Goal: Information Seeking & Learning: Check status

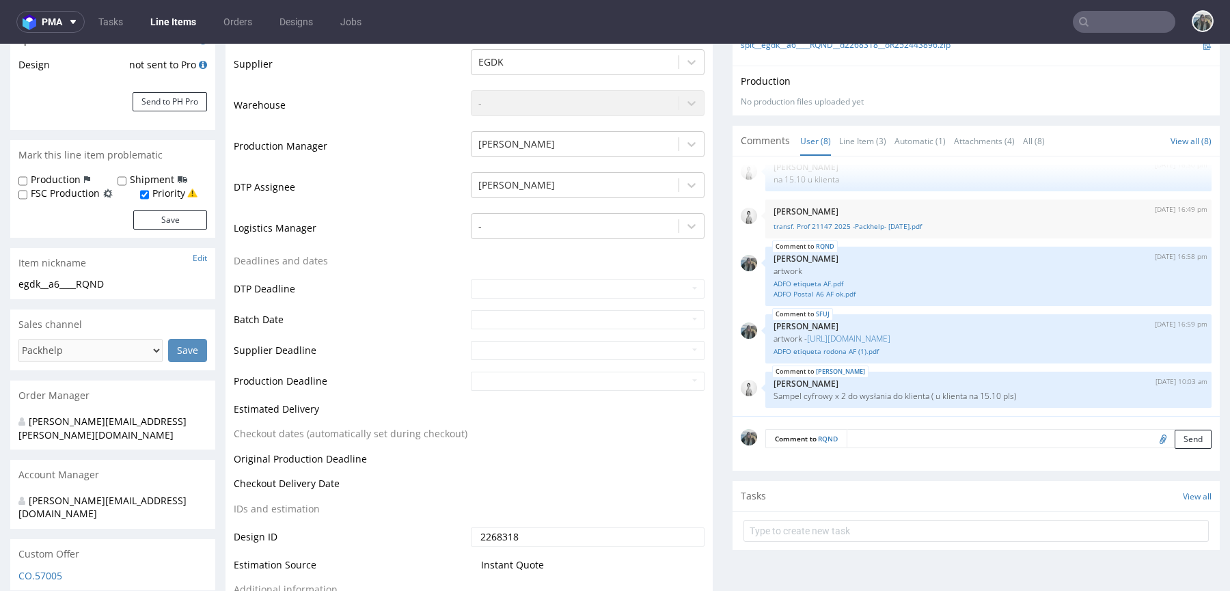
scroll to position [326, 0]
click at [822, 290] on link "ADFO Postal A6 AF ok.pdf" at bounding box center [989, 293] width 430 height 10
click at [822, 279] on link "ADFO etiqueta AF.pdf" at bounding box center [989, 283] width 430 height 10
click at [839, 352] on link "ADFO etiqueta rodona AF (1).pdf" at bounding box center [989, 351] width 430 height 10
click at [872, 333] on link "[URL][DOMAIN_NAME]" at bounding box center [848, 338] width 83 height 12
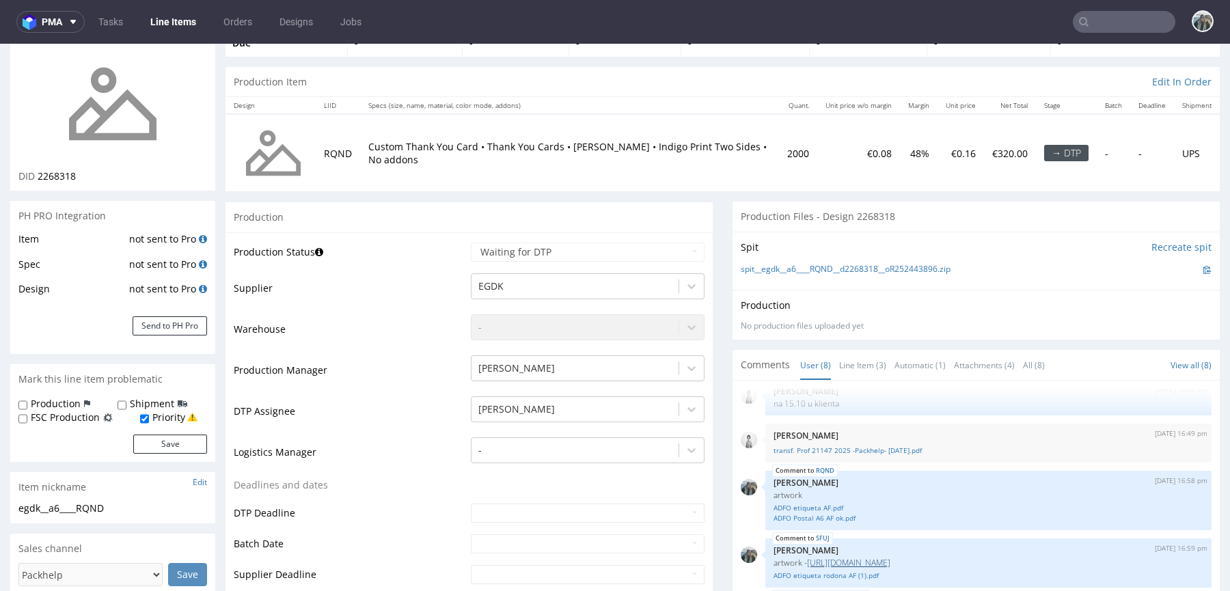
scroll to position [114, 0]
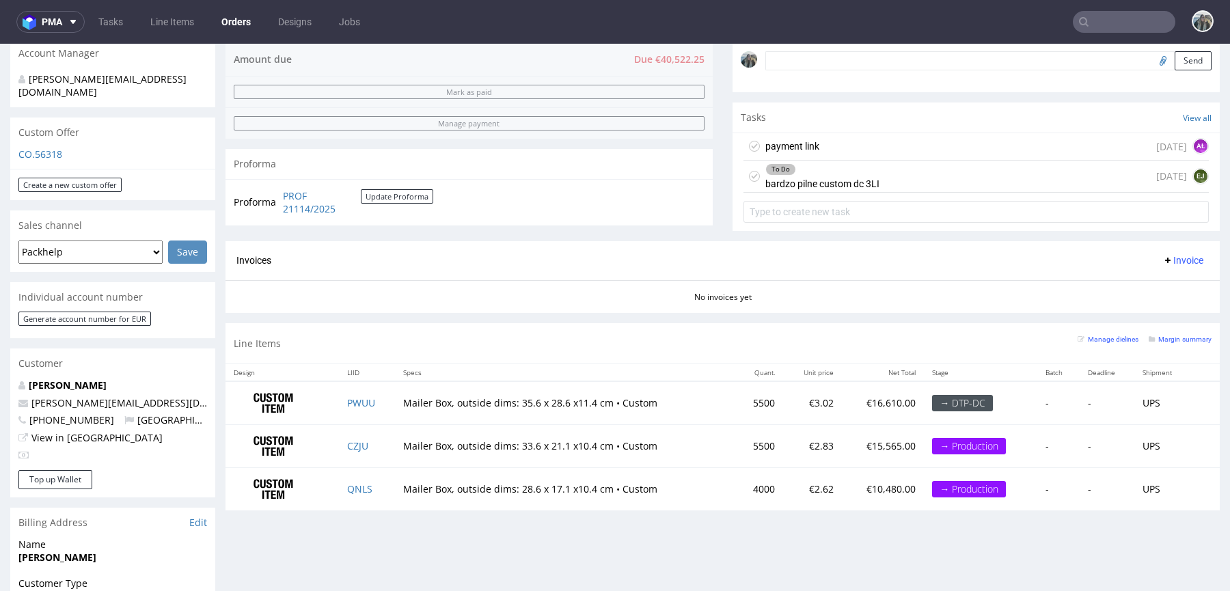
scroll to position [613, 0]
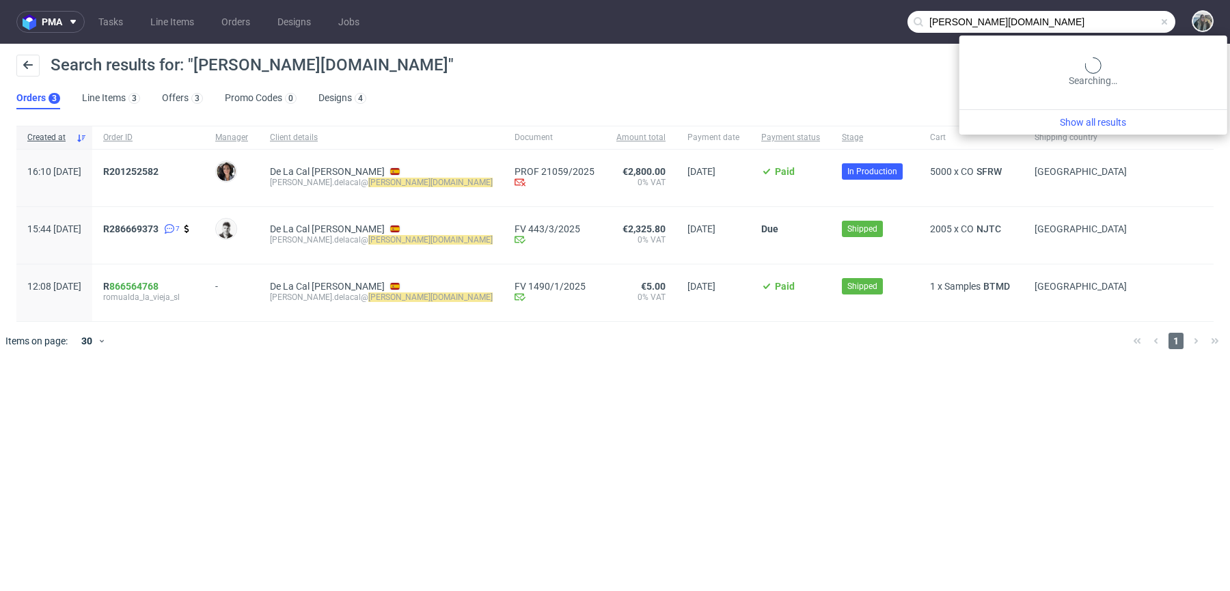
click at [1105, 29] on input "romualda.com" at bounding box center [1042, 22] width 268 height 22
paste input "R490472922"
type input "R490472922"
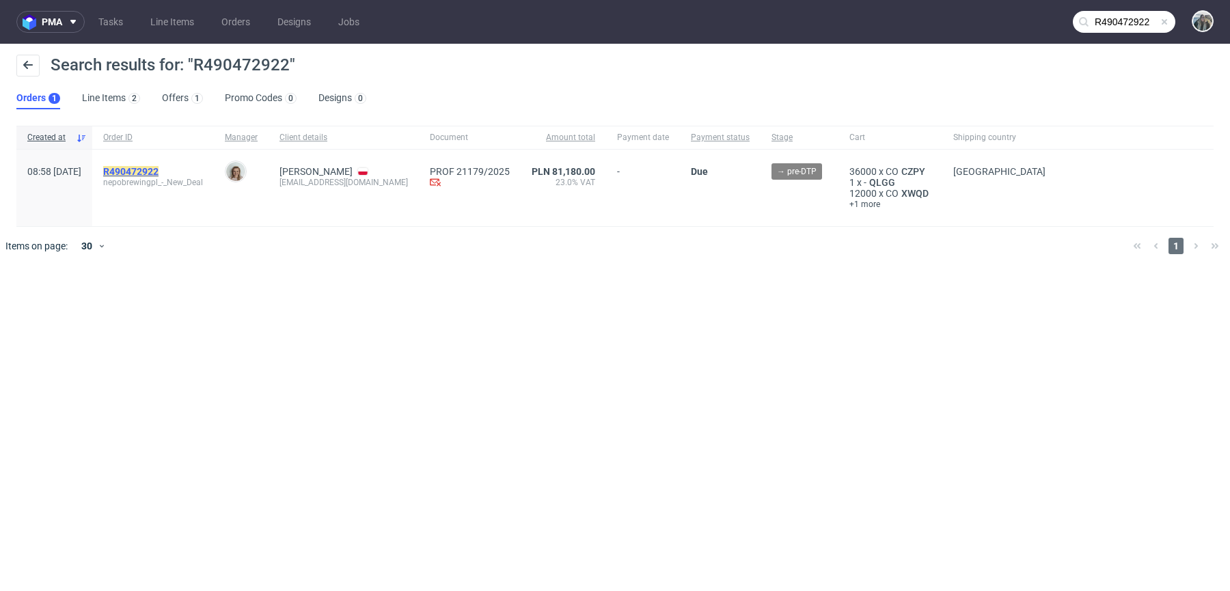
click at [159, 175] on mark "R490472922" at bounding box center [130, 171] width 55 height 11
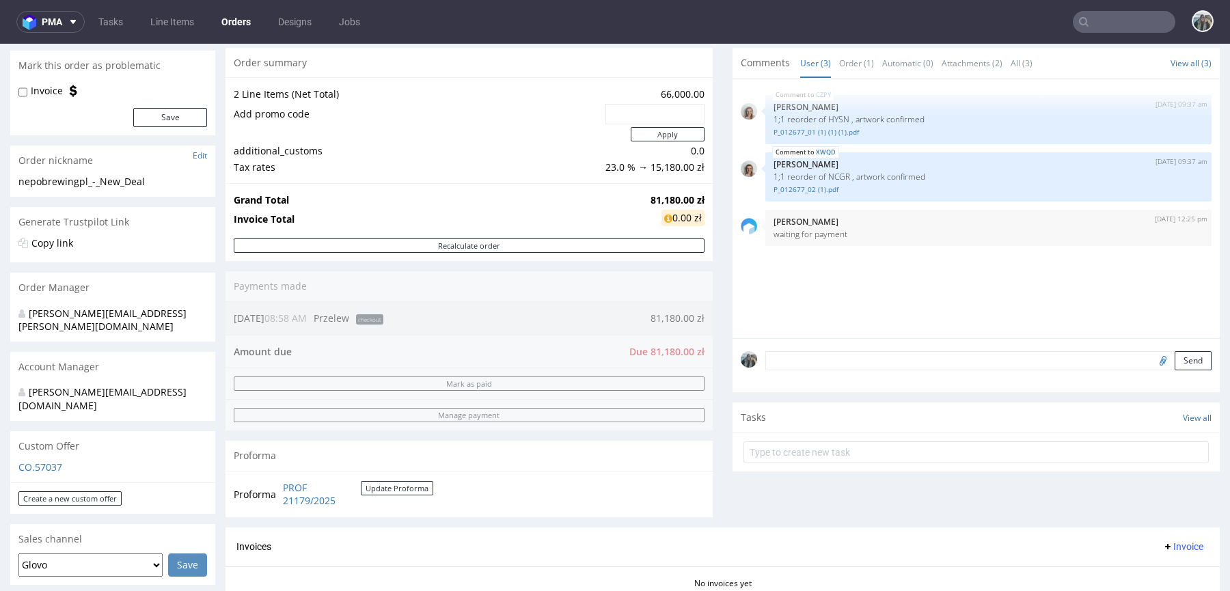
scroll to position [77, 0]
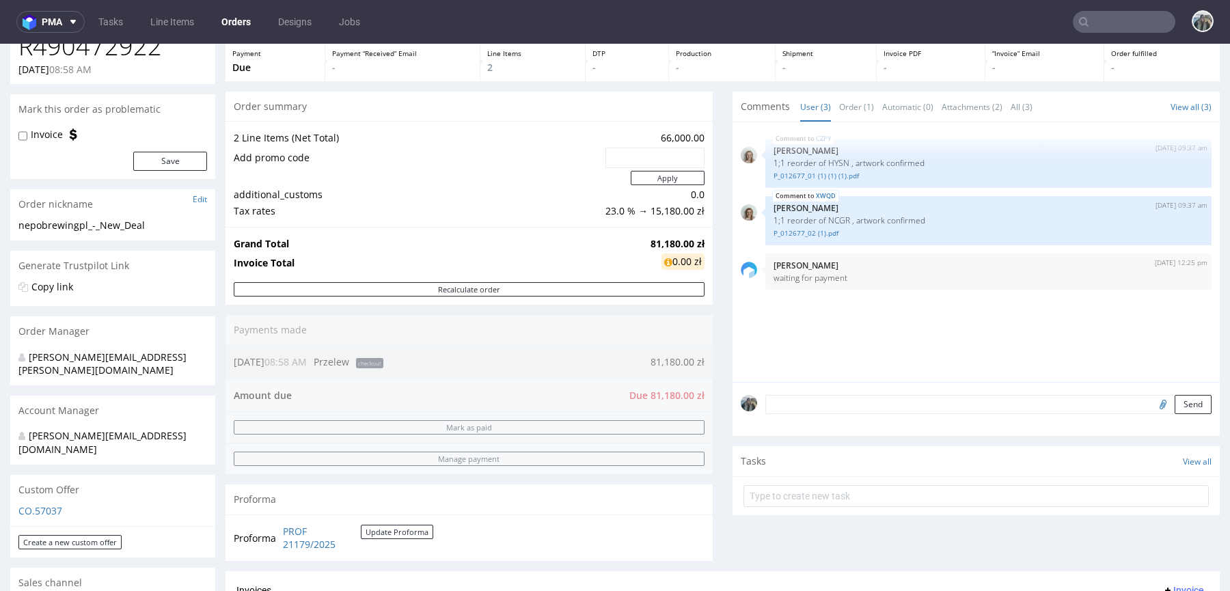
click at [1117, 8] on nav "pma Tasks Line Items Orders Designs Jobs" at bounding box center [615, 22] width 1230 height 44
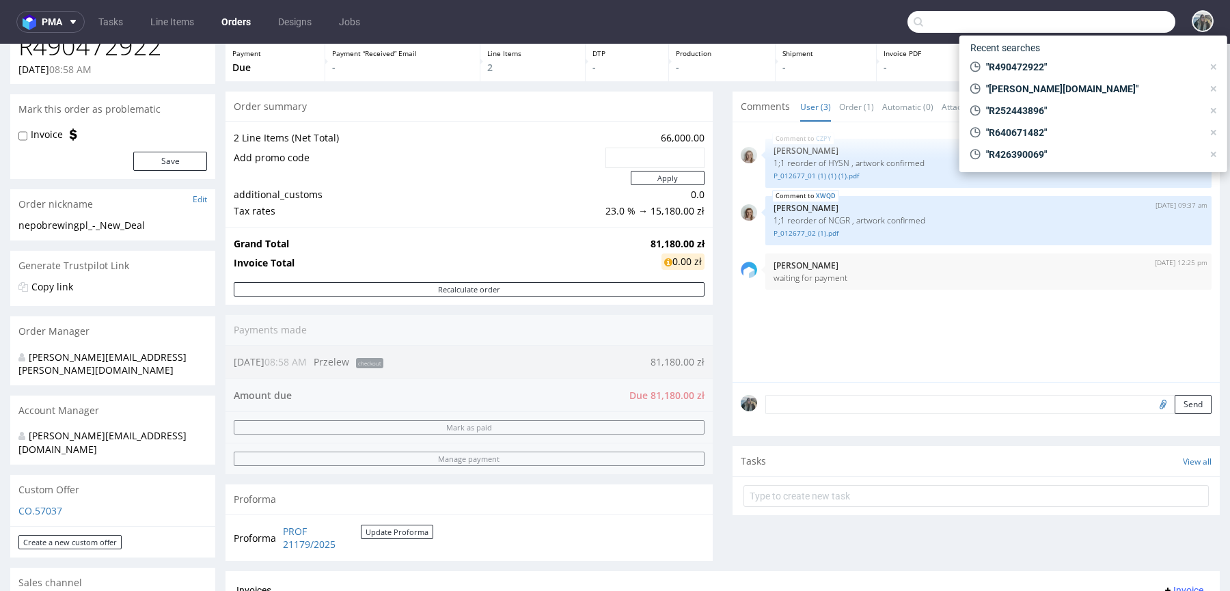
click at [1119, 14] on input "text" at bounding box center [1042, 22] width 268 height 22
paste input "poachersdrinks"
type input "poachersdrinks"
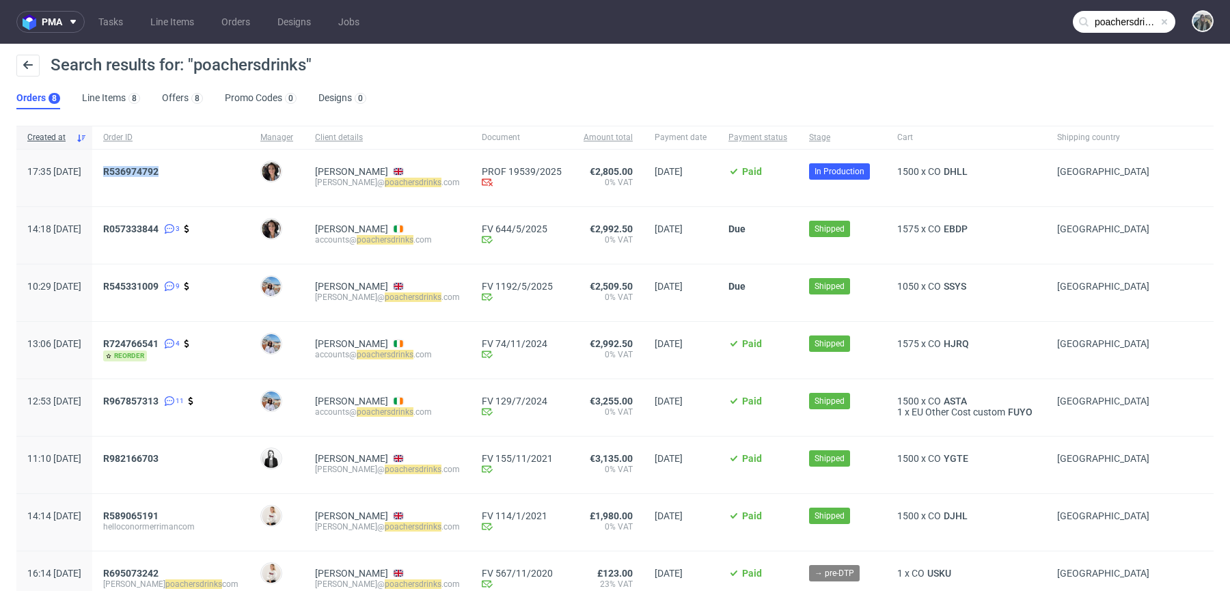
drag, startPoint x: 146, startPoint y: 188, endPoint x: 144, endPoint y: 163, distance: 24.8
click at [144, 163] on div "R536974792" at bounding box center [170, 178] width 157 height 57
copy span "R536974792"
click at [159, 169] on span "R536974792" at bounding box center [130, 171] width 55 height 11
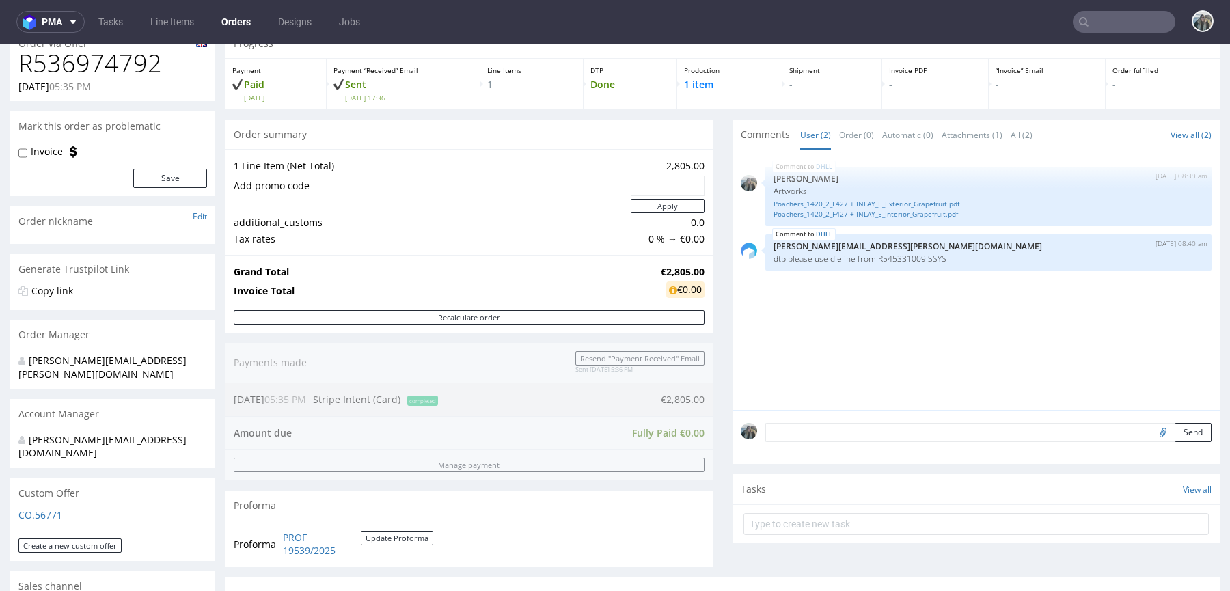
scroll to position [409, 0]
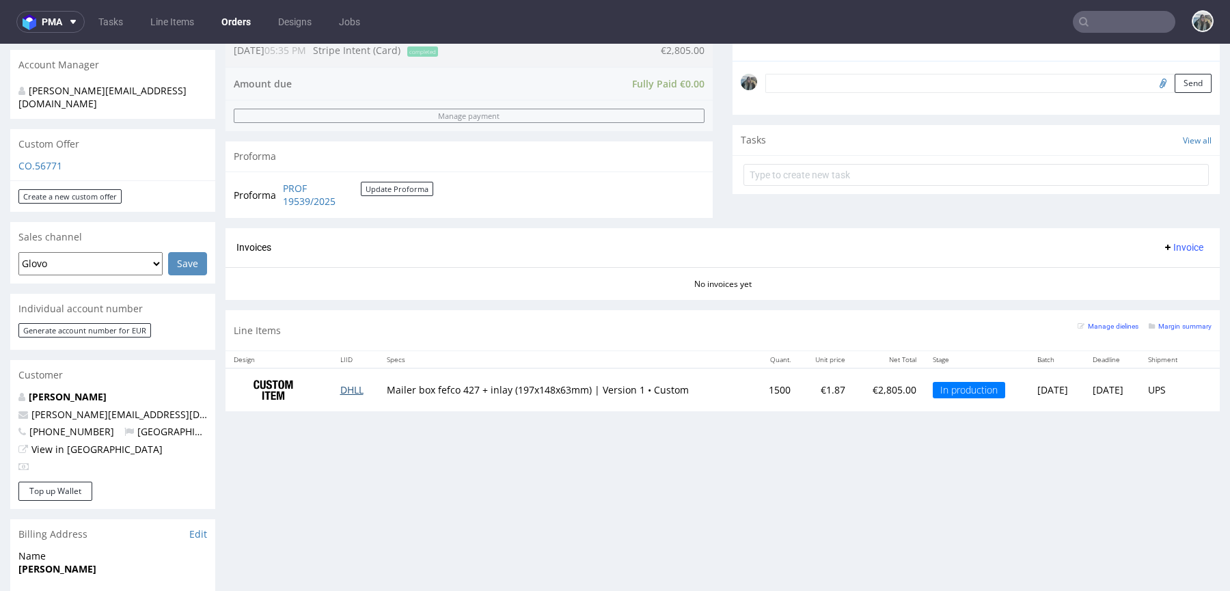
click at [352, 381] on td "DHLL" at bounding box center [355, 389] width 46 height 43
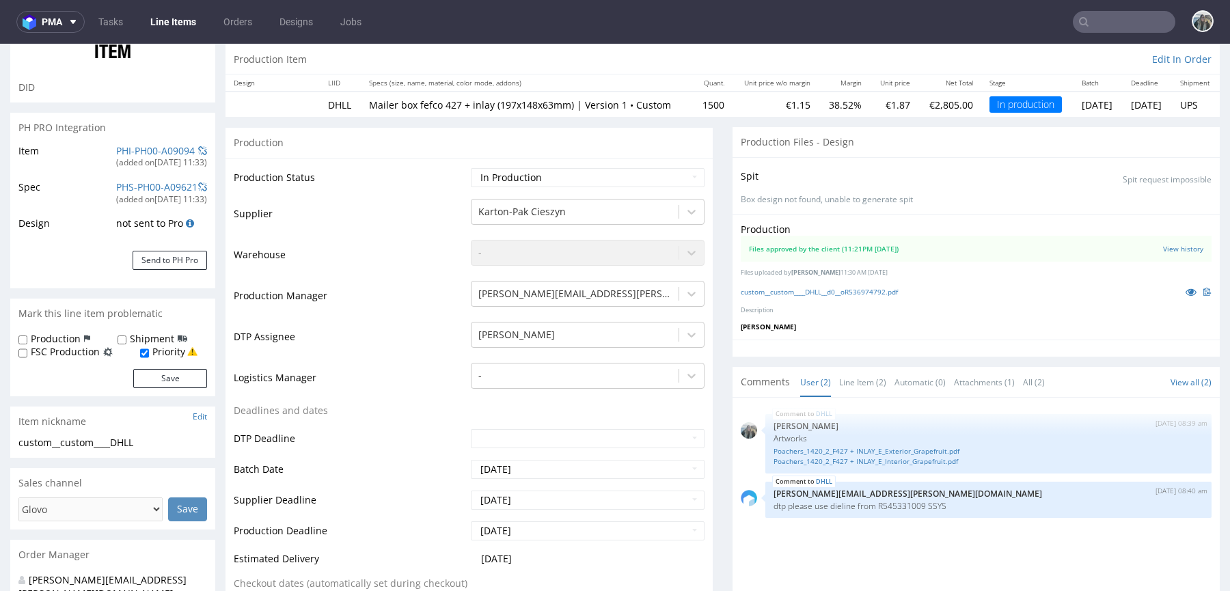
scroll to position [158, 0]
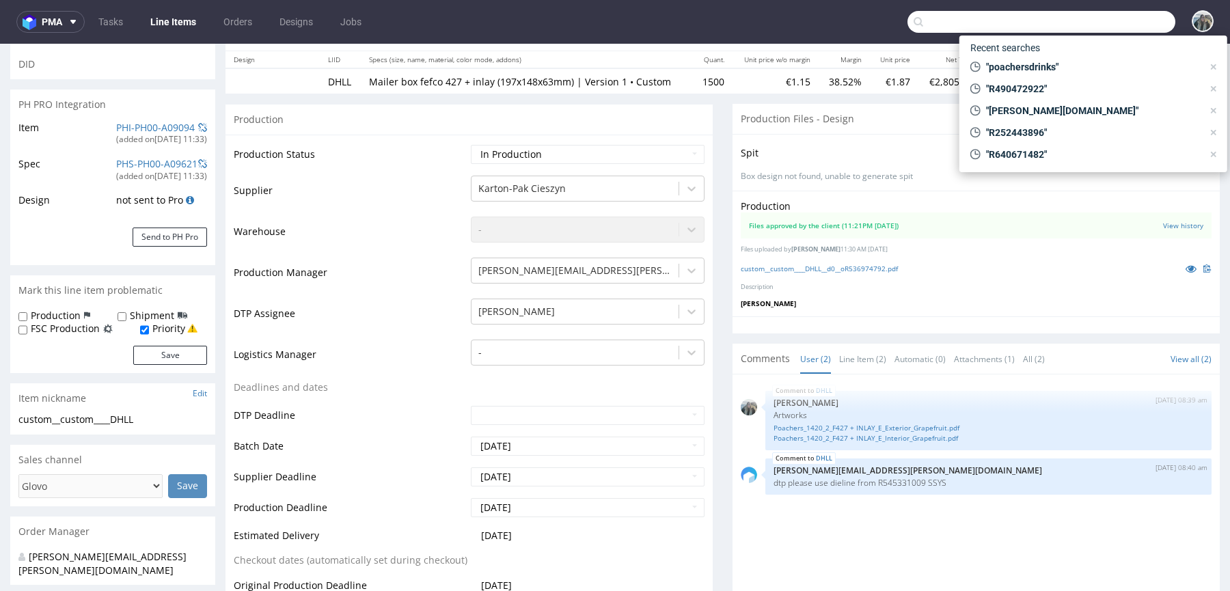
click at [1096, 22] on input "text" at bounding box center [1042, 22] width 268 height 22
paste input "R252443896"
type input "R252443896"
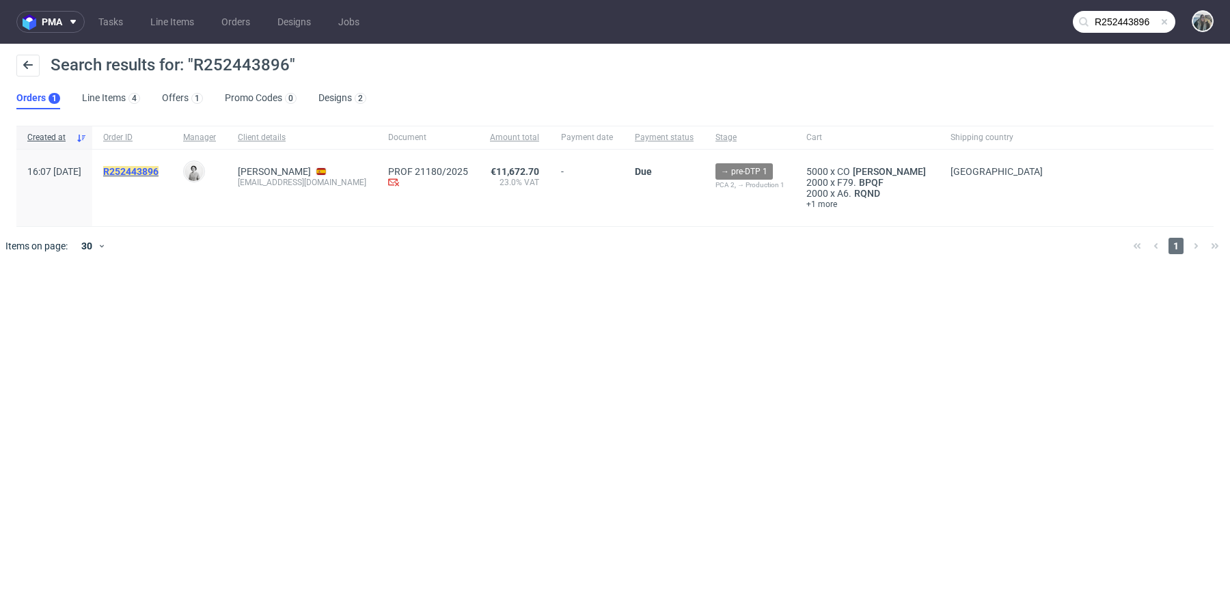
click at [159, 170] on mark "R252443896" at bounding box center [130, 171] width 55 height 11
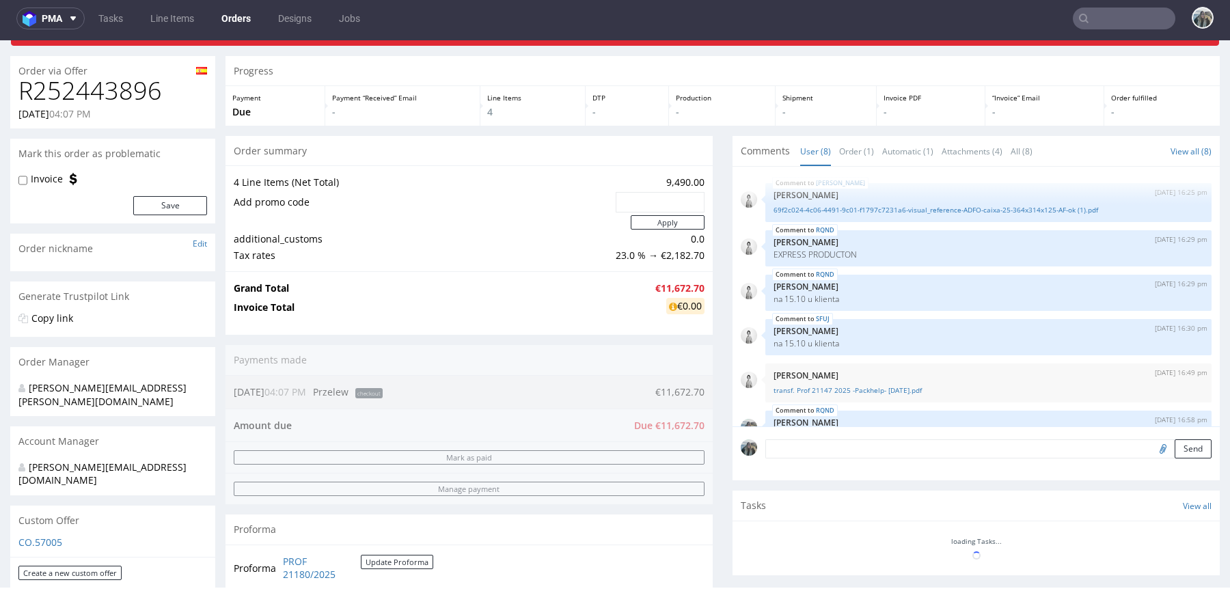
scroll to position [154, 0]
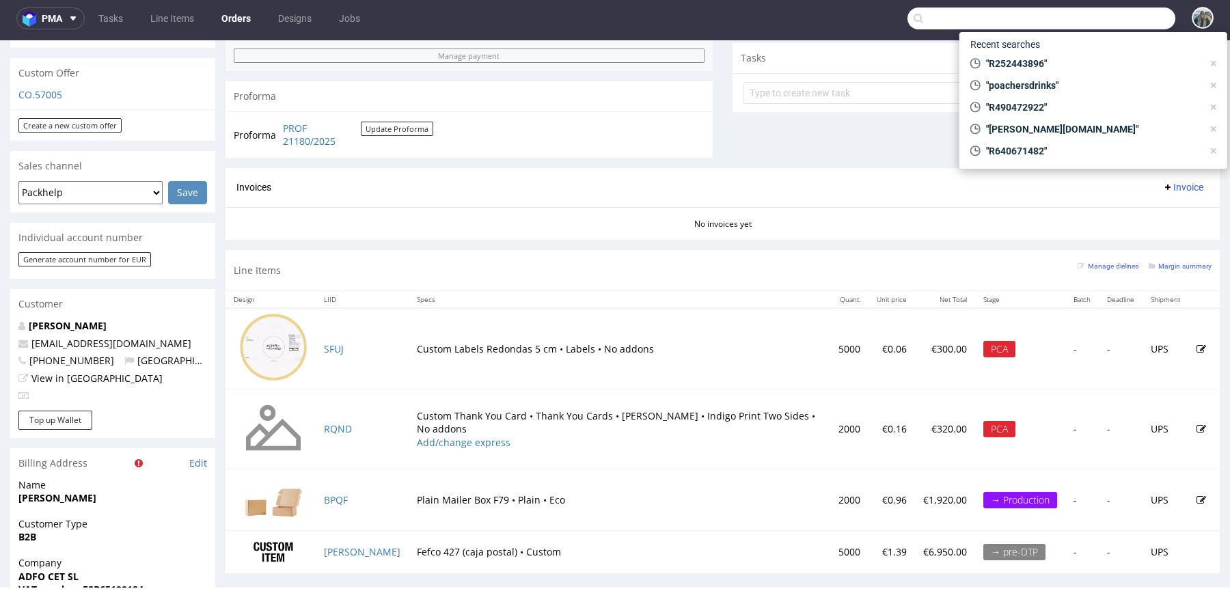
click at [1113, 12] on input "text" at bounding box center [1042, 19] width 268 height 22
paste input "R252443896"
type input "R252443896"
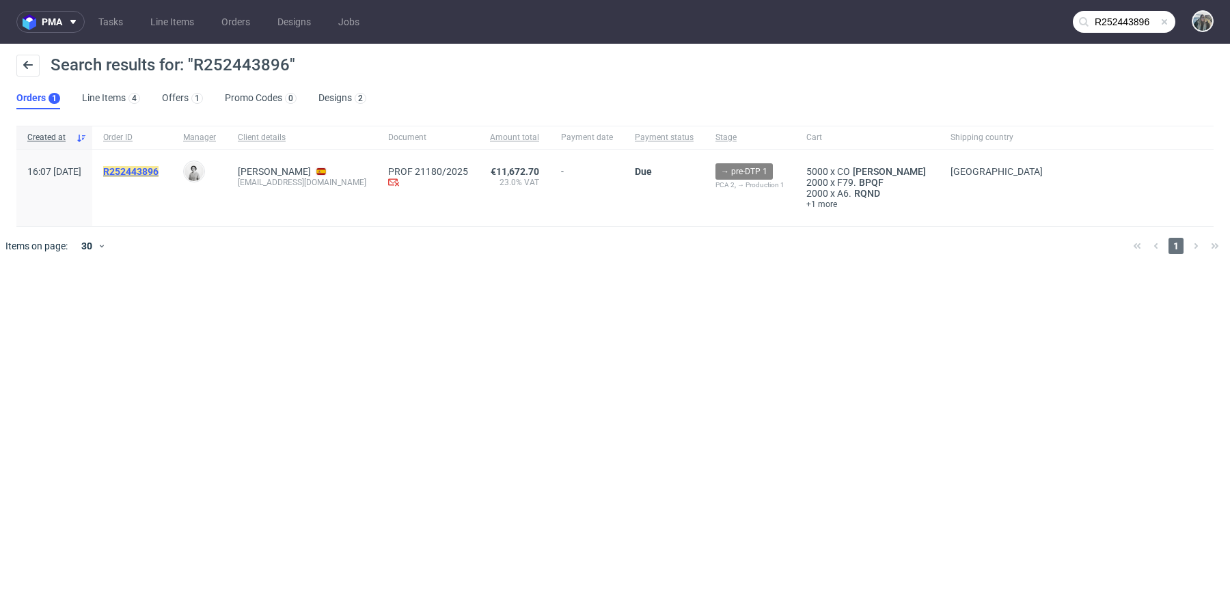
click at [159, 172] on mark "R252443896" at bounding box center [130, 171] width 55 height 11
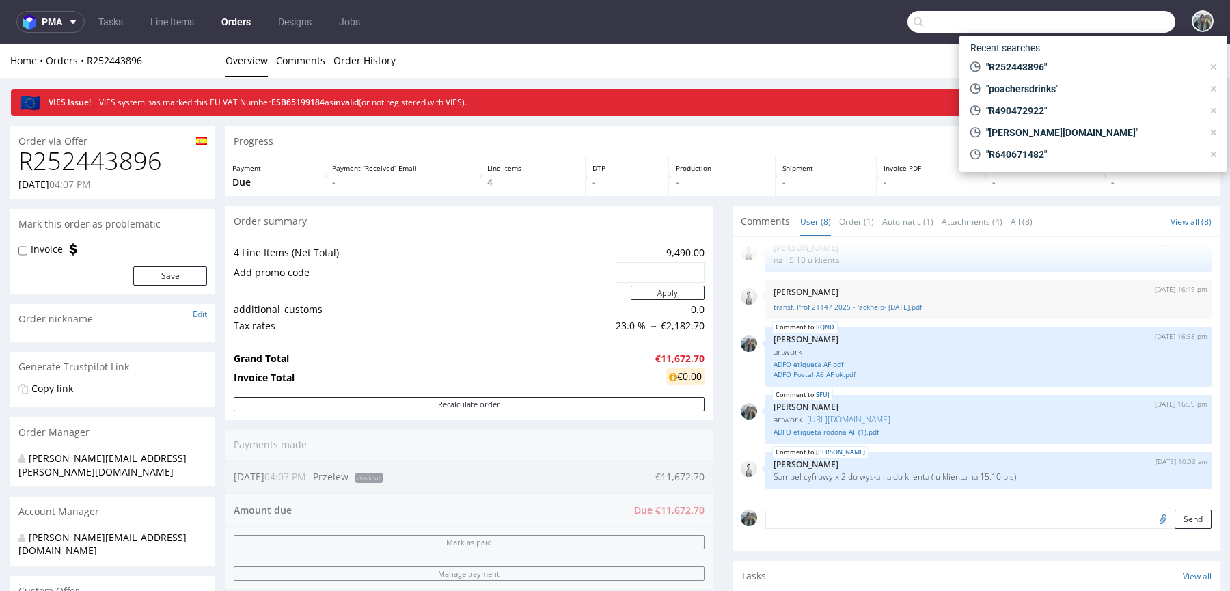
click at [1106, 17] on input "text" at bounding box center [1042, 22] width 268 height 22
paste input "R218021318"
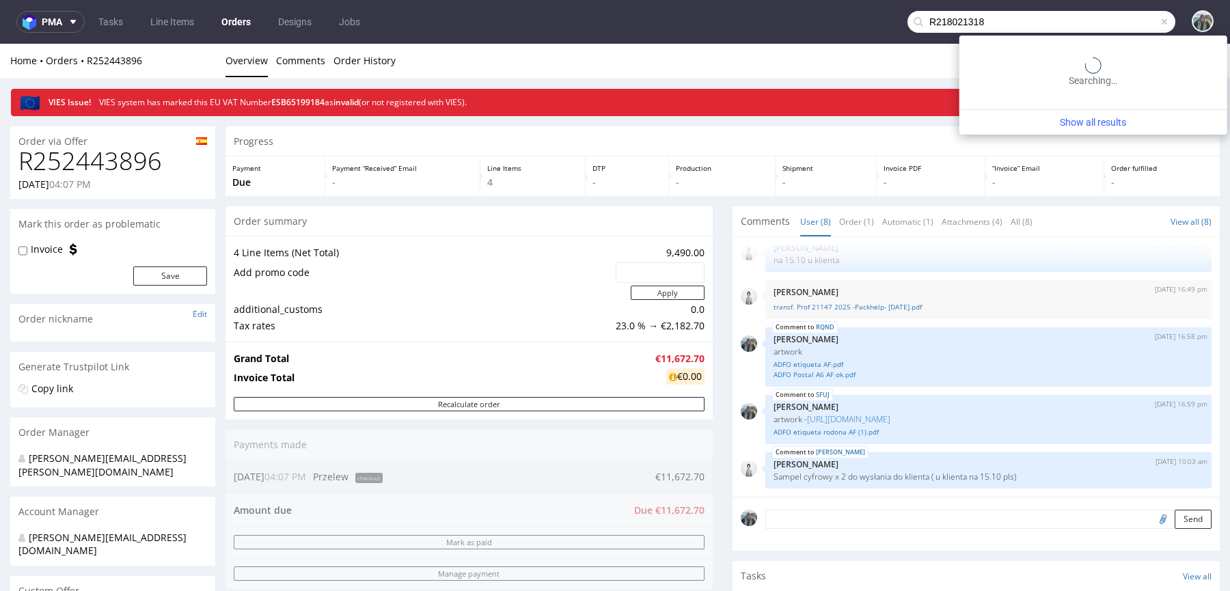
type input "R218021318"
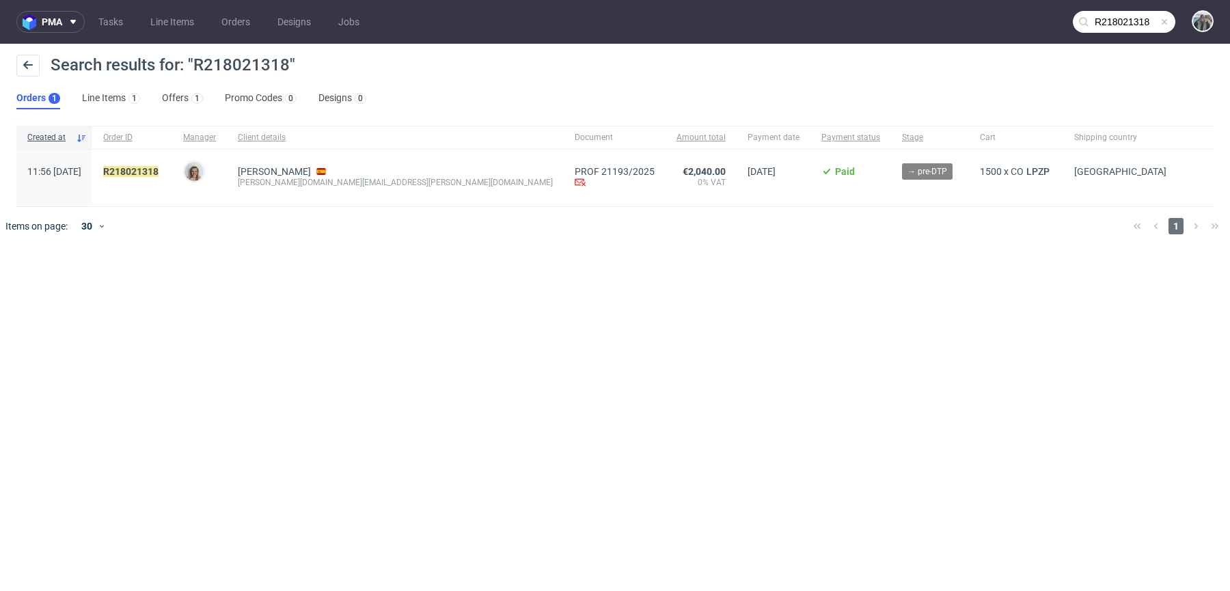
click at [172, 164] on div "R218021318" at bounding box center [132, 178] width 80 height 57
click at [159, 174] on mark "R218021318" at bounding box center [130, 171] width 55 height 11
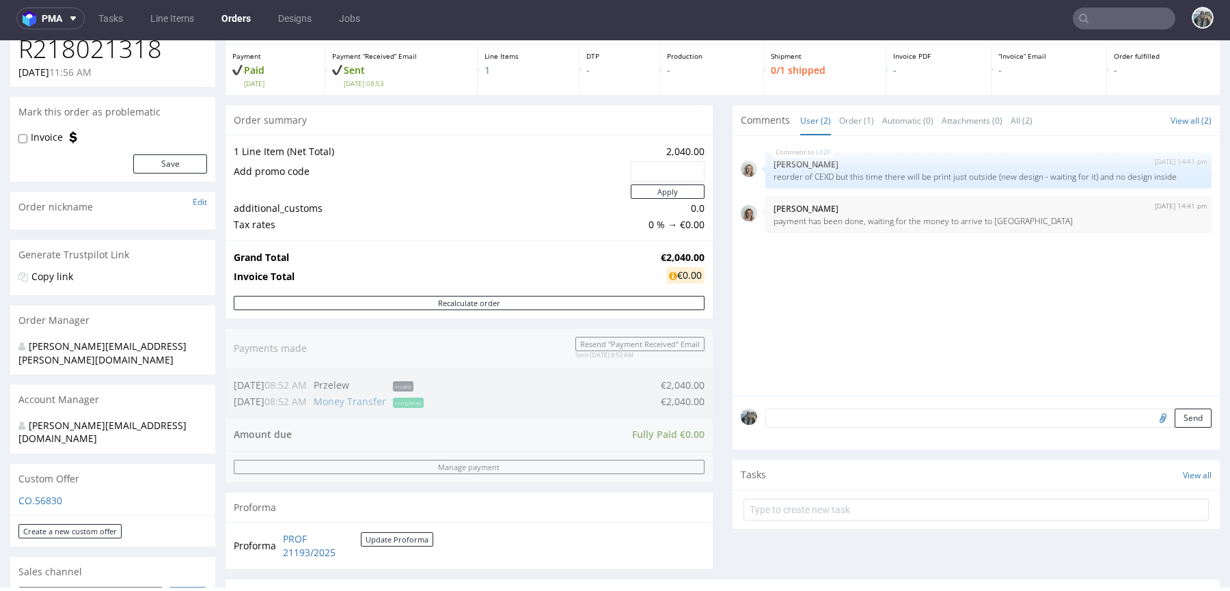
scroll to position [285, 0]
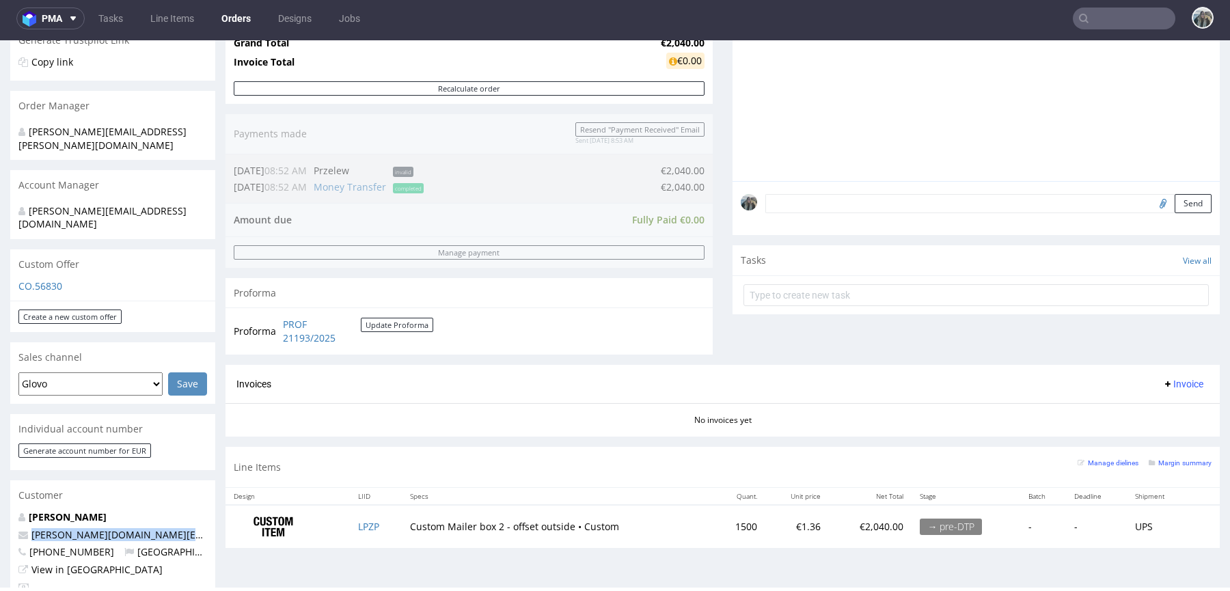
drag, startPoint x: 197, startPoint y: 509, endPoint x: 0, endPoint y: 510, distance: 196.8
click at [0, 510] on div "Order via Offer R218021318 01.10.2025 11:56 AM Mark this order as problematic I…" at bounding box center [615, 458] width 1230 height 1337
copy span "benitez.albert.company@gmail.com"
click at [1108, 23] on input "text" at bounding box center [1124, 19] width 103 height 22
paste input "R631673716"
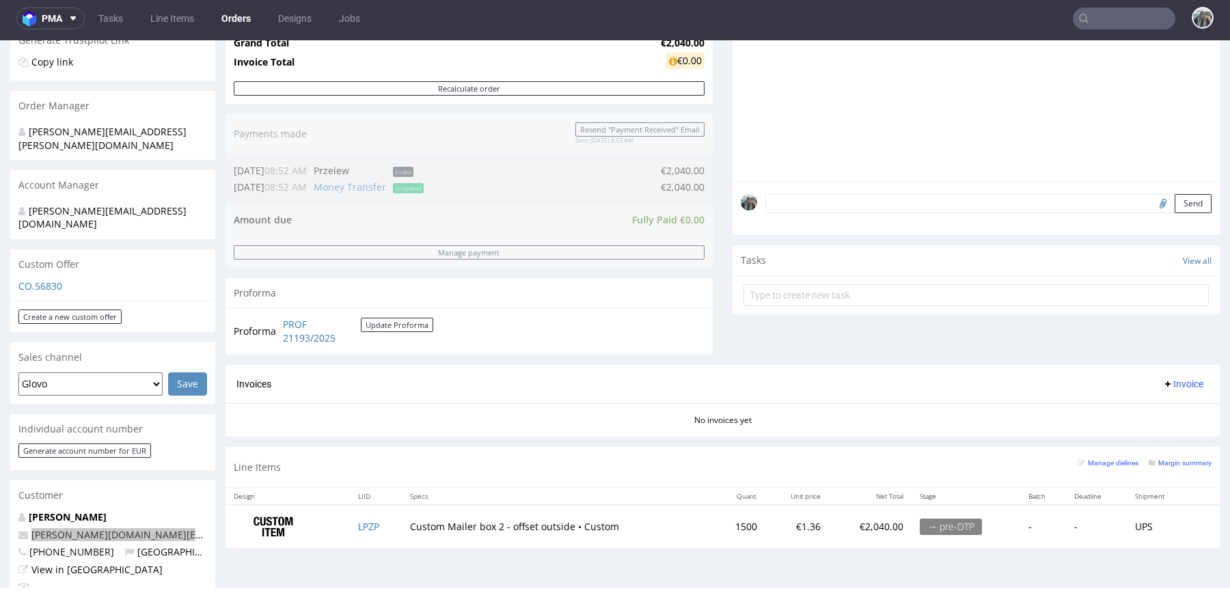
type input "R631673716"
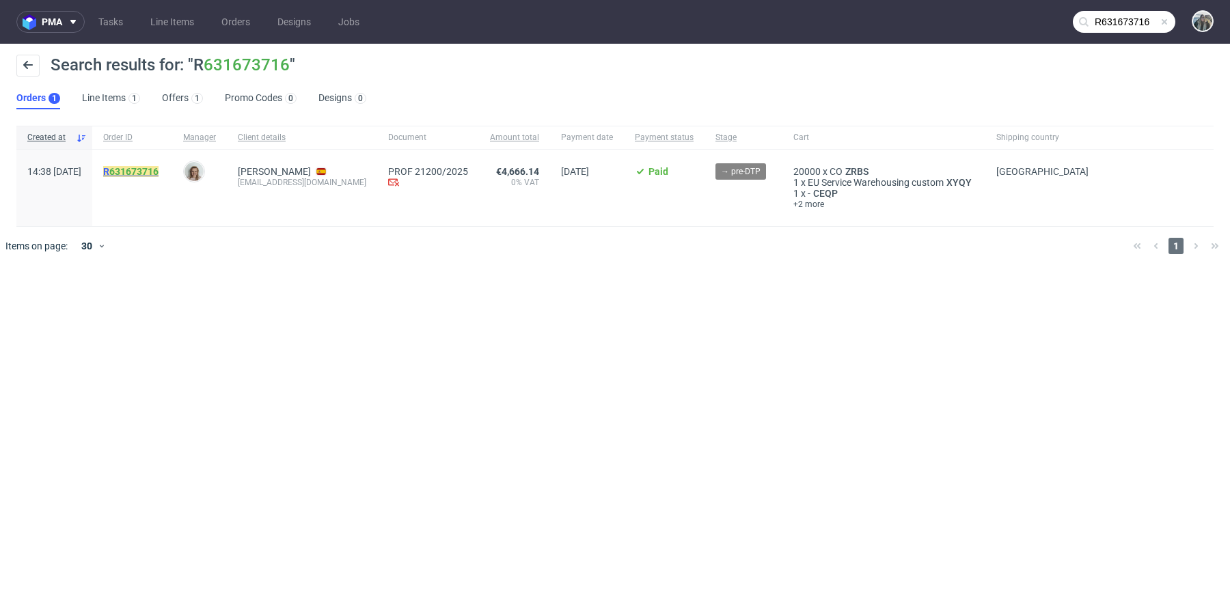
click at [145, 174] on mark "R 631673716" at bounding box center [130, 171] width 55 height 11
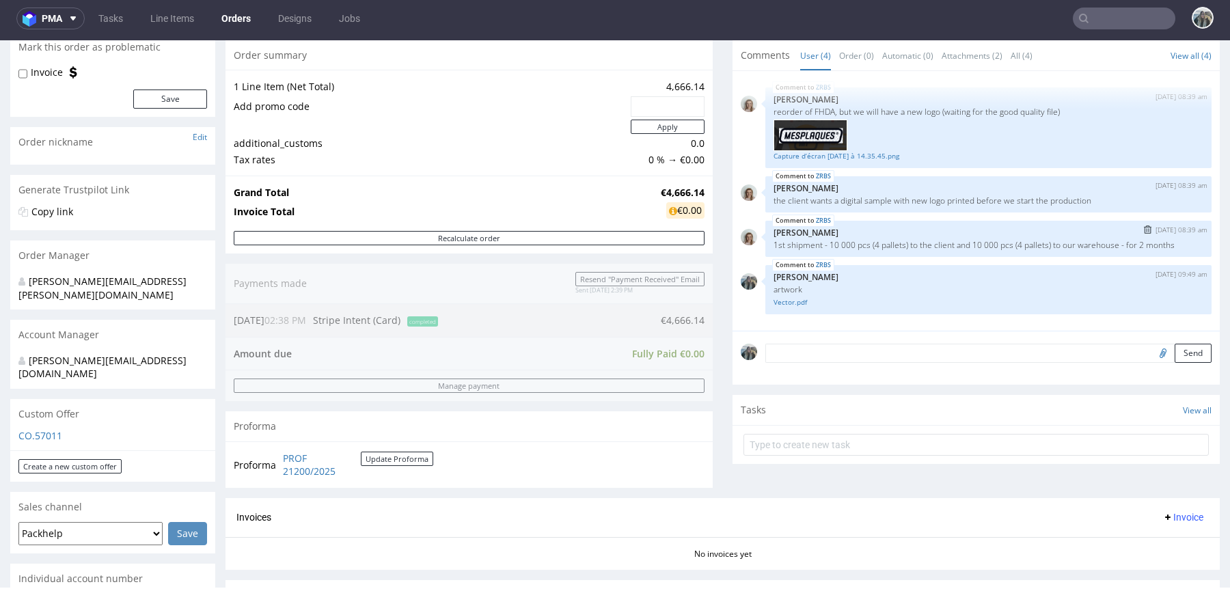
scroll to position [158, 0]
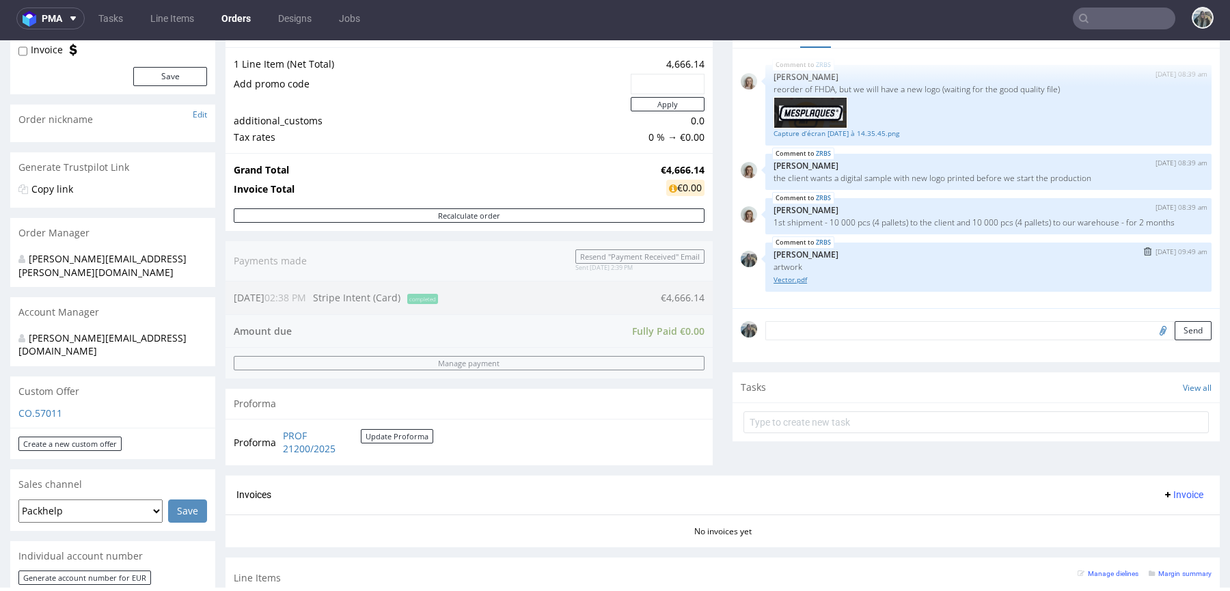
click at [791, 280] on link "Vector.pdf" at bounding box center [989, 280] width 430 height 10
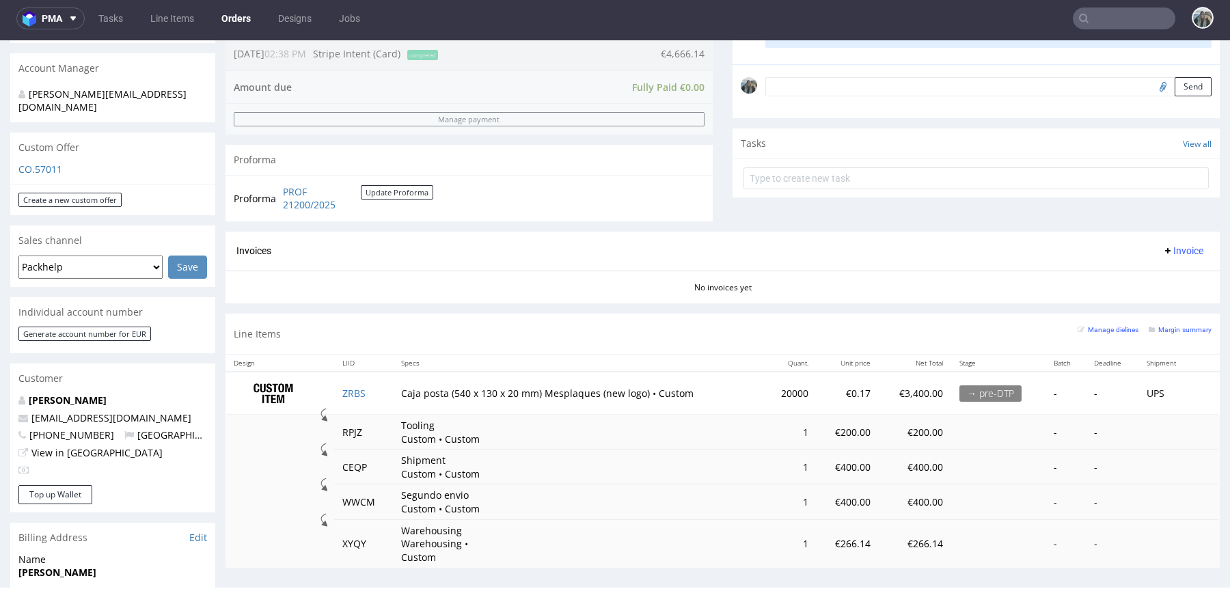
scroll to position [400, 0]
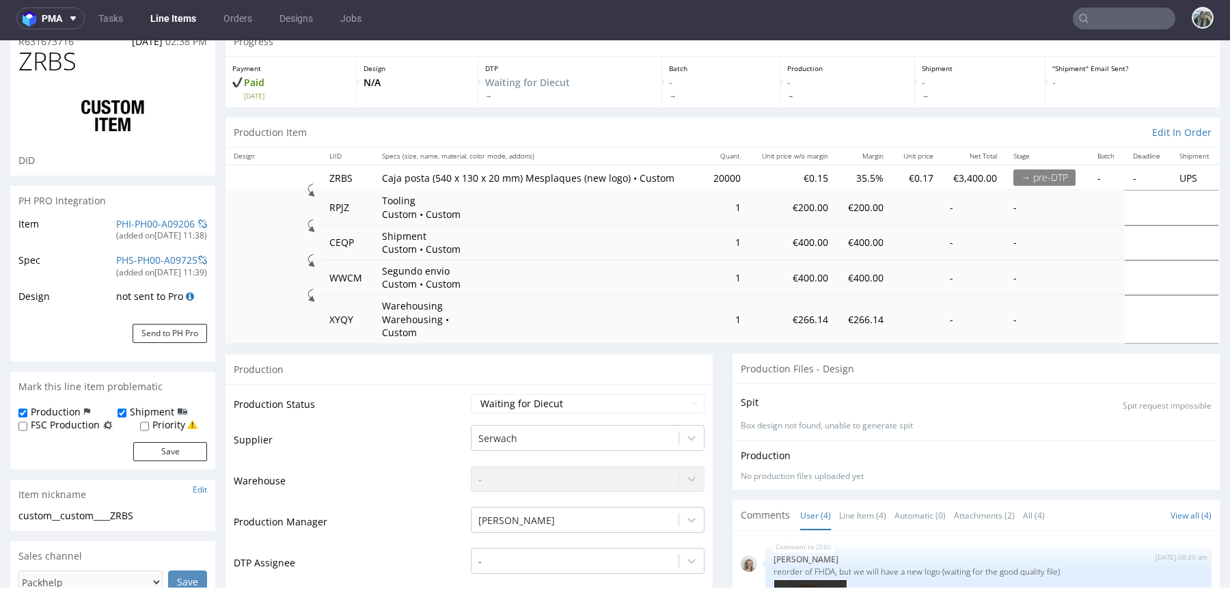
select select "in_progress"
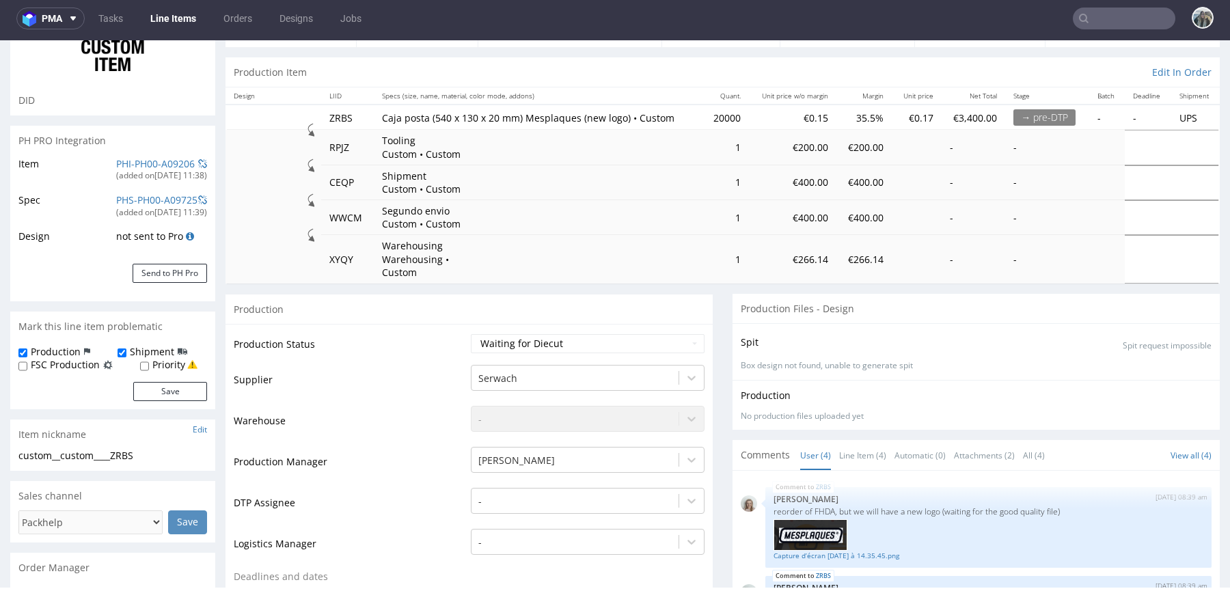
scroll to position [302, 0]
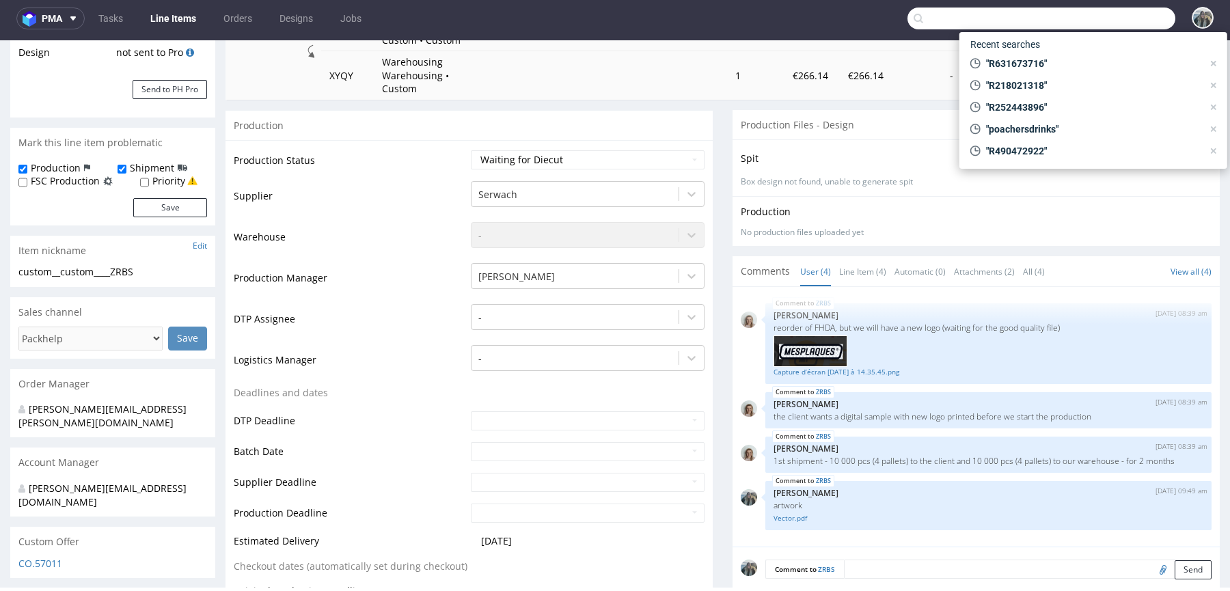
click at [1099, 20] on input "text" at bounding box center [1042, 19] width 268 height 22
paste input "R991655589"
type input "R991655589"
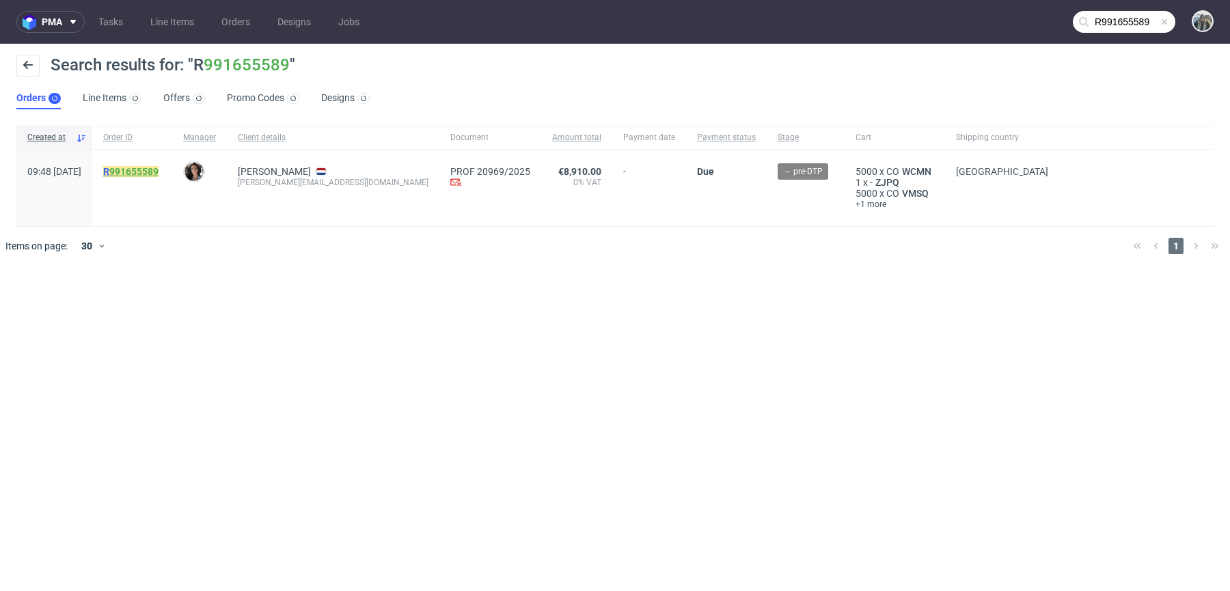
click at [159, 166] on link "991655589" at bounding box center [133, 171] width 49 height 11
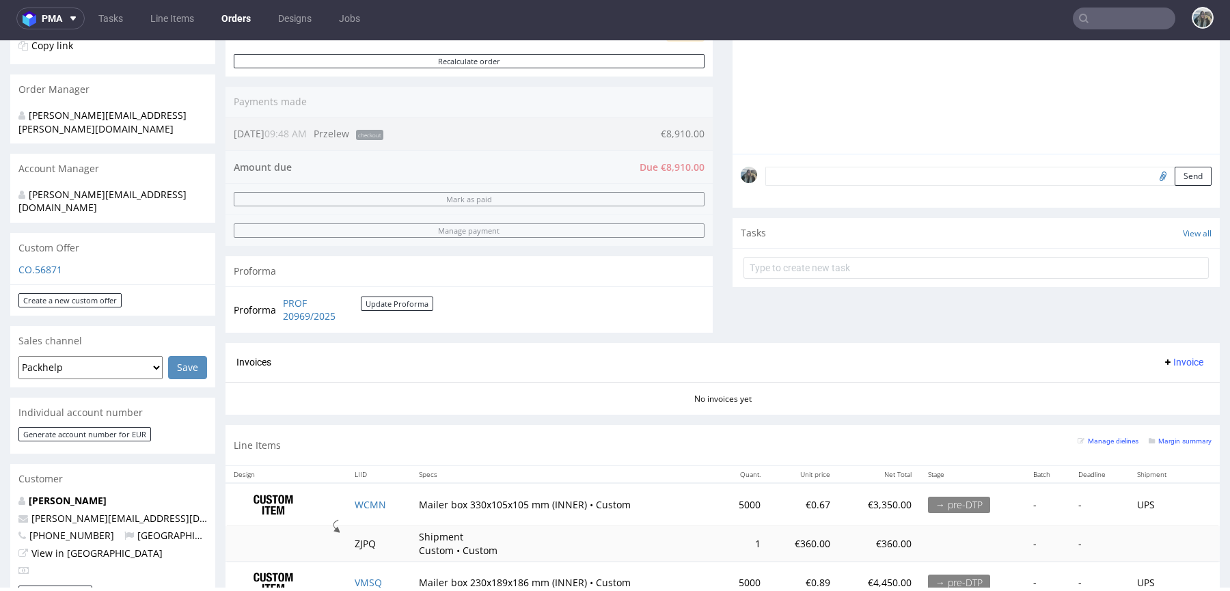
scroll to position [390, 0]
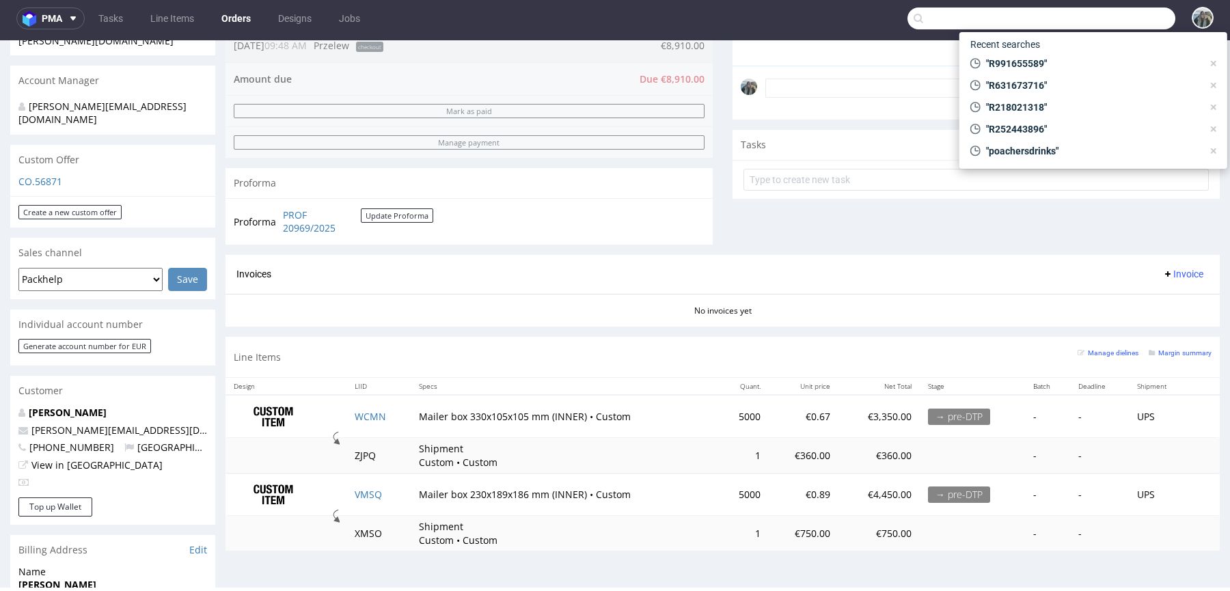
click at [1120, 17] on input "text" at bounding box center [1042, 19] width 268 height 22
paste input "R363581141"
type input "R363581141"
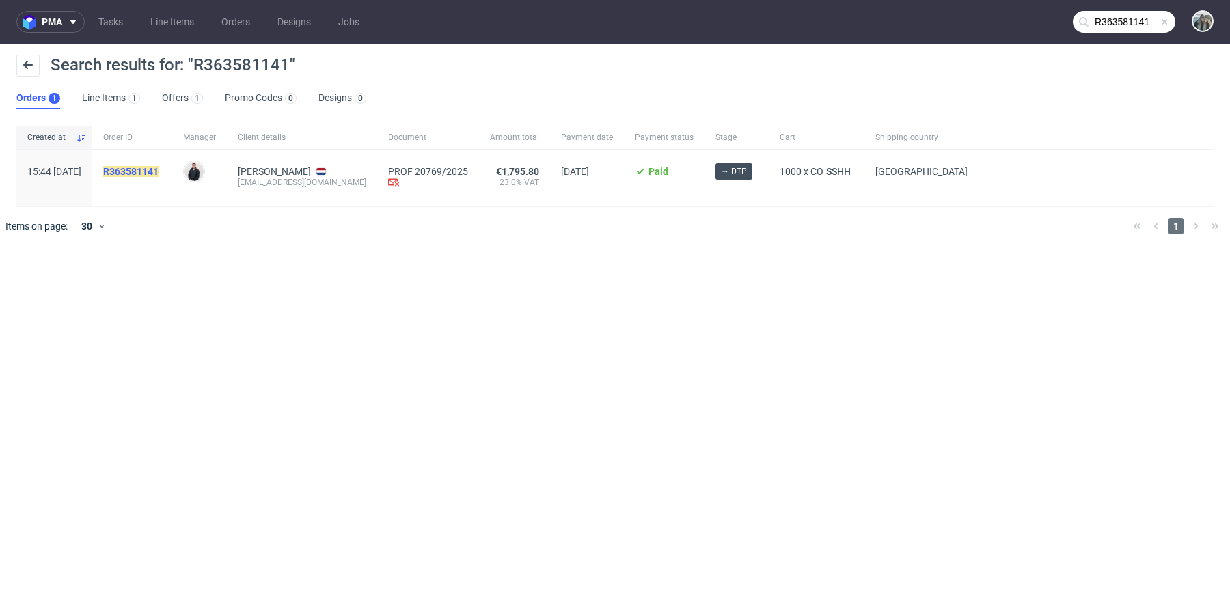
click at [158, 166] on mark "R363581141" at bounding box center [130, 171] width 55 height 11
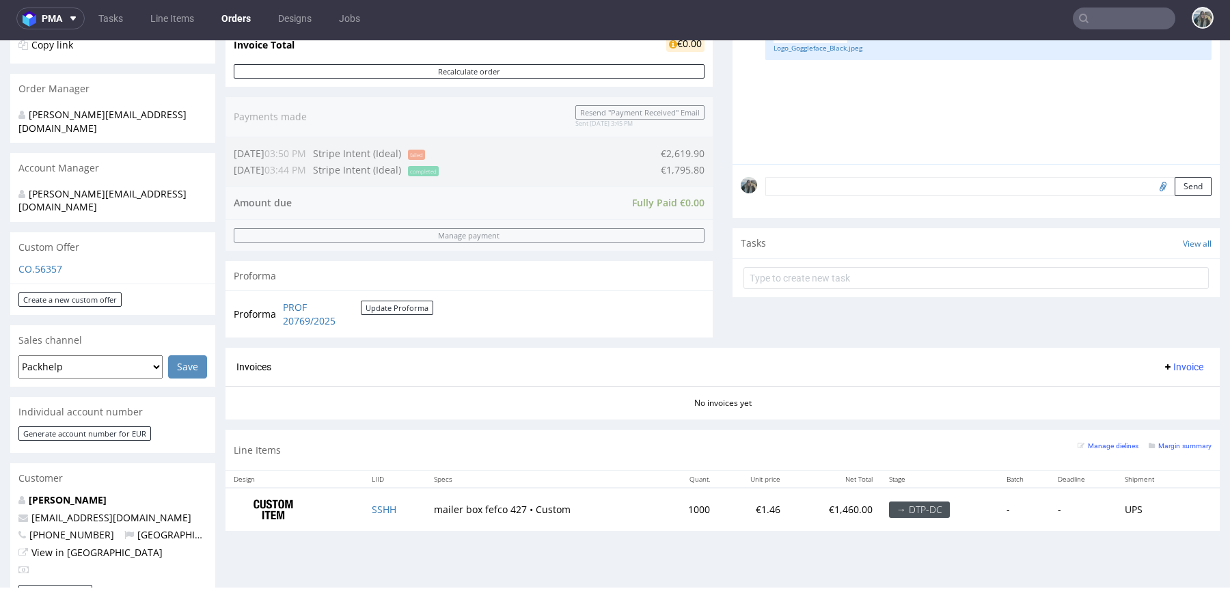
scroll to position [251, 0]
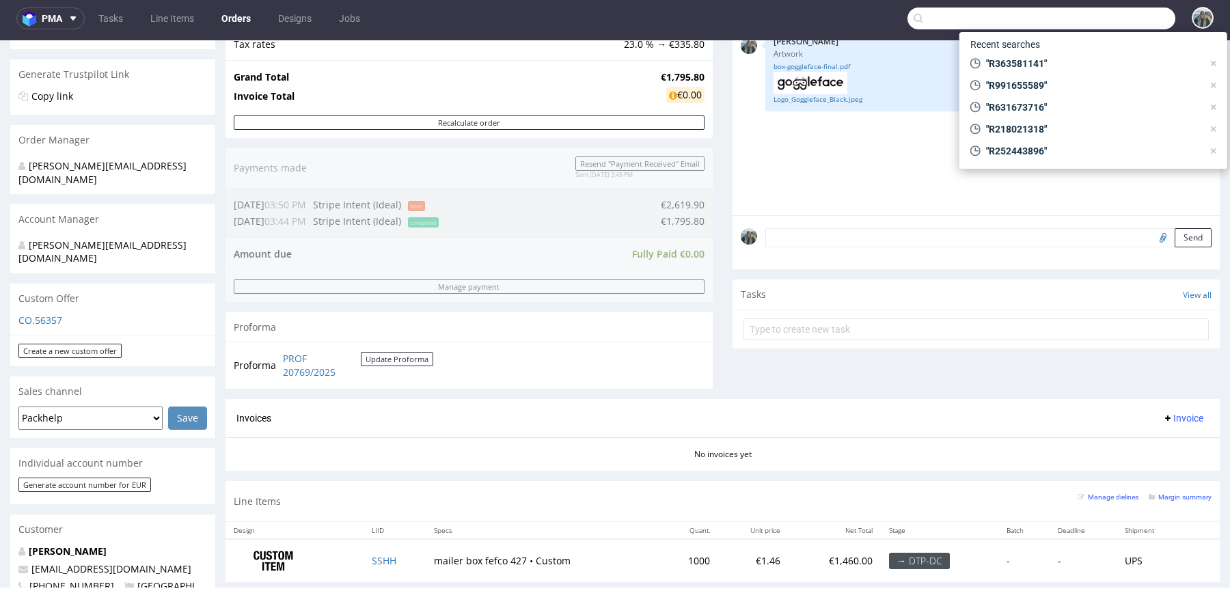
click at [1104, 16] on input "text" at bounding box center [1042, 19] width 268 height 22
paste input "R363581141"
type input "R363581141"
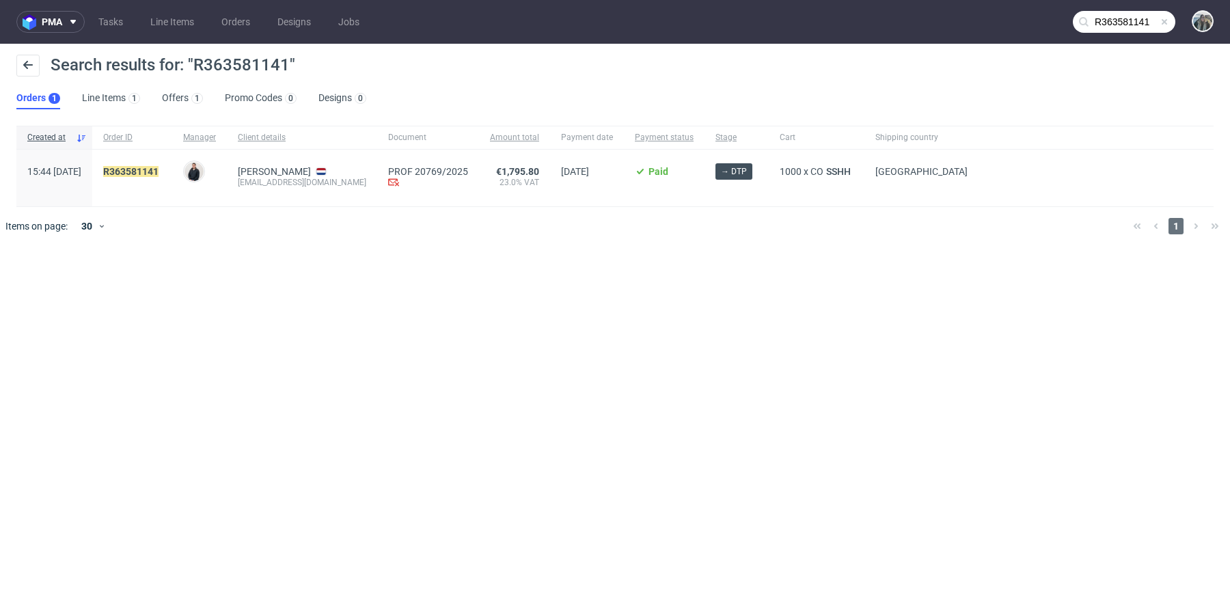
click at [161, 178] on span "R363581141" at bounding box center [132, 178] width 58 height 24
click at [159, 174] on mark "R363581141" at bounding box center [130, 171] width 55 height 11
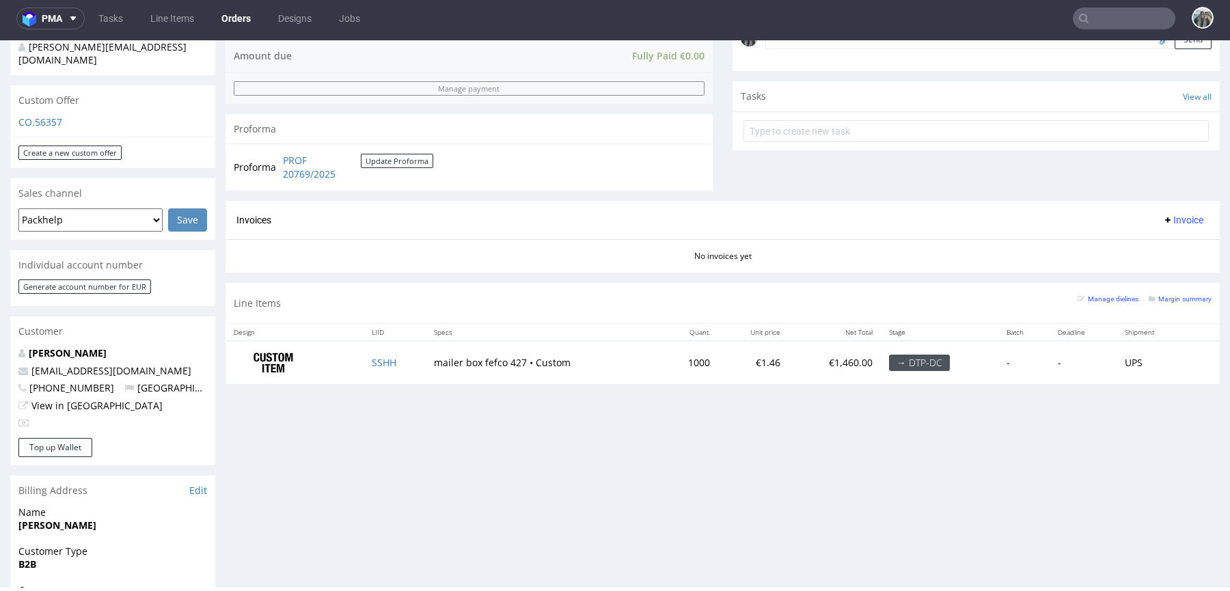
scroll to position [491, 0]
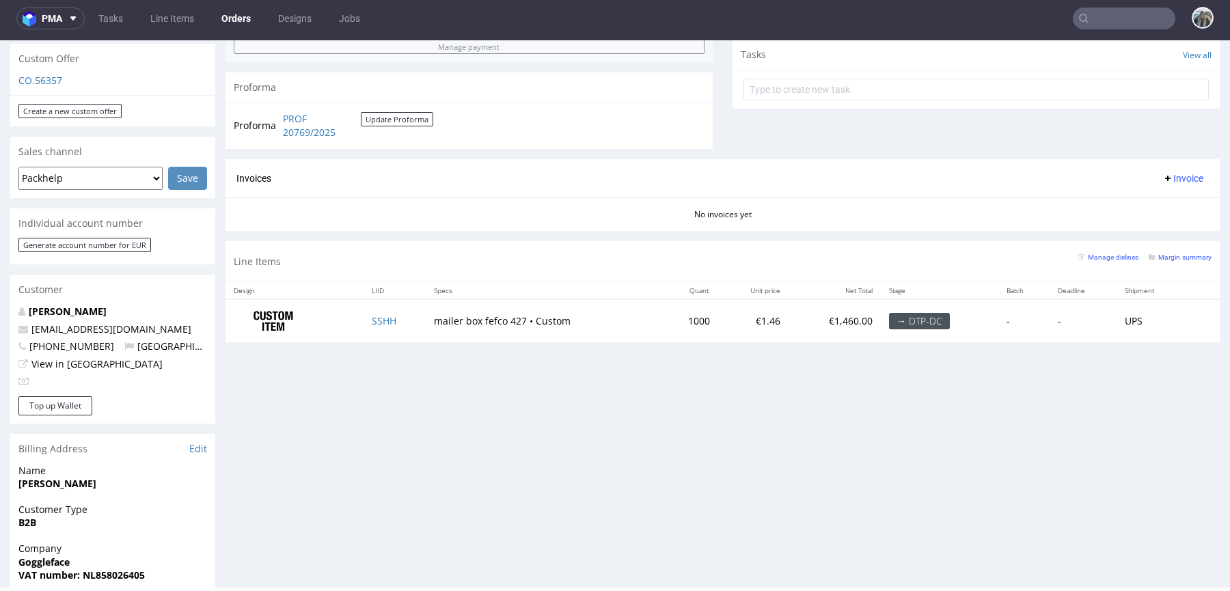
click at [1076, 24] on input "text" at bounding box center [1124, 19] width 103 height 22
paste input "R630222245"
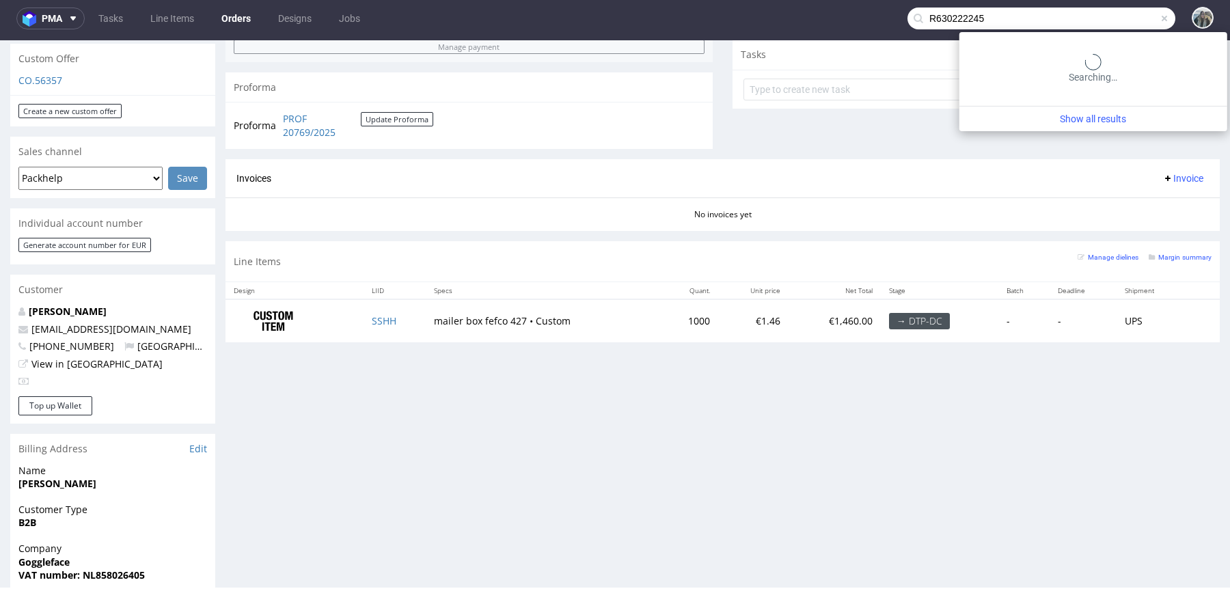
type input "R630222245"
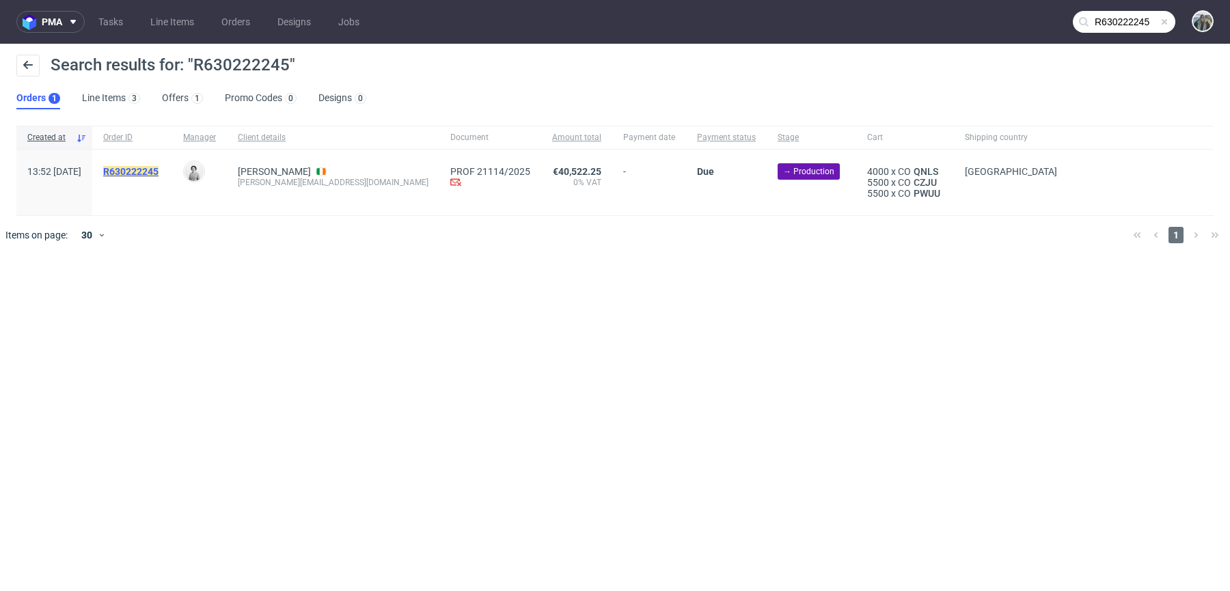
click at [159, 169] on mark "R630222245" at bounding box center [130, 171] width 55 height 11
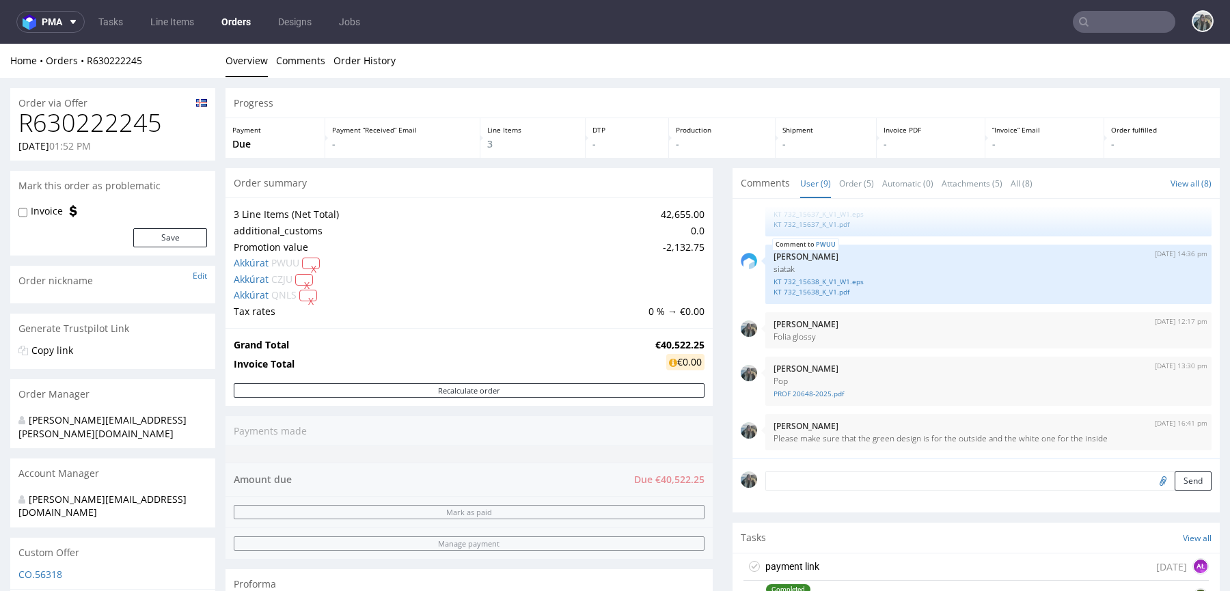
click at [100, 126] on h1 "R630222245" at bounding box center [112, 122] width 189 height 27
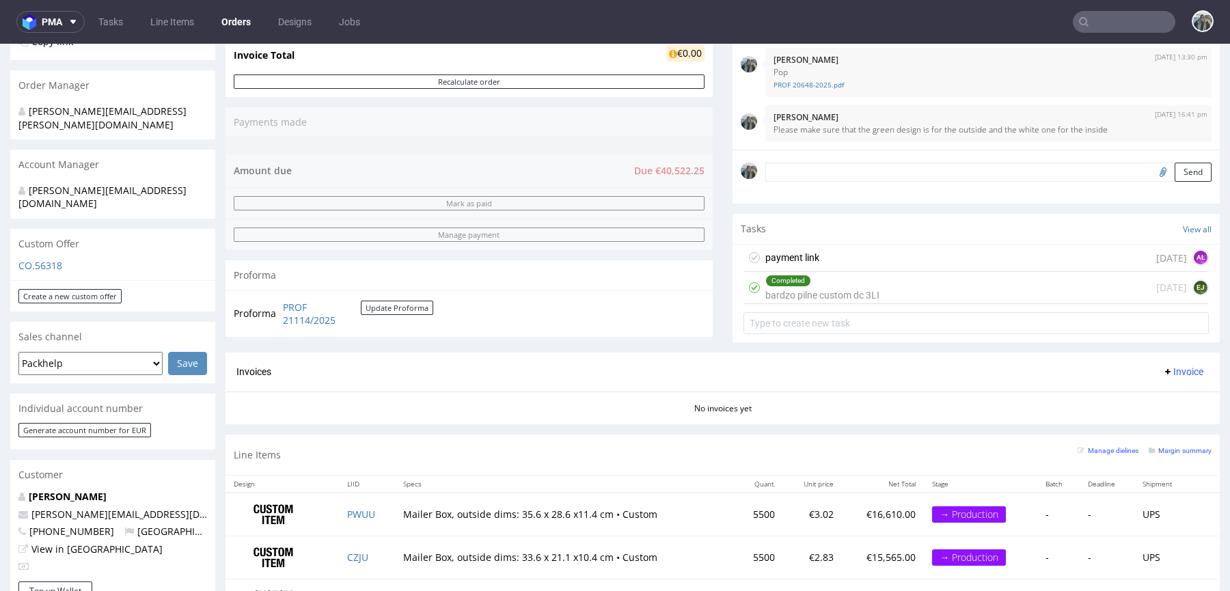
copy h1 "R630222245"
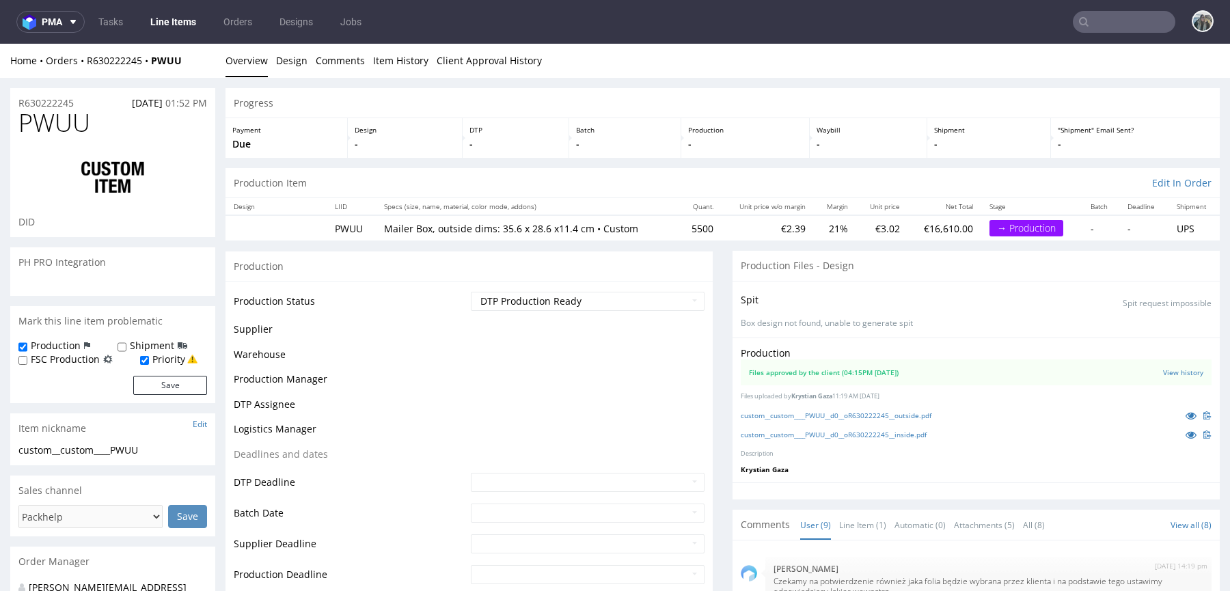
scroll to position [272, 0]
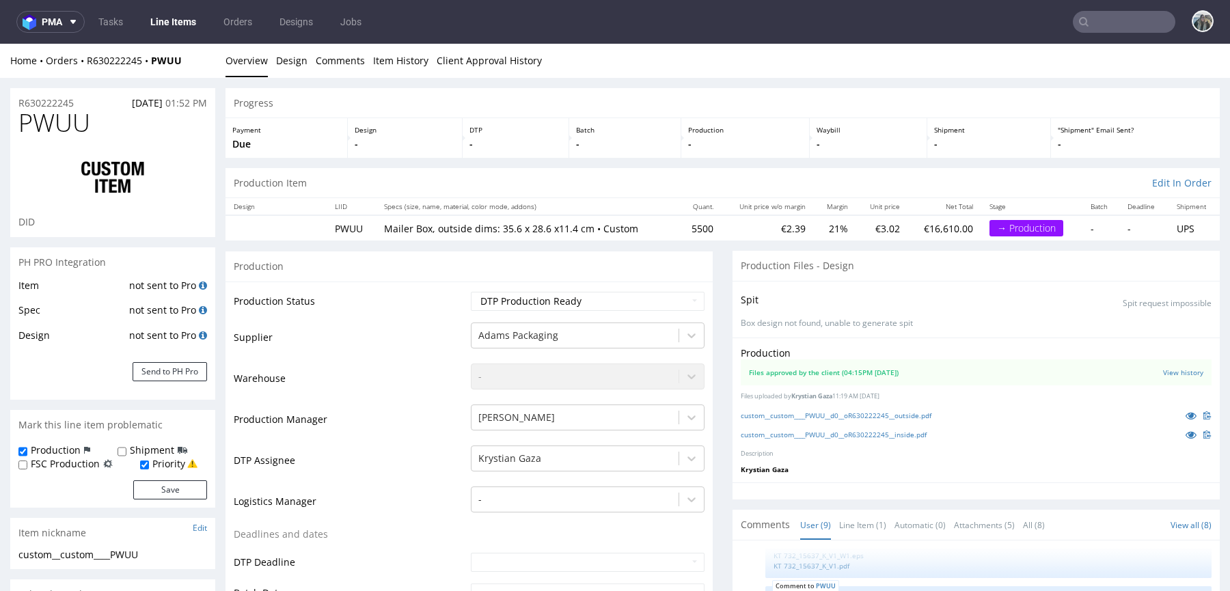
select select "in_progress"
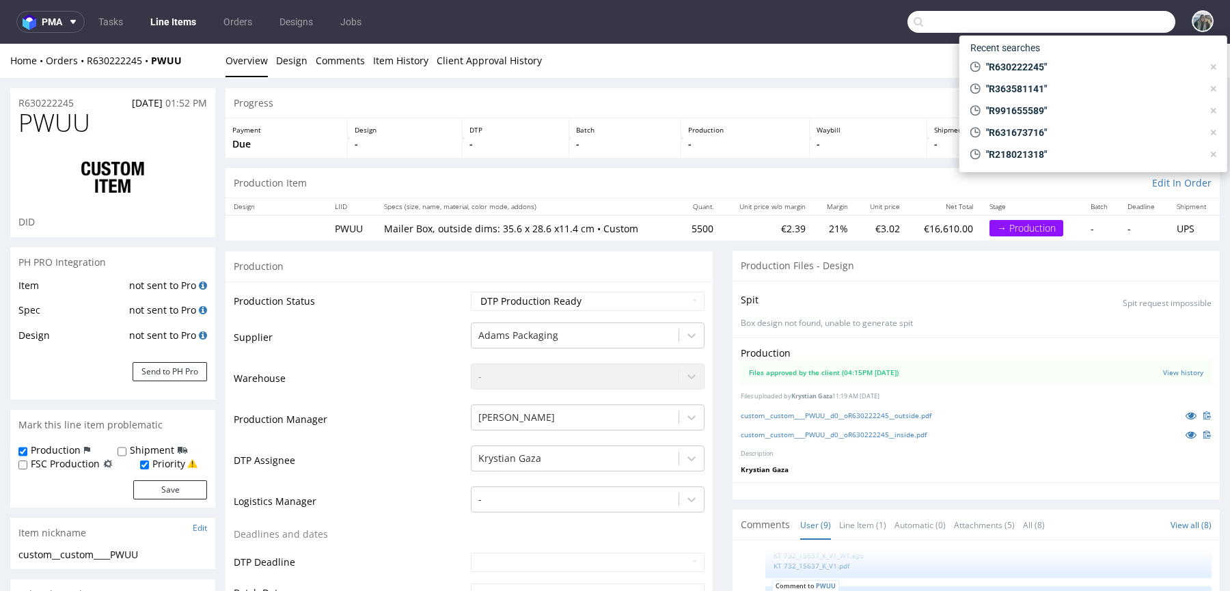
click at [1120, 29] on input "text" at bounding box center [1042, 22] width 268 height 22
paste input "R172264962"
type input "R172264962"
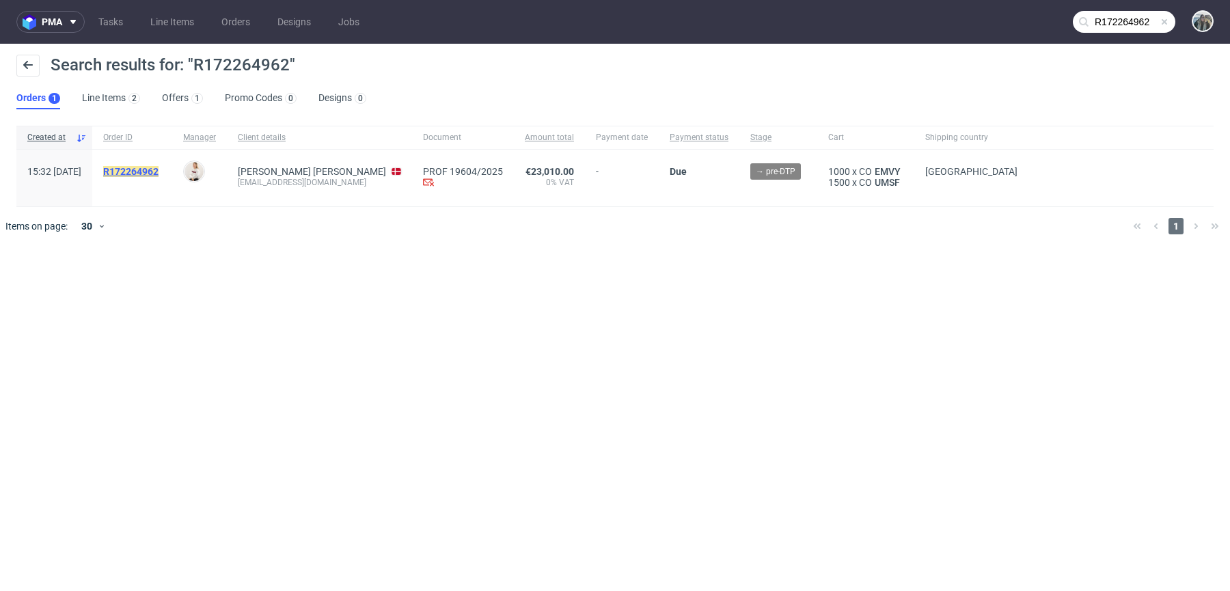
click at [159, 173] on mark "R172264962" at bounding box center [130, 171] width 55 height 11
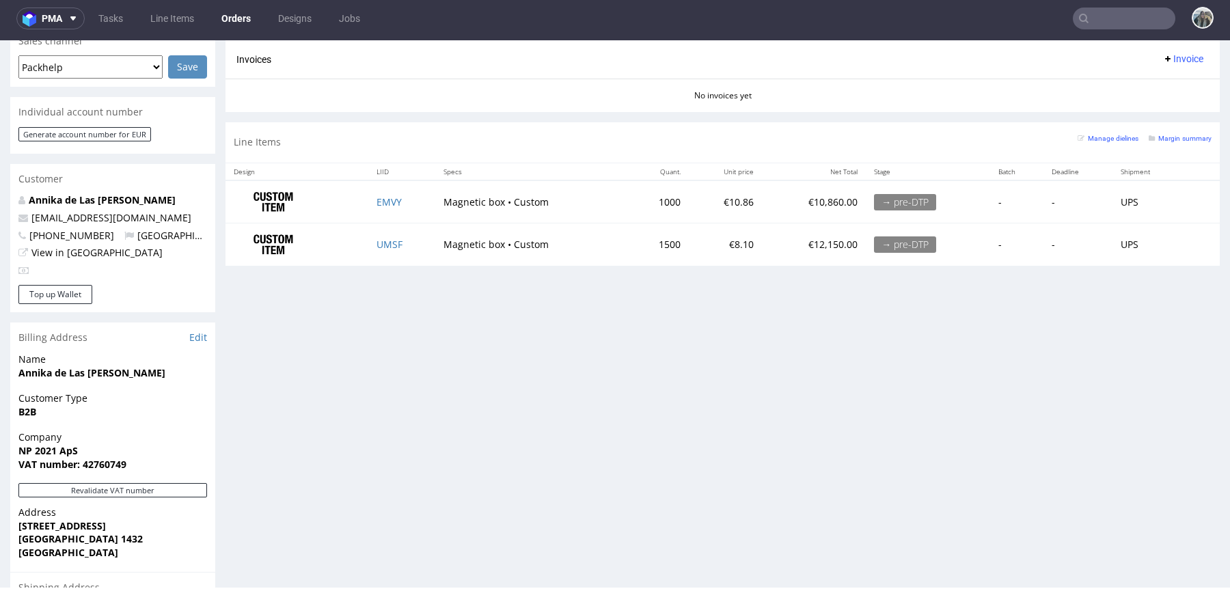
scroll to position [603, 0]
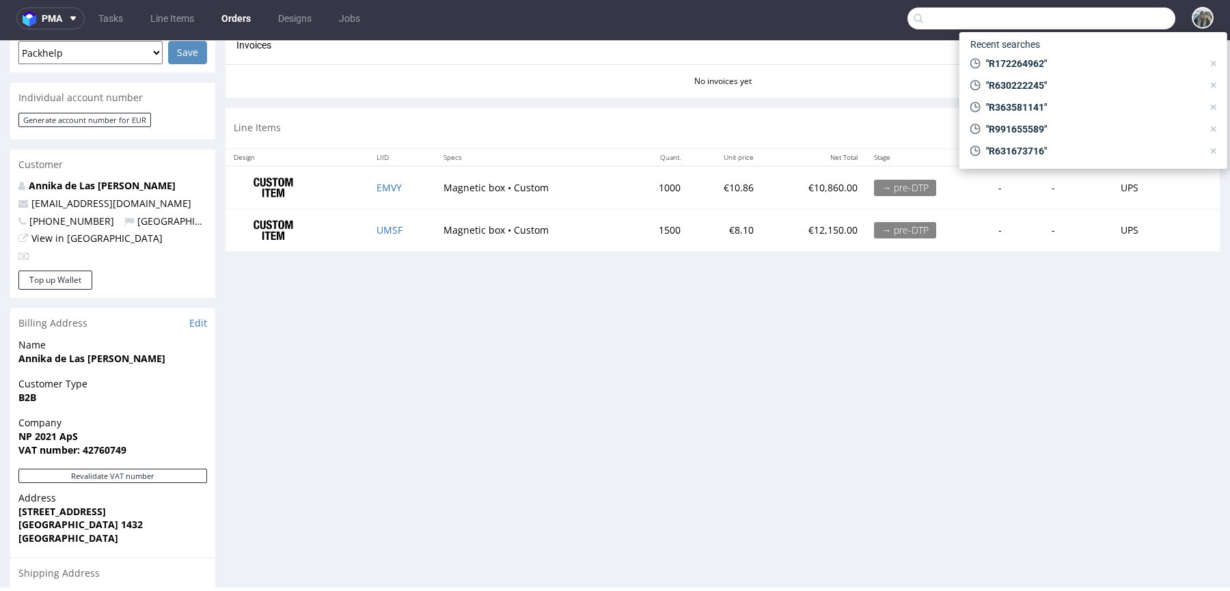
click at [1105, 23] on input "text" at bounding box center [1042, 19] width 268 height 22
paste input "R426390069"
type input "R426390069"
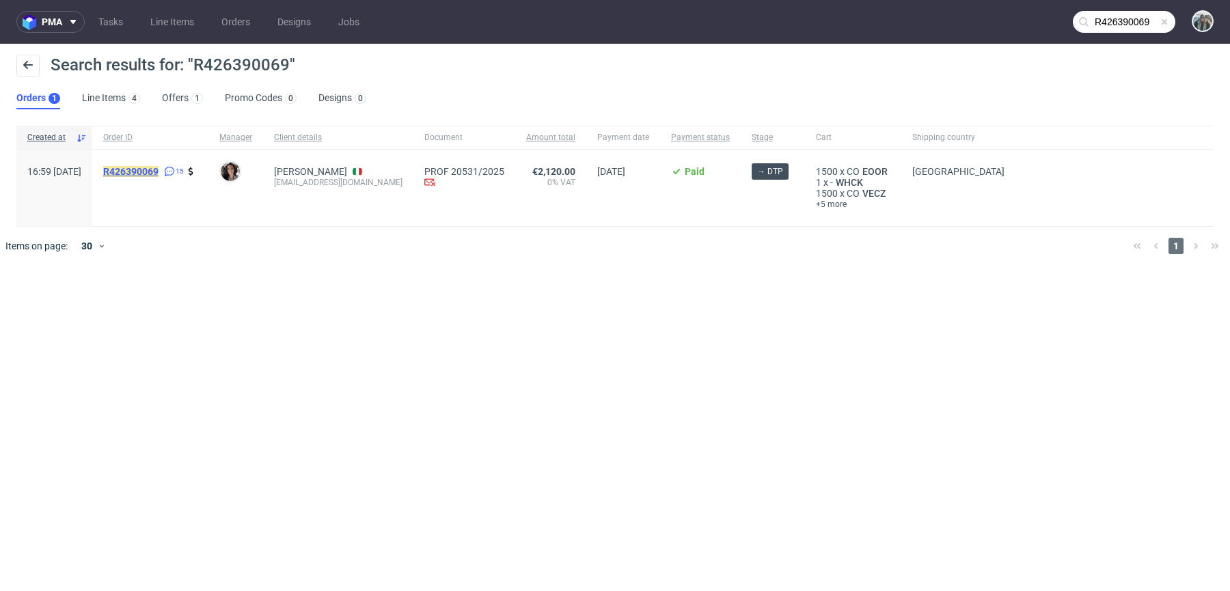
click at [155, 174] on mark "R426390069" at bounding box center [130, 171] width 55 height 11
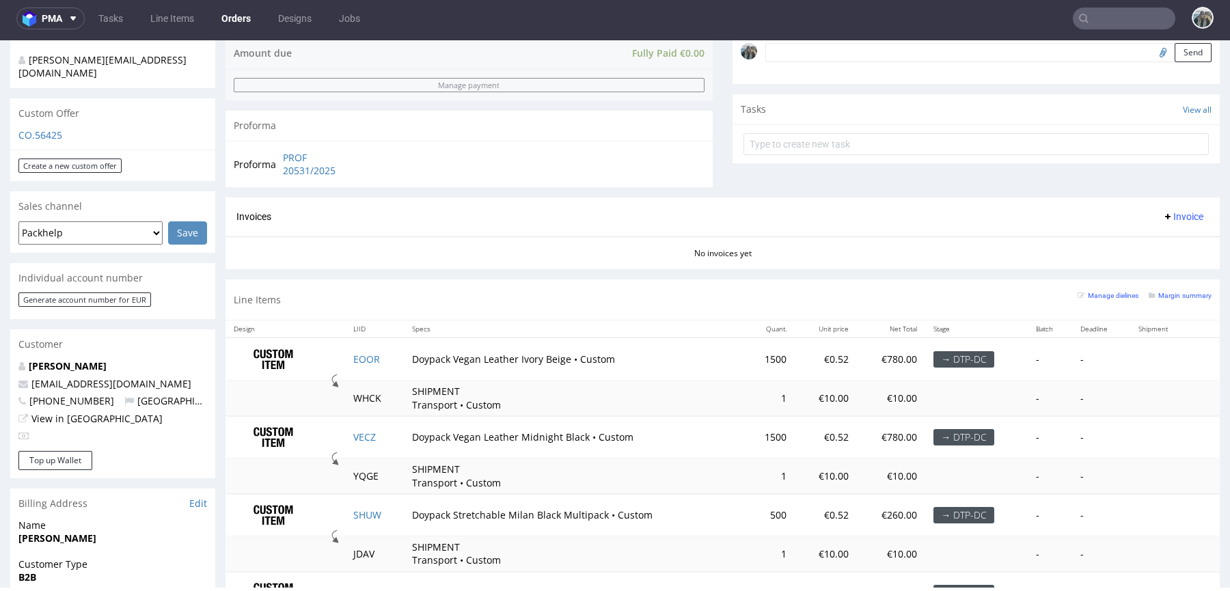
scroll to position [461, 0]
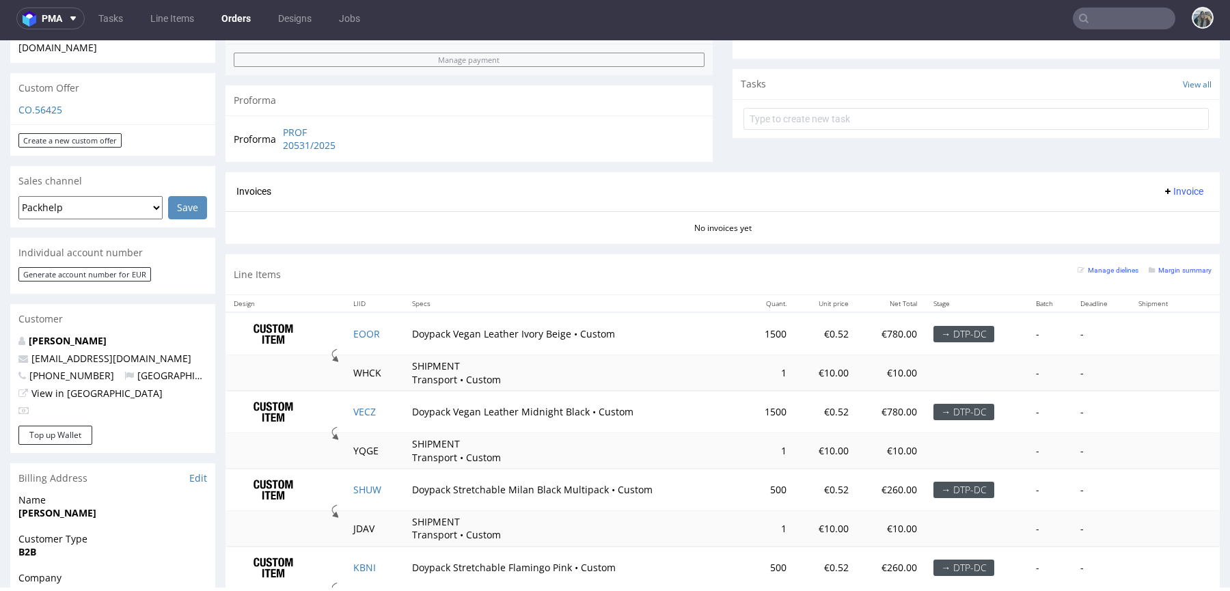
click at [1108, 1] on nav "pma Tasks Line Items Orders Designs Jobs" at bounding box center [615, 19] width 1230 height 44
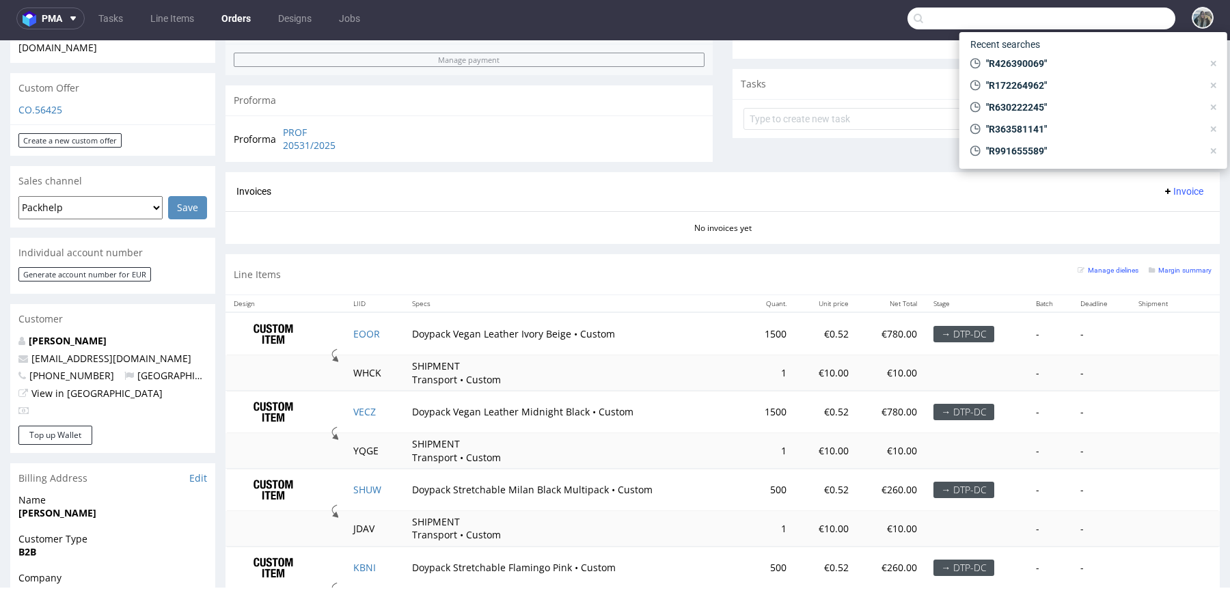
click at [1107, 8] on input "text" at bounding box center [1042, 19] width 268 height 22
paste input "R070282703"
type input "R070282703"
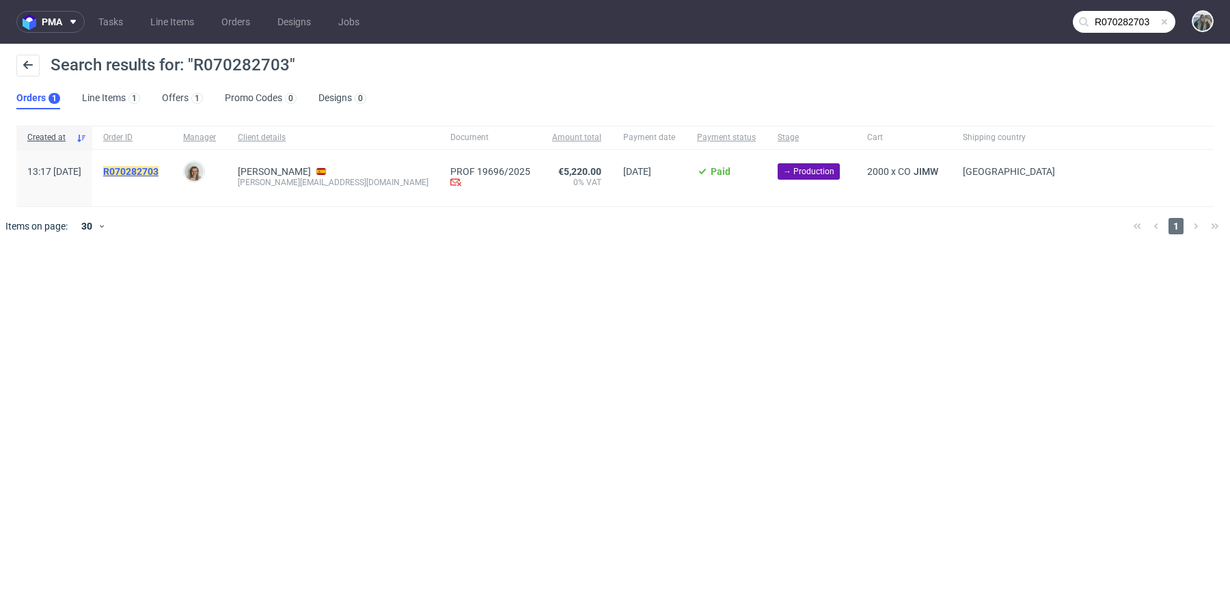
click at [159, 174] on mark "R070282703" at bounding box center [130, 171] width 55 height 11
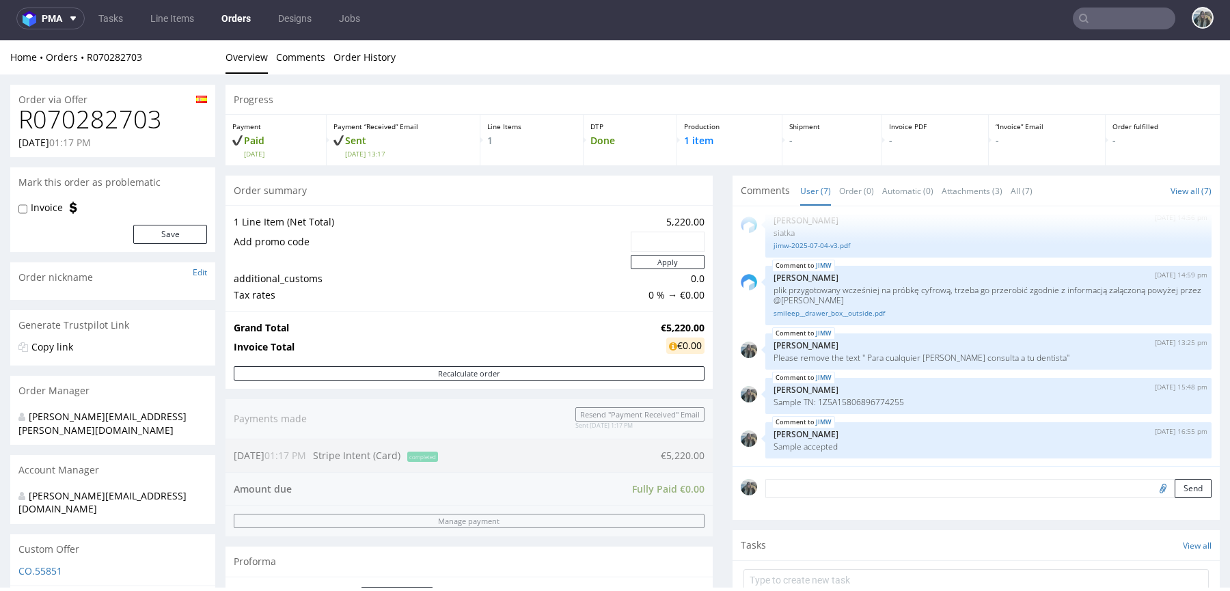
click at [86, 123] on h1 "R070282703" at bounding box center [112, 119] width 189 height 27
copy h1 "R070282703"
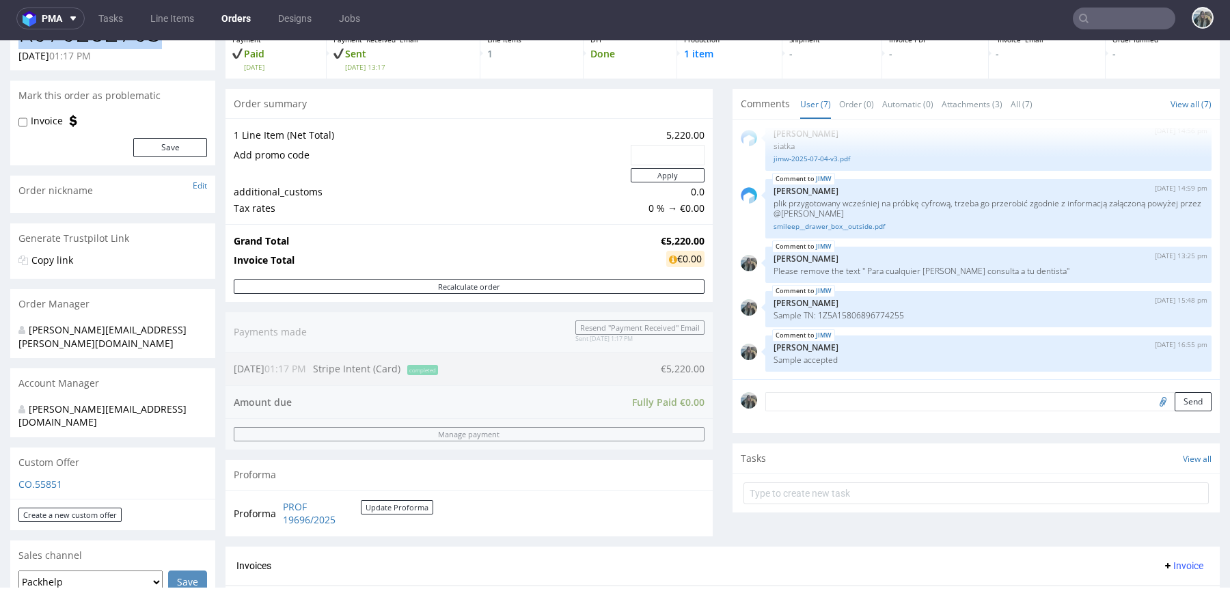
scroll to position [479, 0]
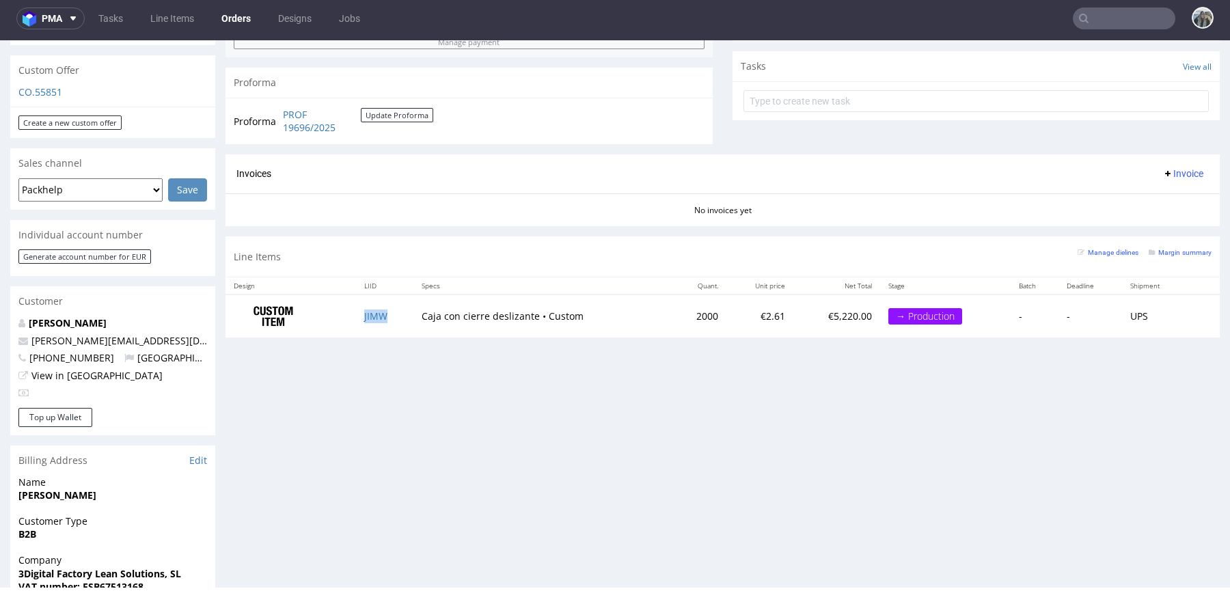
click at [398, 323] on td "JIMW" at bounding box center [384, 316] width 57 height 43
copy link "JIMW"
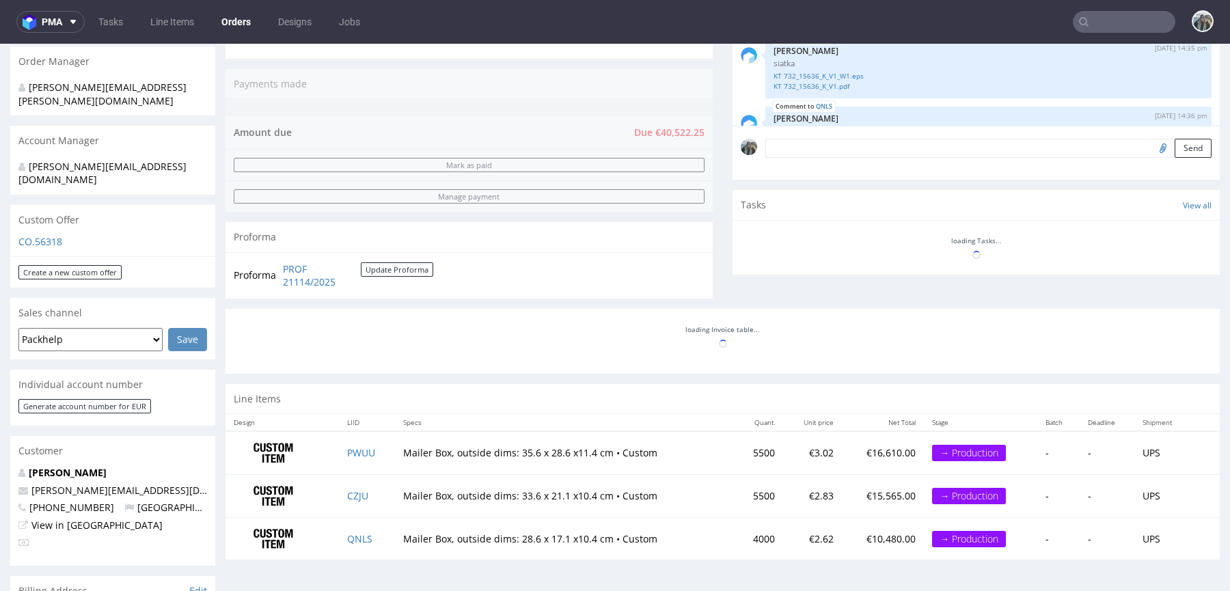
scroll to position [336, 0]
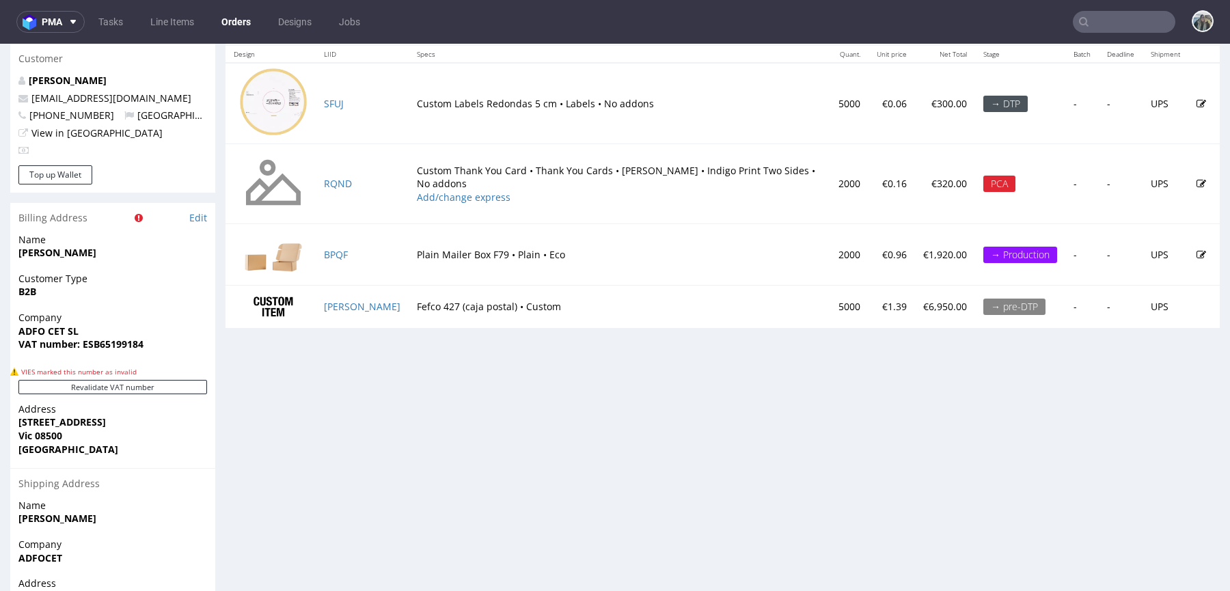
scroll to position [741, 0]
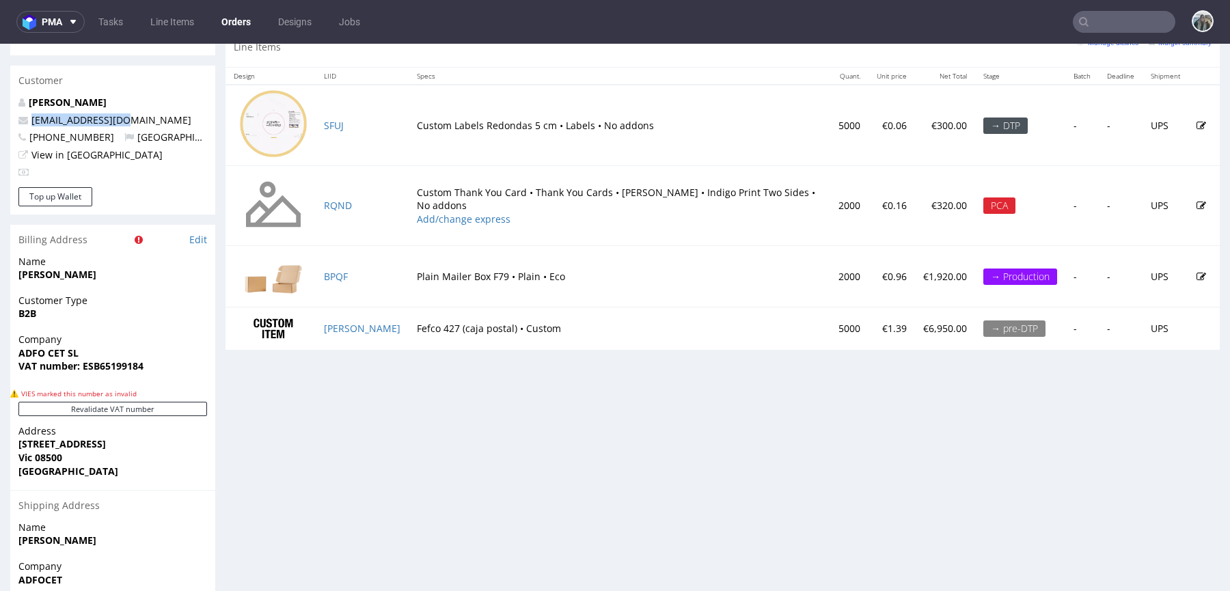
drag, startPoint x: 135, startPoint y: 95, endPoint x: 7, endPoint y: 96, distance: 127.8
click at [7, 96] on div "Order via Offer R252443896 01.10.2025 04:07 PM Mark this order as problematic I…" at bounding box center [615, 38] width 1230 height 1326
click at [338, 205] on link "RQND" at bounding box center [338, 205] width 28 height 13
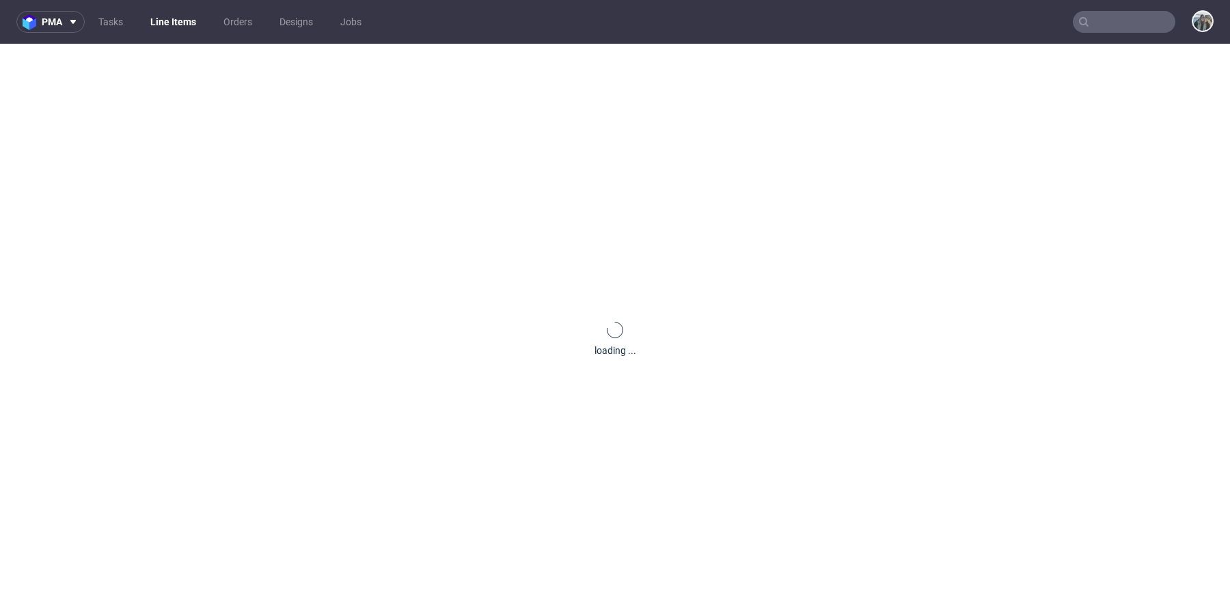
click at [334, 117] on div "loading ..." at bounding box center [615, 339] width 1230 height 591
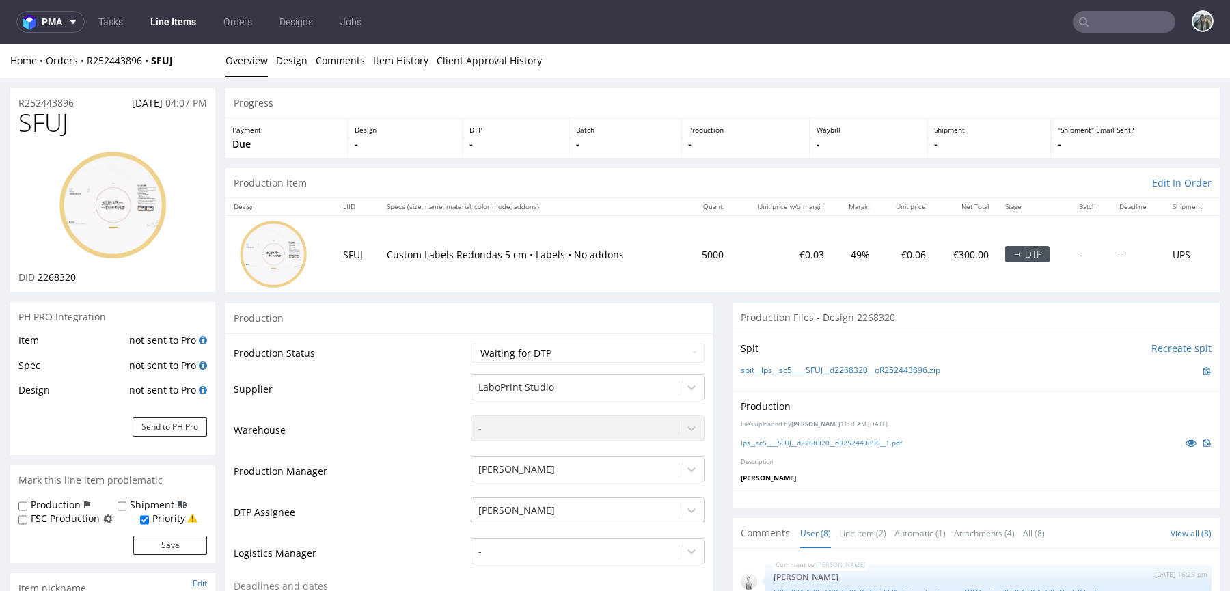
scroll to position [154, 0]
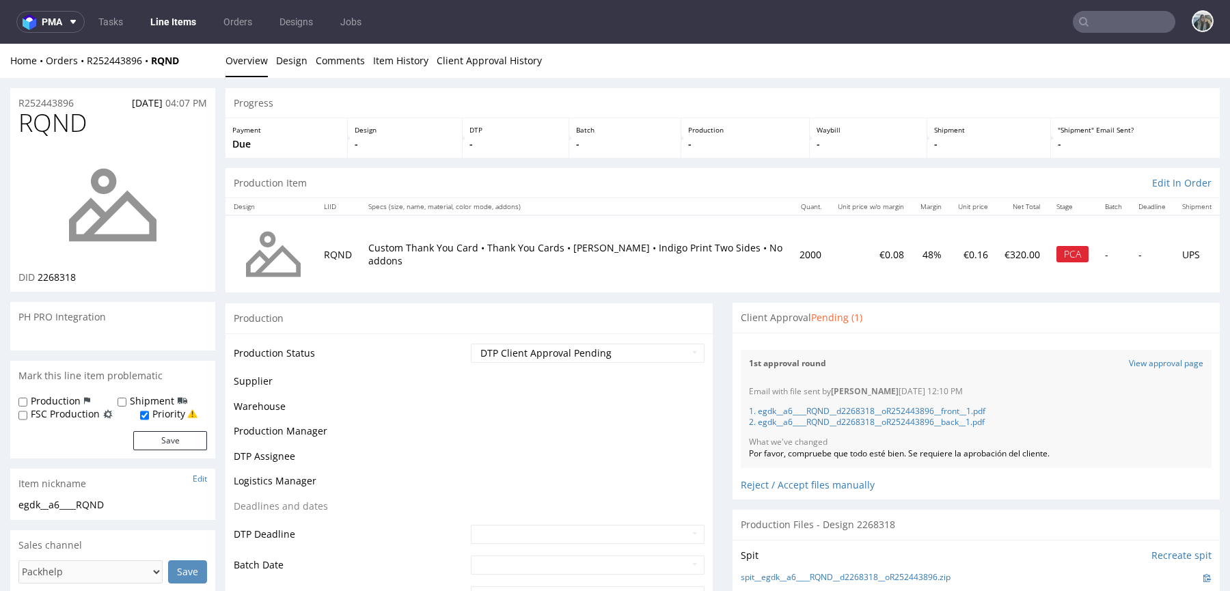
scroll to position [154, 0]
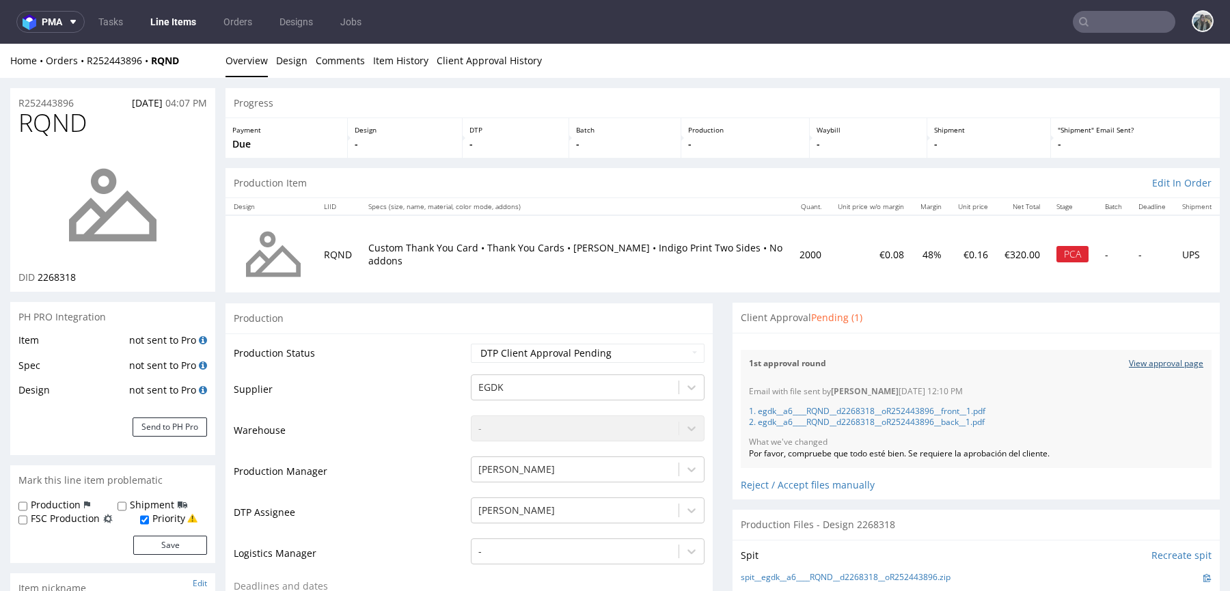
click at [1129, 364] on link "View approval page" at bounding box center [1166, 364] width 74 height 12
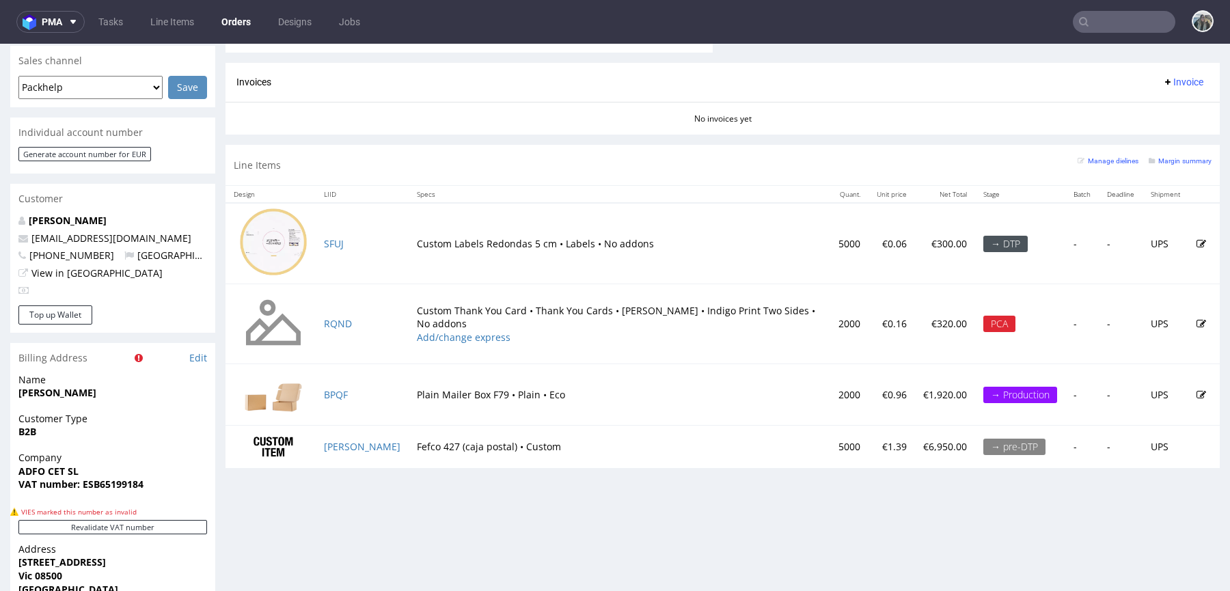
scroll to position [625, 0]
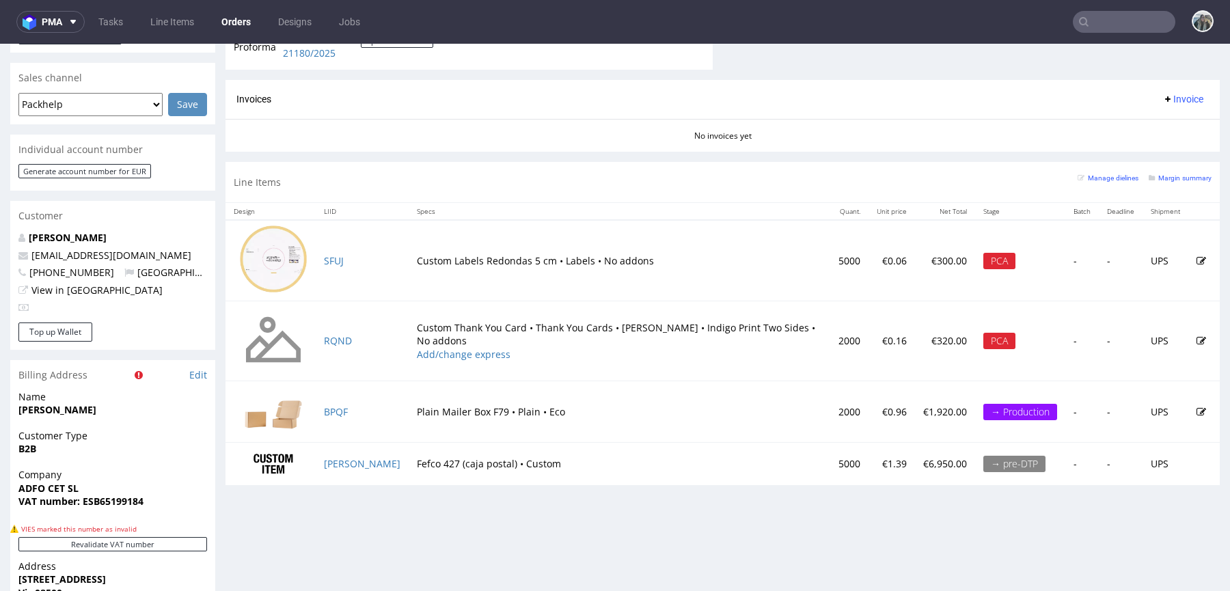
scroll to position [610, 0]
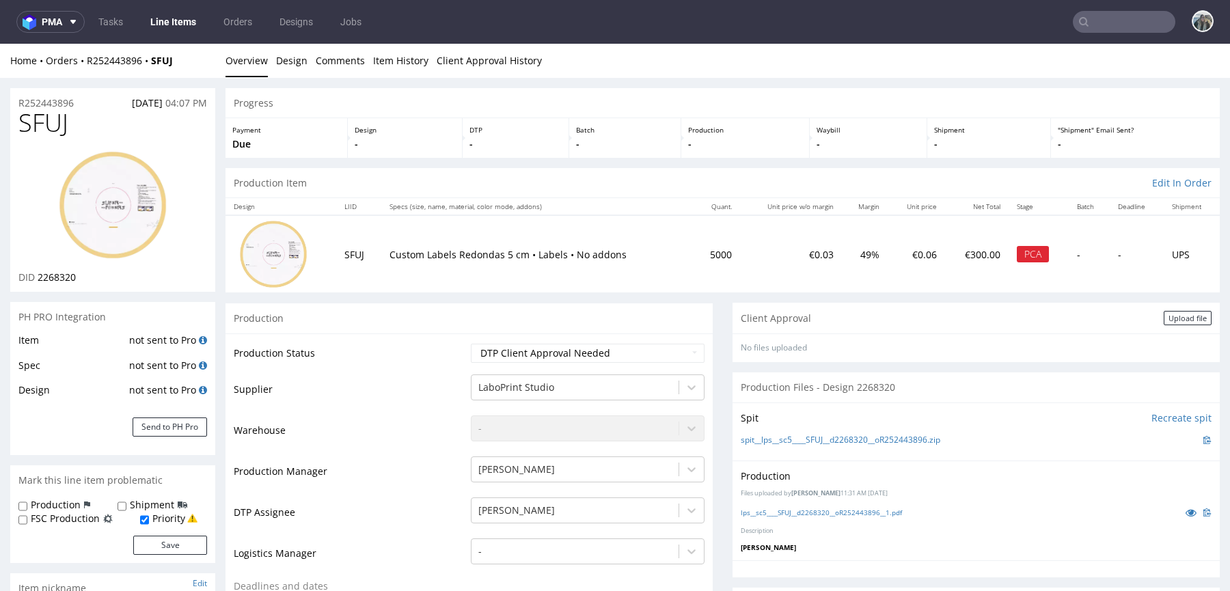
scroll to position [124, 0]
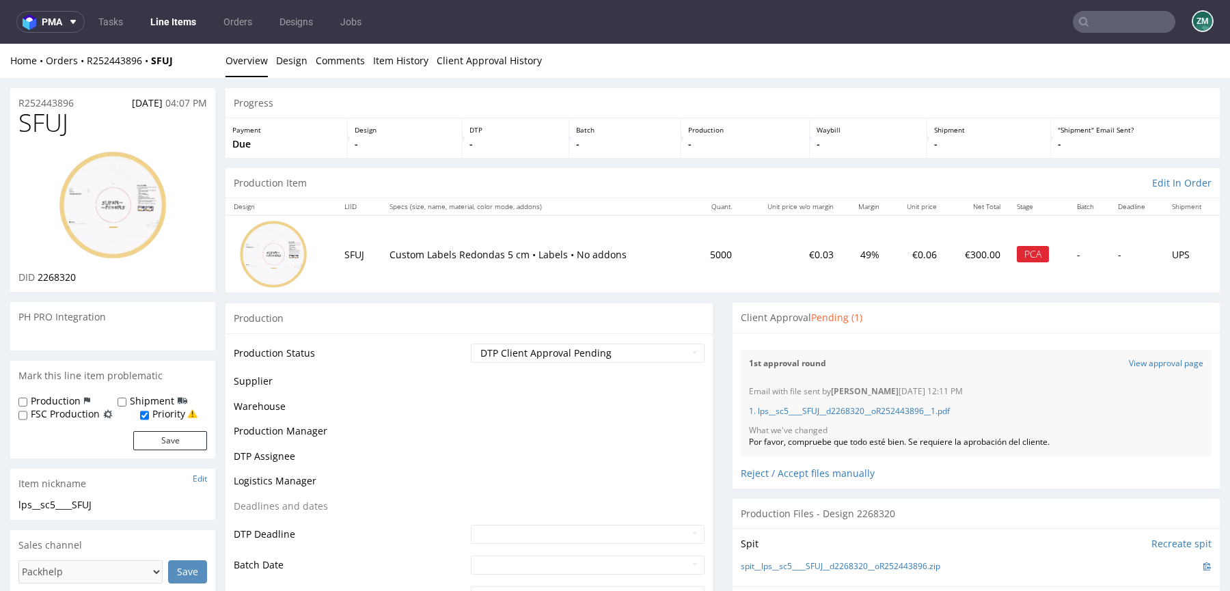
scroll to position [154, 0]
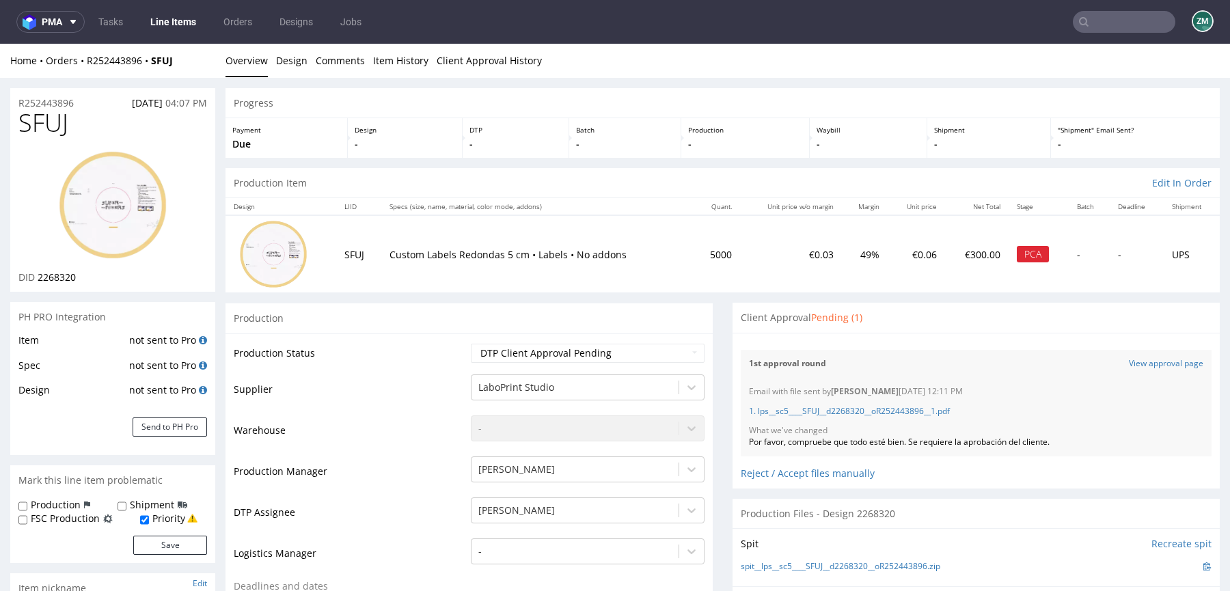
click at [1128, 371] on div "1st approval round View approval page" at bounding box center [976, 364] width 471 height 28
click at [1130, 365] on link "View approval page" at bounding box center [1166, 364] width 74 height 12
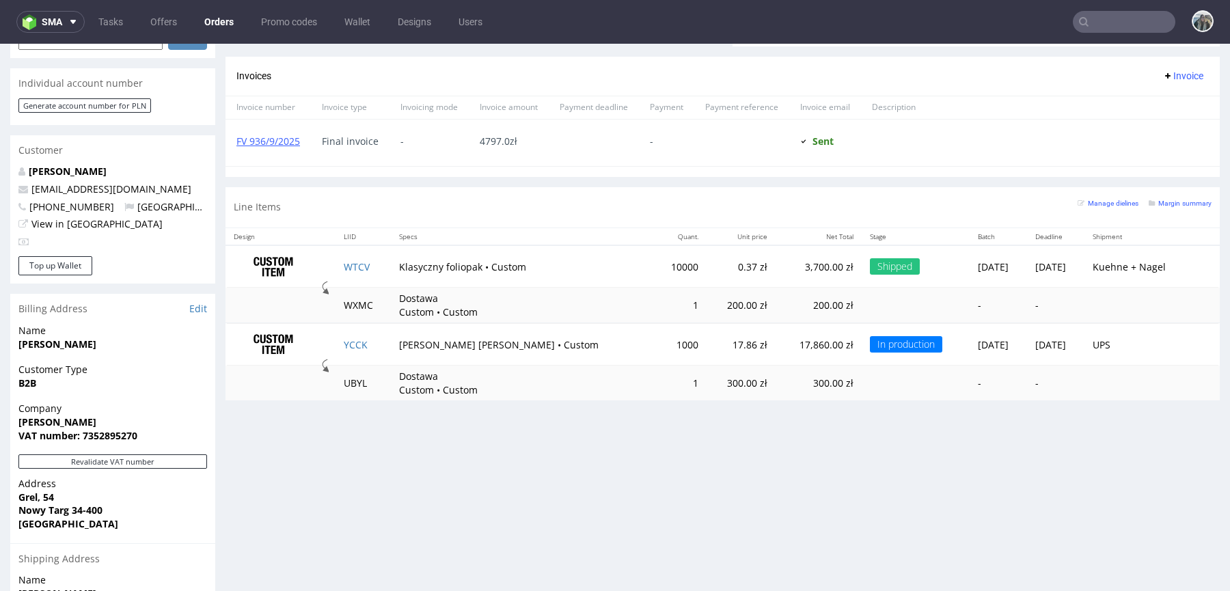
scroll to position [707, 0]
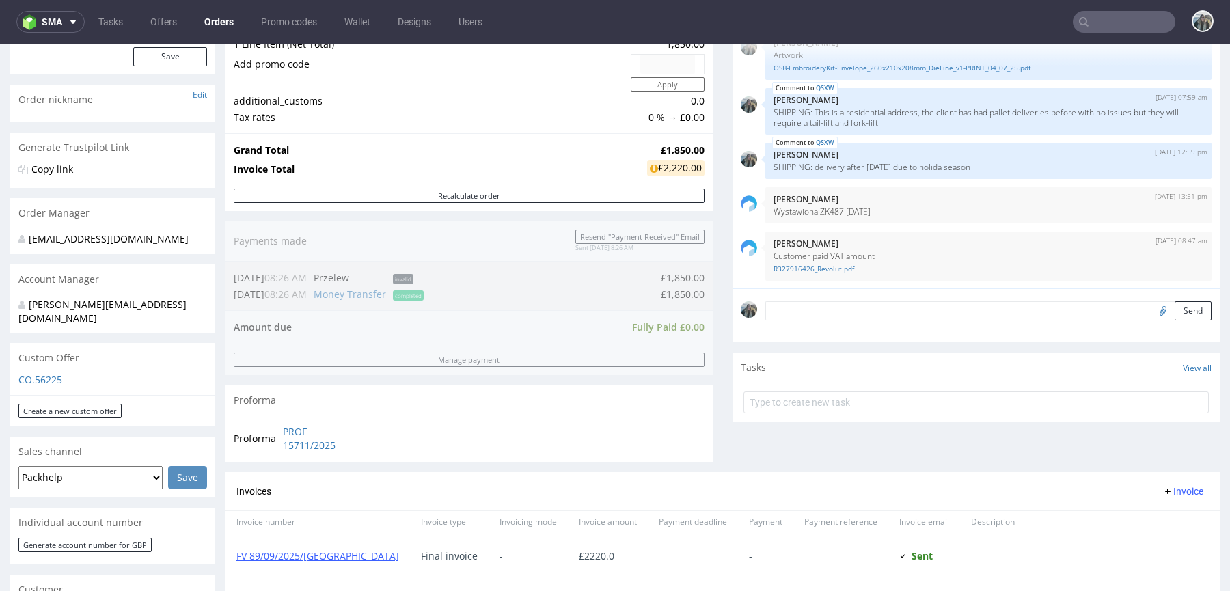
scroll to position [314, 0]
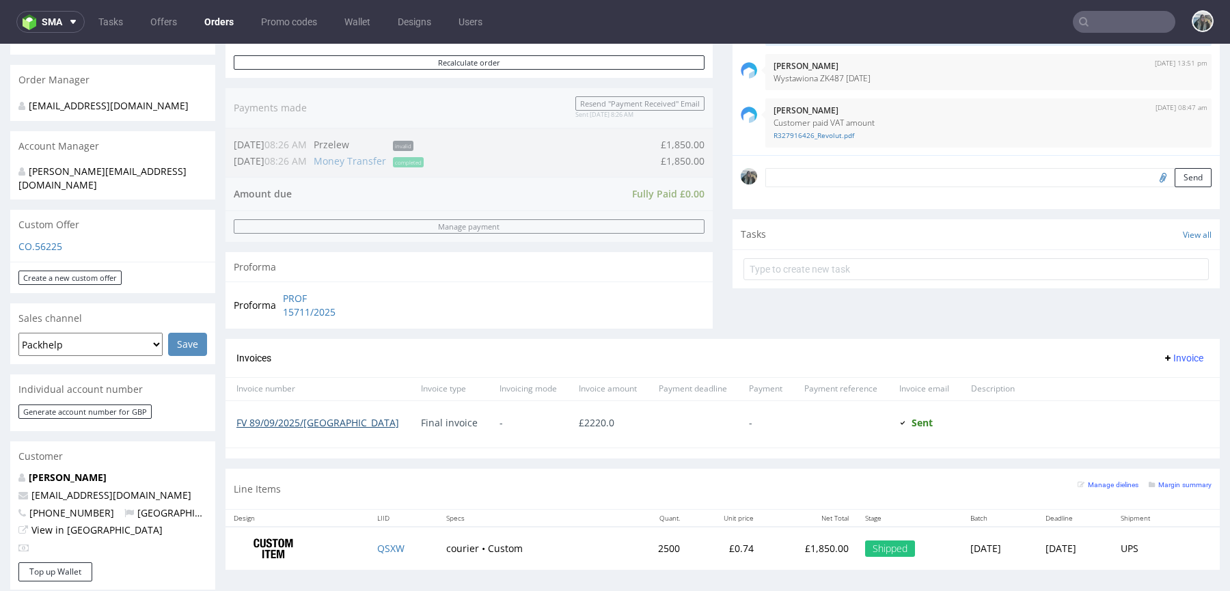
click at [296, 425] on link "FV 89/09/2025/GB" at bounding box center [317, 422] width 163 height 13
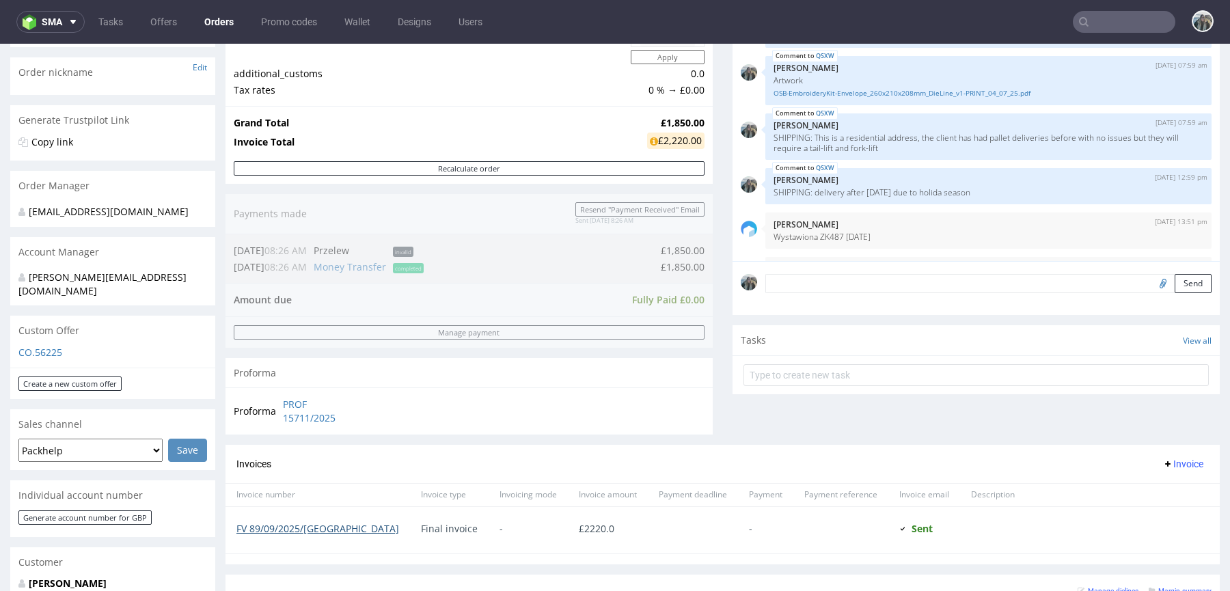
scroll to position [213, 0]
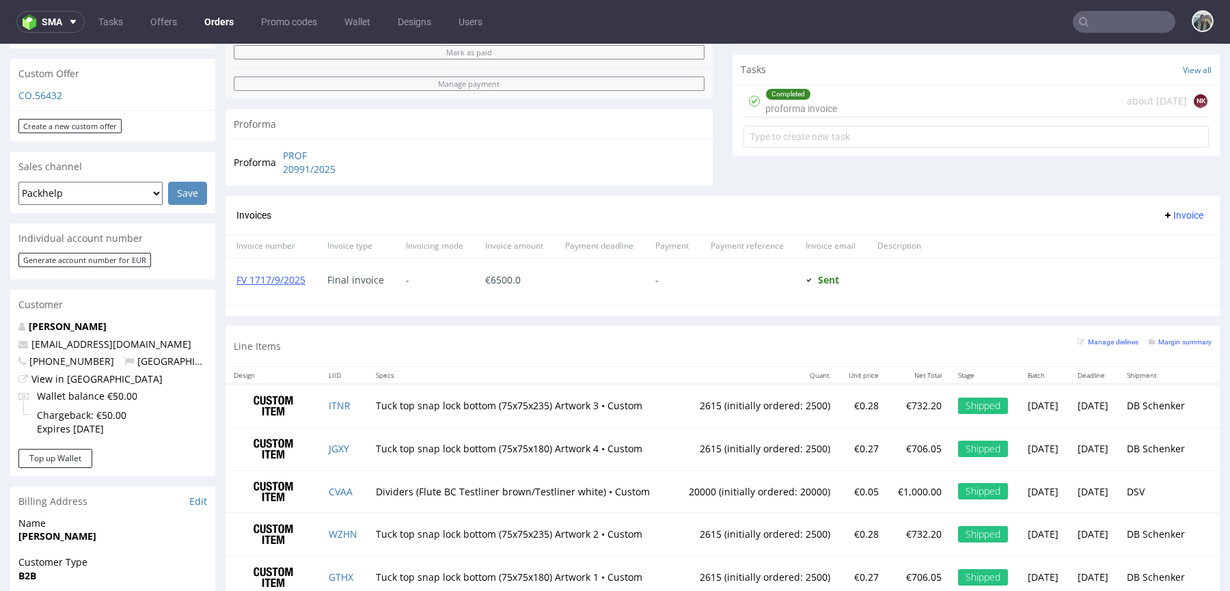
scroll to position [480, 0]
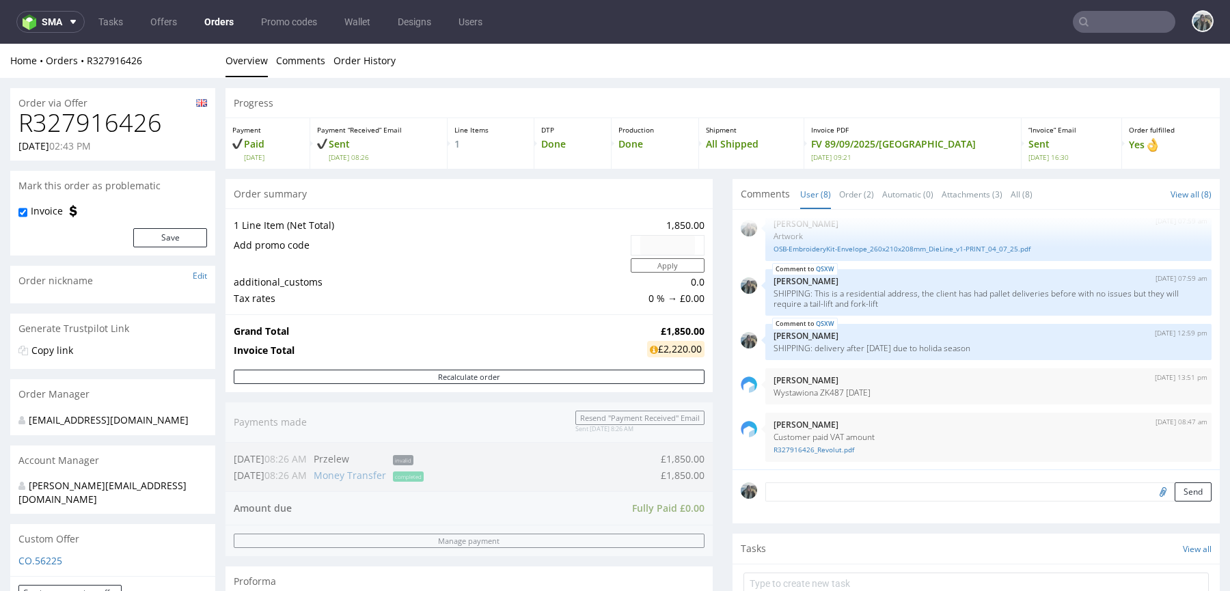
click at [120, 120] on h1 "R327916426" at bounding box center [112, 122] width 189 height 27
copy h1 "R327916426"
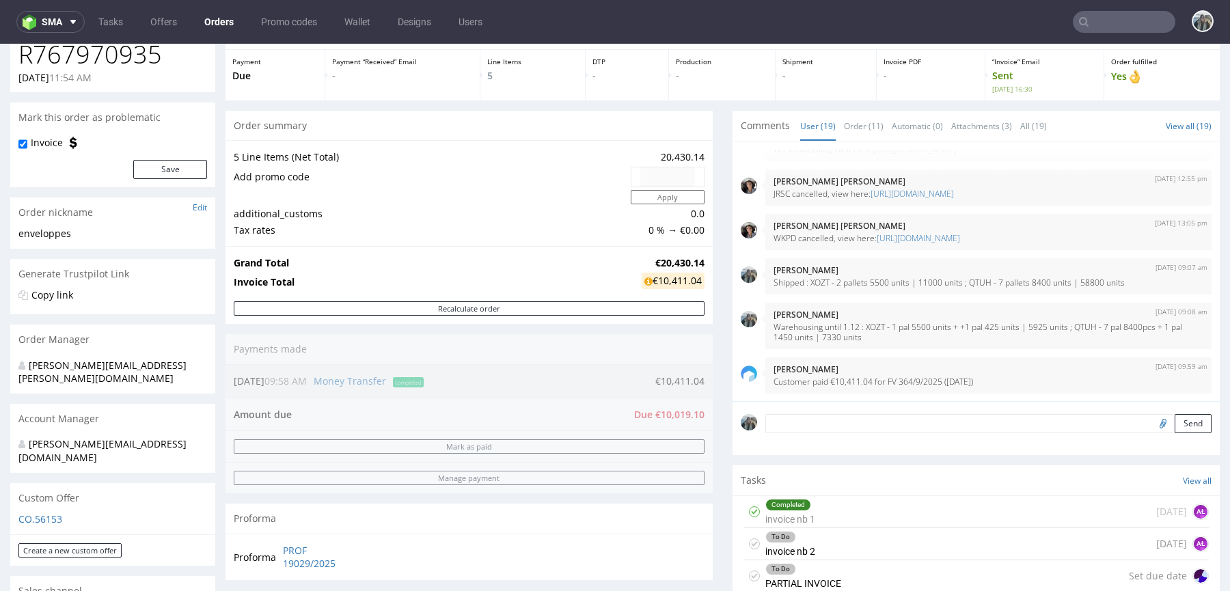
scroll to position [70, 0]
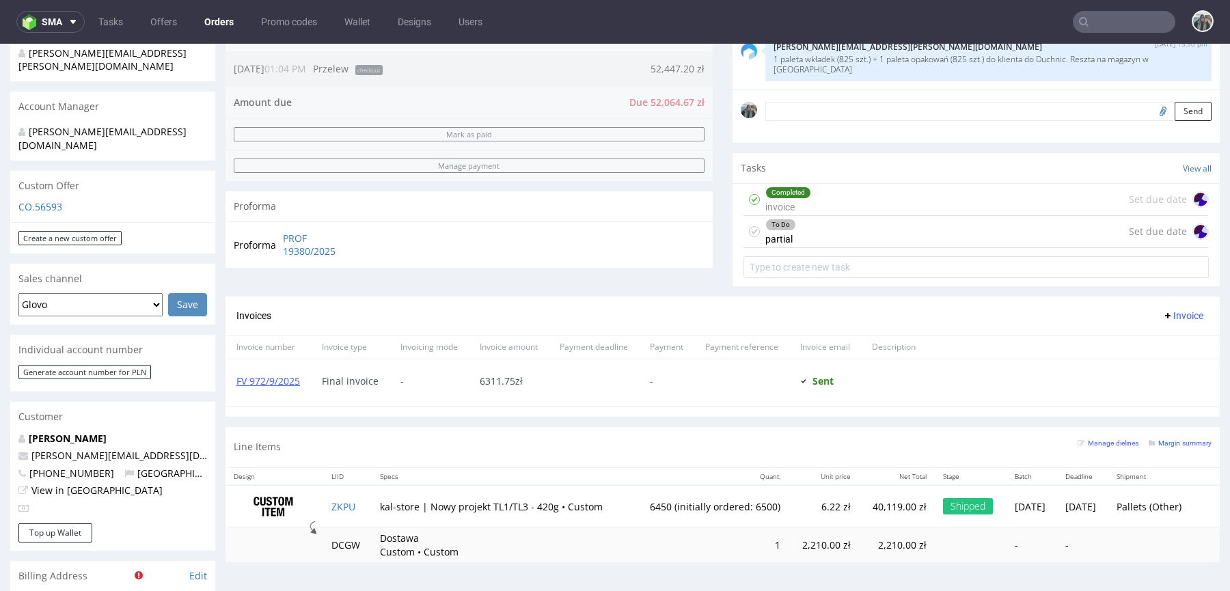
scroll to position [469, 0]
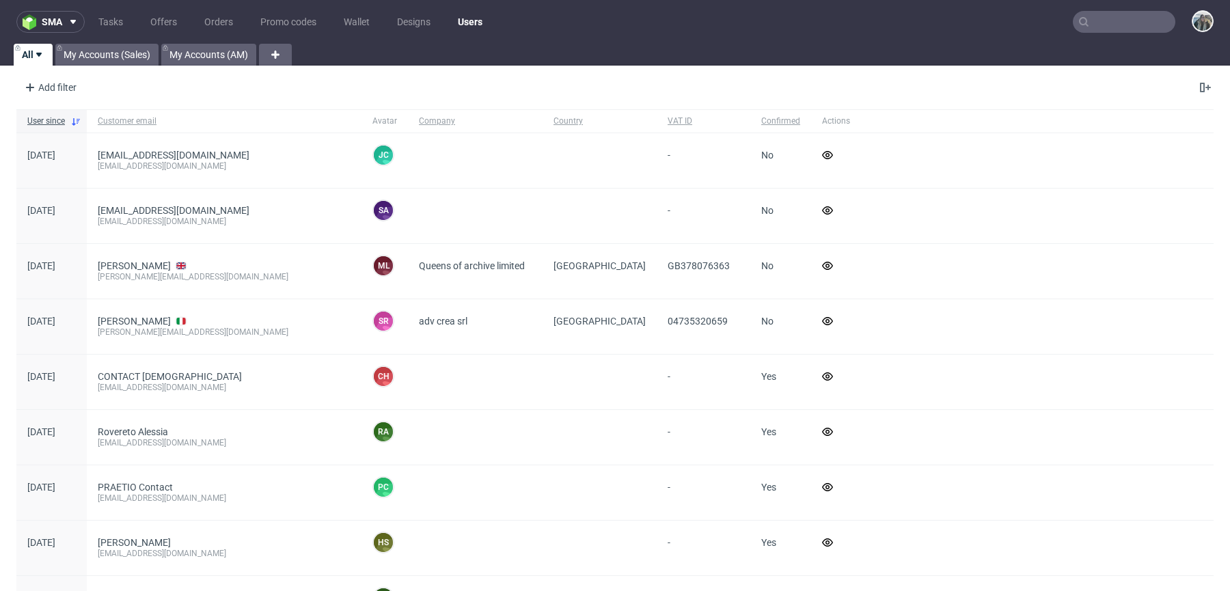
click at [1132, 37] on nav "sma Tasks Offers Orders Promo codes Wallet Designs Users" at bounding box center [615, 22] width 1230 height 44
click at [1132, 22] on input "text" at bounding box center [1124, 22] width 103 height 22
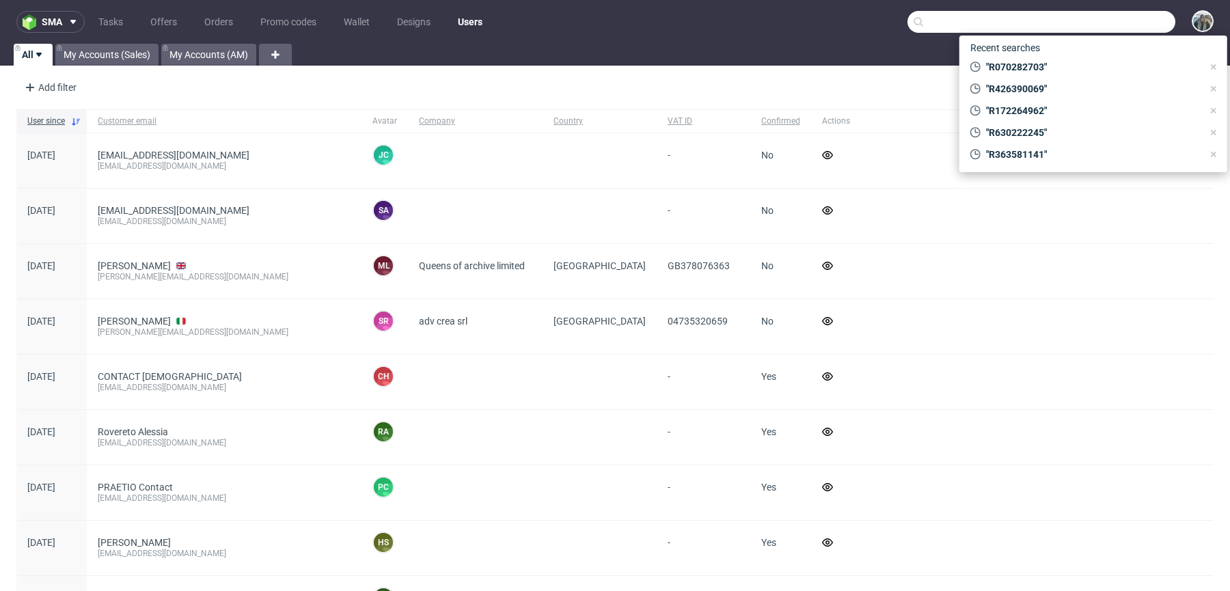
paste input "poachersdrinks"
type input "poachersdrinks"
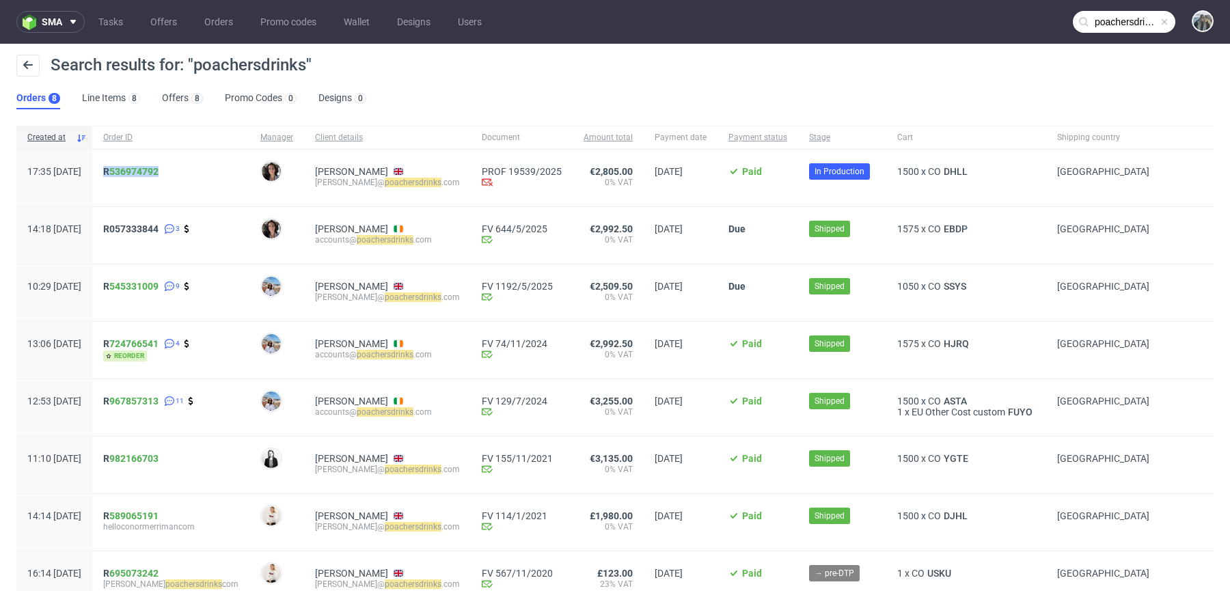
drag, startPoint x: 169, startPoint y: 192, endPoint x: 139, endPoint y: 174, distance: 34.3
click at [139, 174] on div "R 536974792" at bounding box center [170, 178] width 157 height 57
copy span "R 536974792"
click at [154, 172] on link "536974792" at bounding box center [133, 171] width 49 height 11
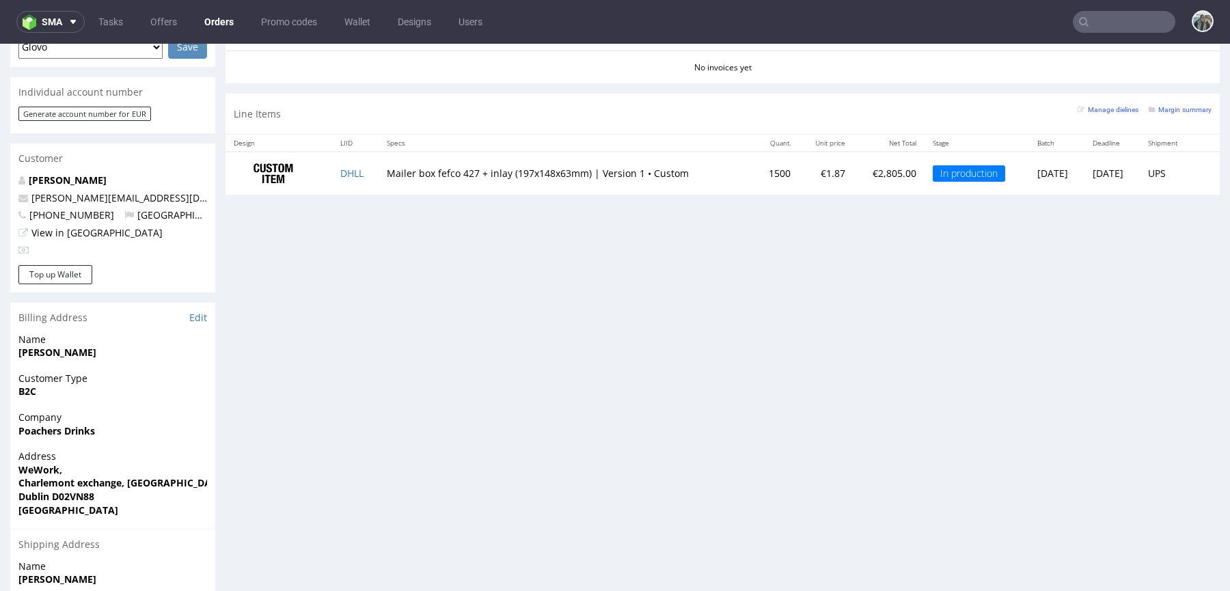
scroll to position [629, 0]
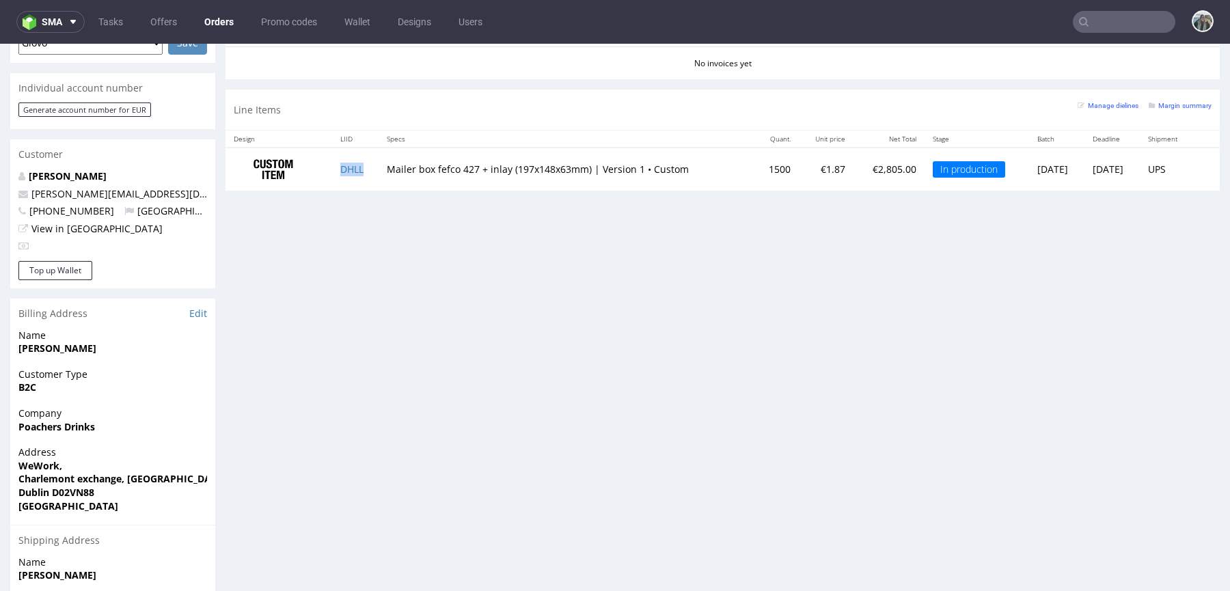
click at [369, 168] on td "DHLL" at bounding box center [355, 169] width 46 height 43
copy link "DHLL"
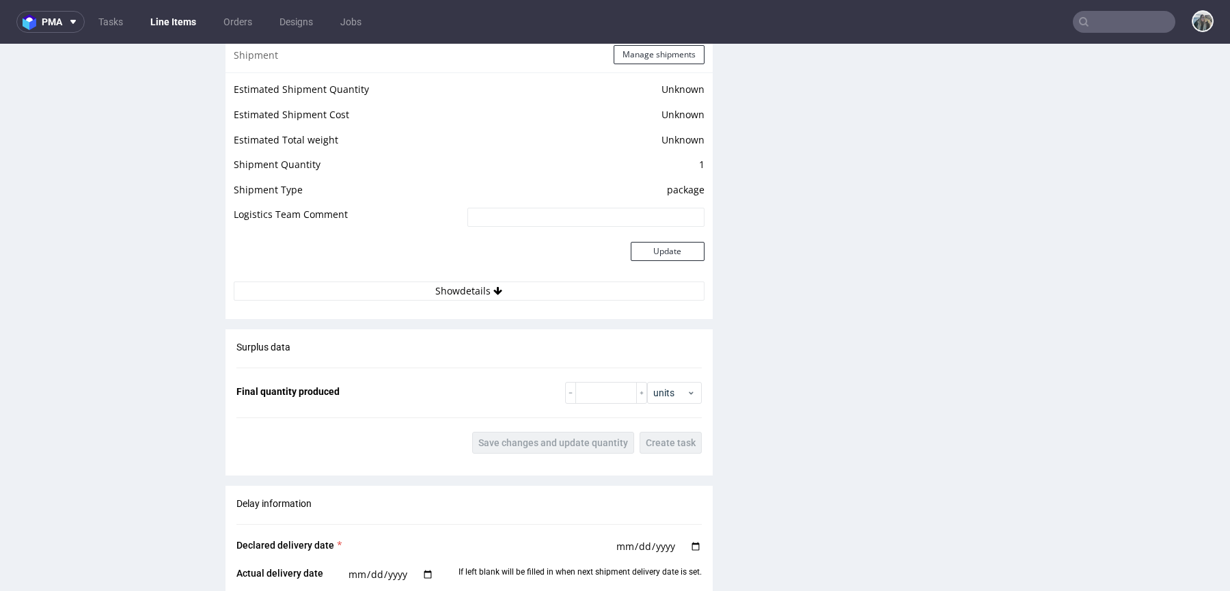
scroll to position [1952, 0]
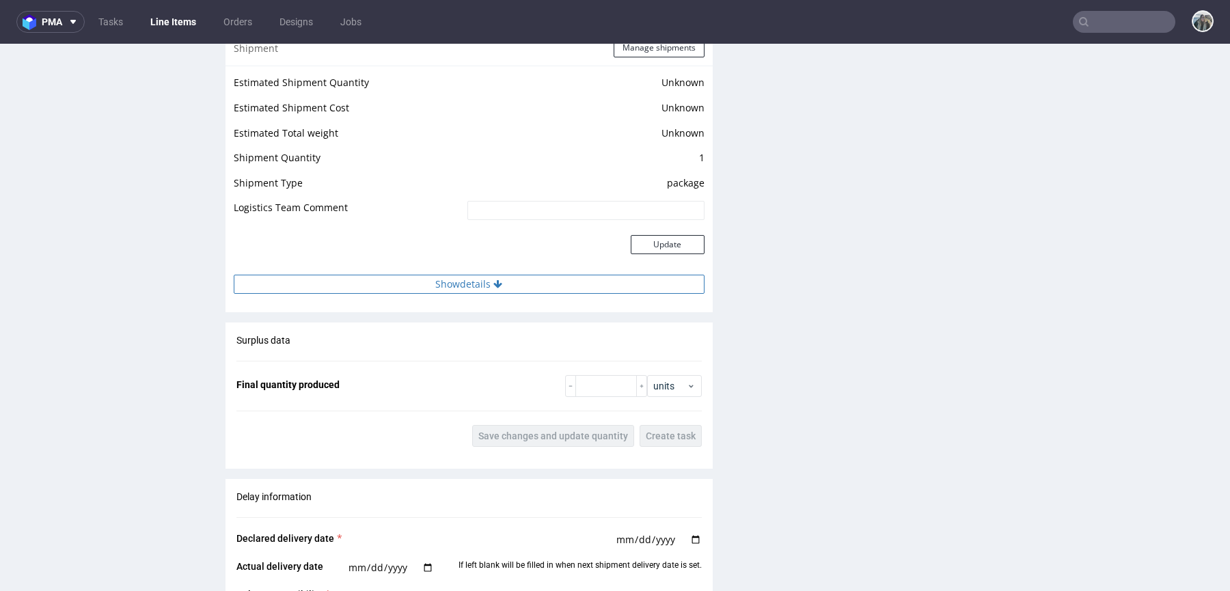
click at [644, 285] on button "Show details" at bounding box center [469, 284] width 471 height 19
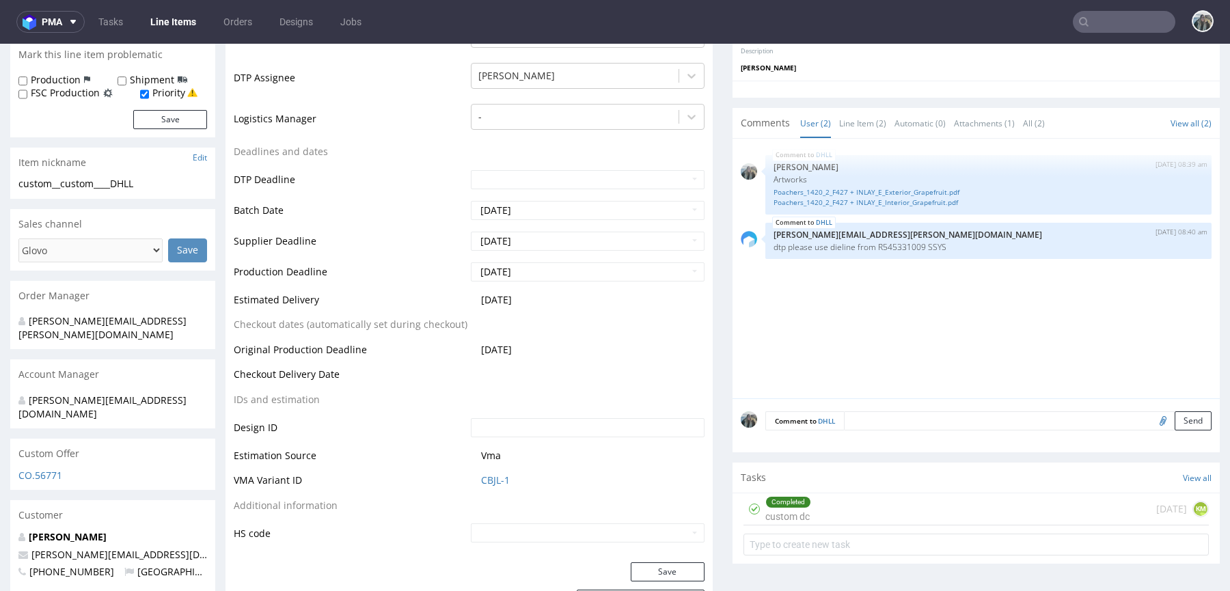
scroll to position [0, 0]
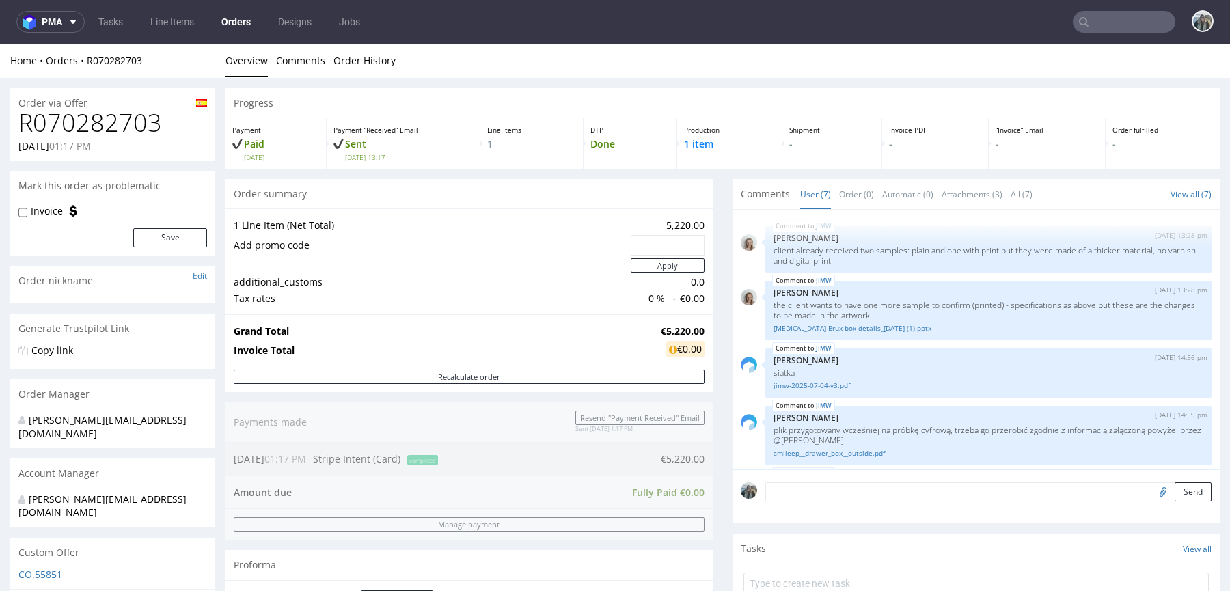
scroll to position [137, 0]
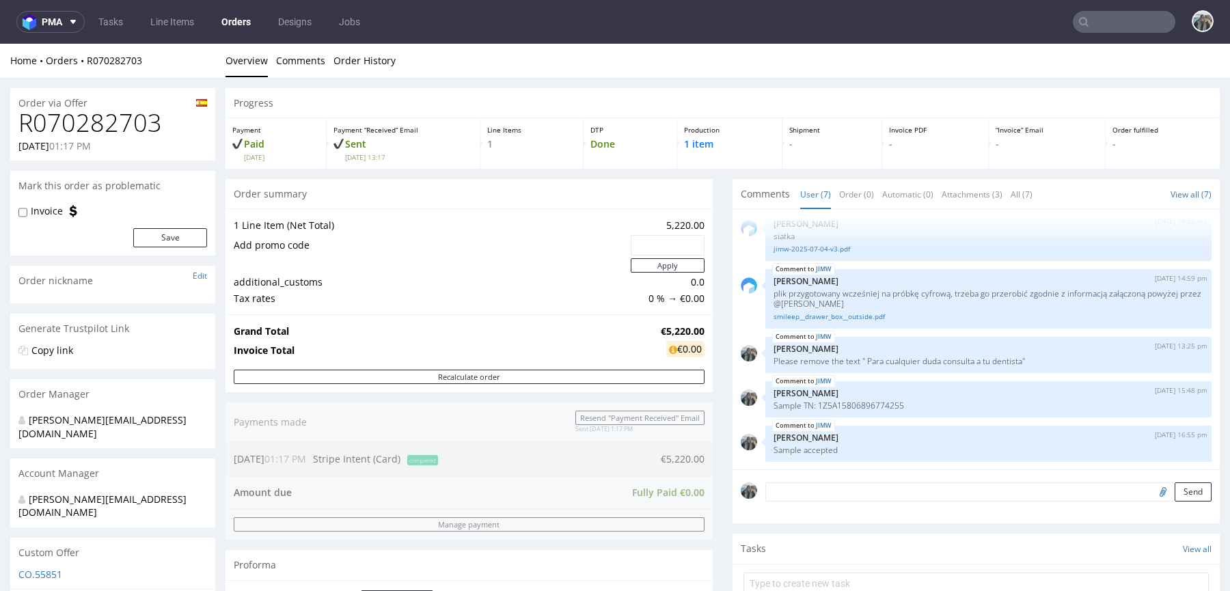
click at [130, 127] on h1 "R070282703" at bounding box center [112, 122] width 189 height 27
copy h1 "R070282703"
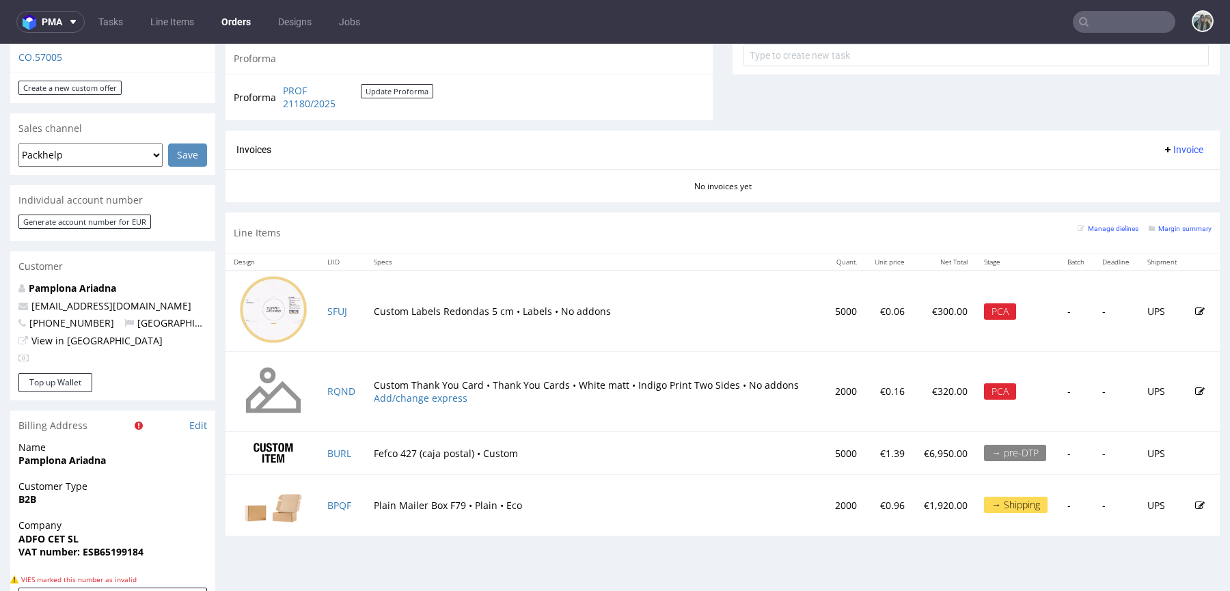
scroll to position [718, 0]
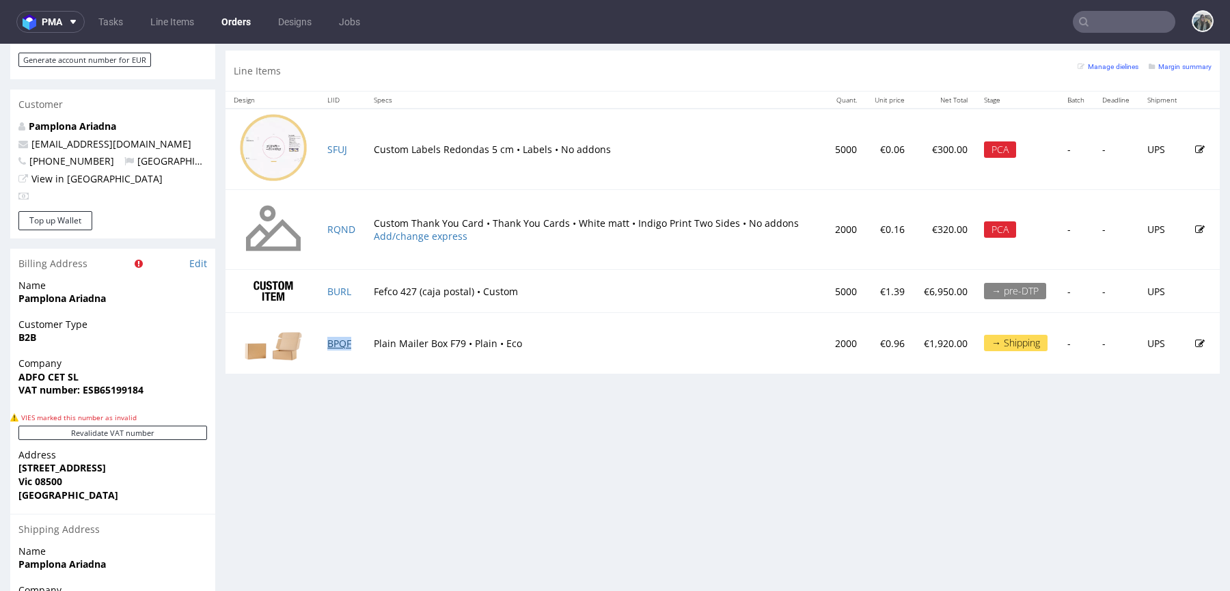
click at [354, 338] on td "BPQF" at bounding box center [342, 343] width 46 height 61
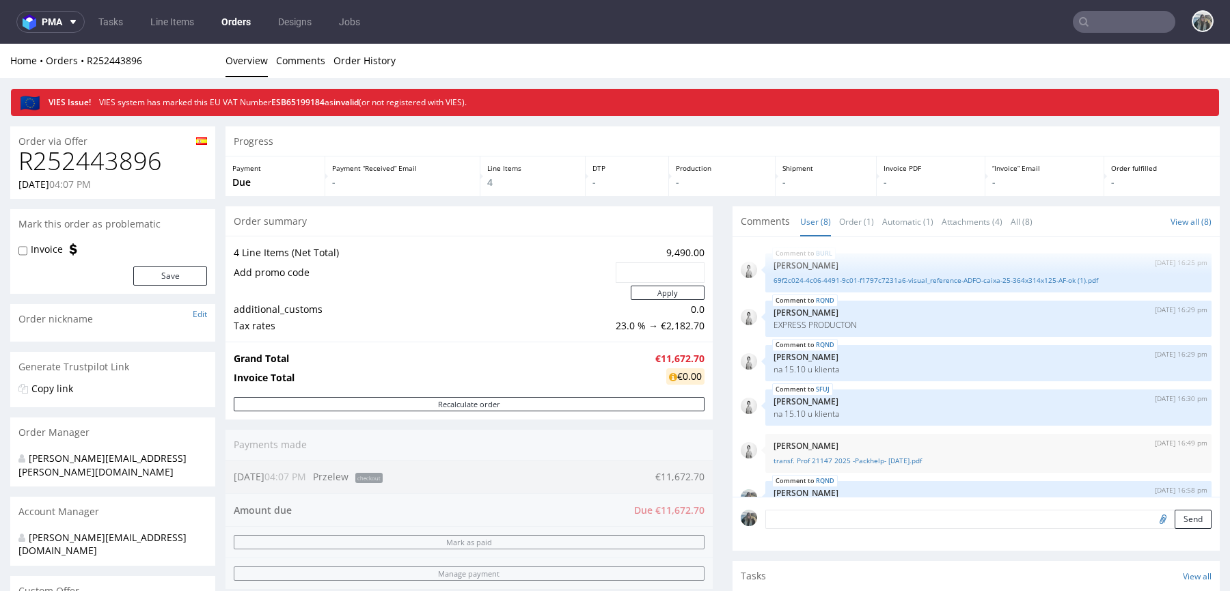
scroll to position [154, 0]
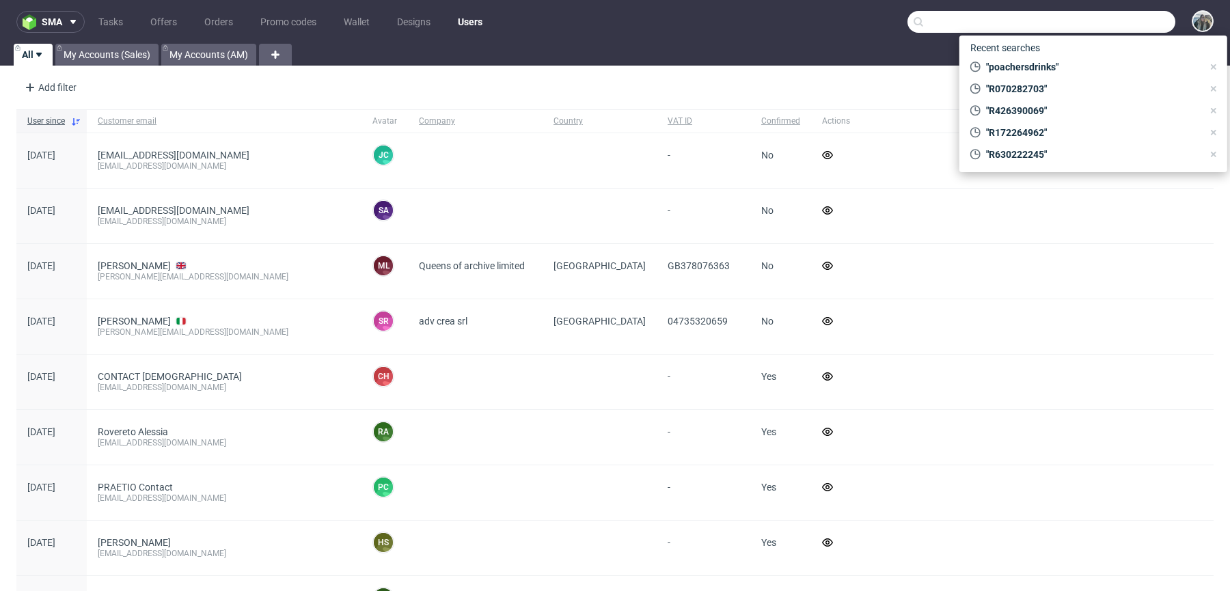
click at [1104, 27] on input "text" at bounding box center [1042, 22] width 268 height 22
paste input "camachofabricaciontextil"
type input "camachofabricaciontextil"
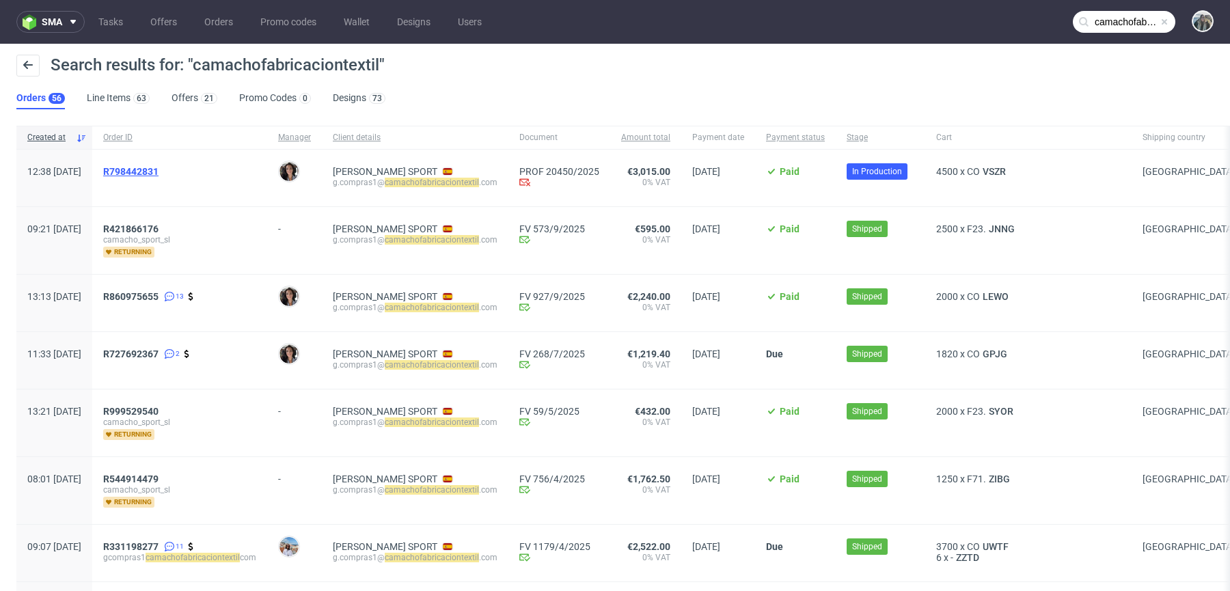
click at [159, 167] on span "R798442831" at bounding box center [130, 171] width 55 height 11
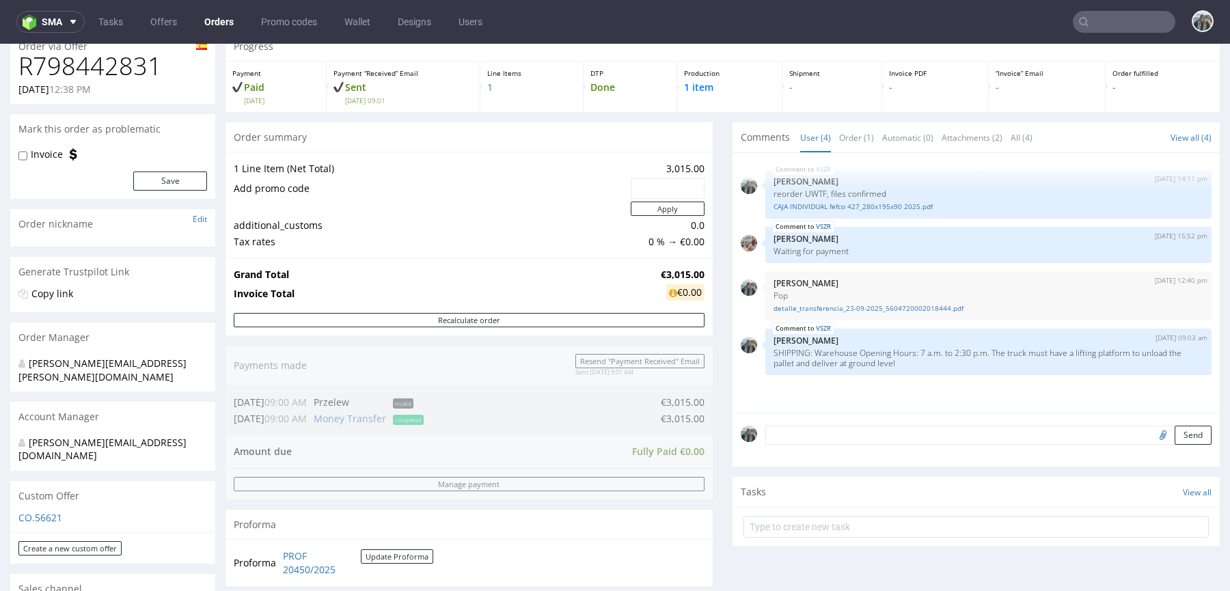
scroll to position [340, 0]
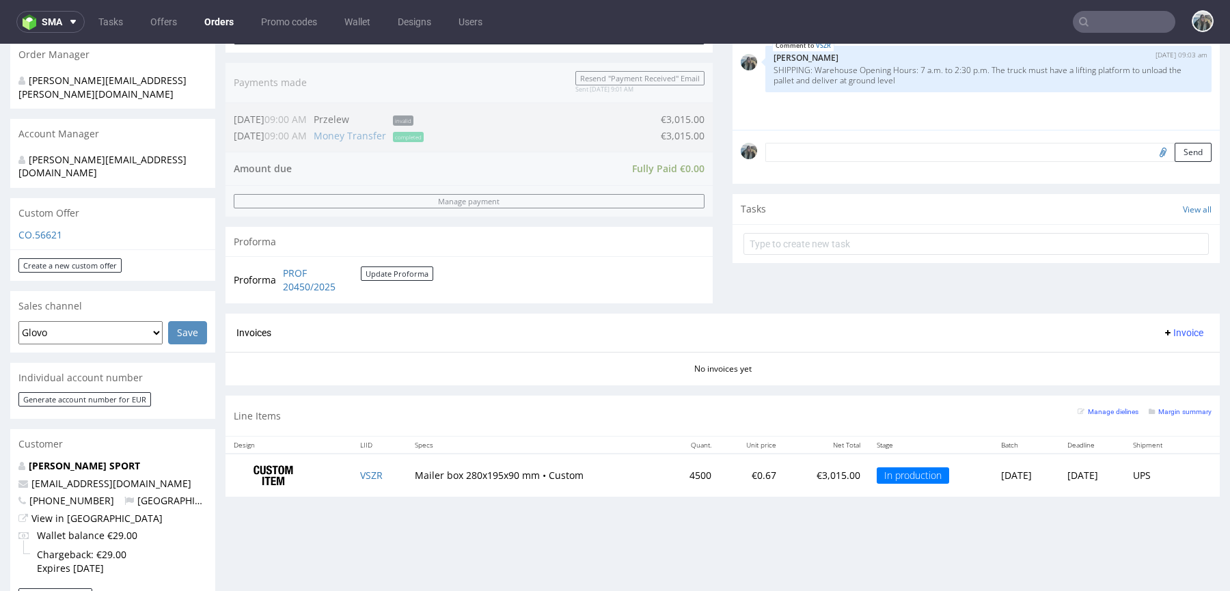
click at [1119, 25] on input "text" at bounding box center [1124, 22] width 103 height 22
paste input "cloudandcuckoo"
type input "cloudandcuckoo"
